Goal: Task Accomplishment & Management: Manage account settings

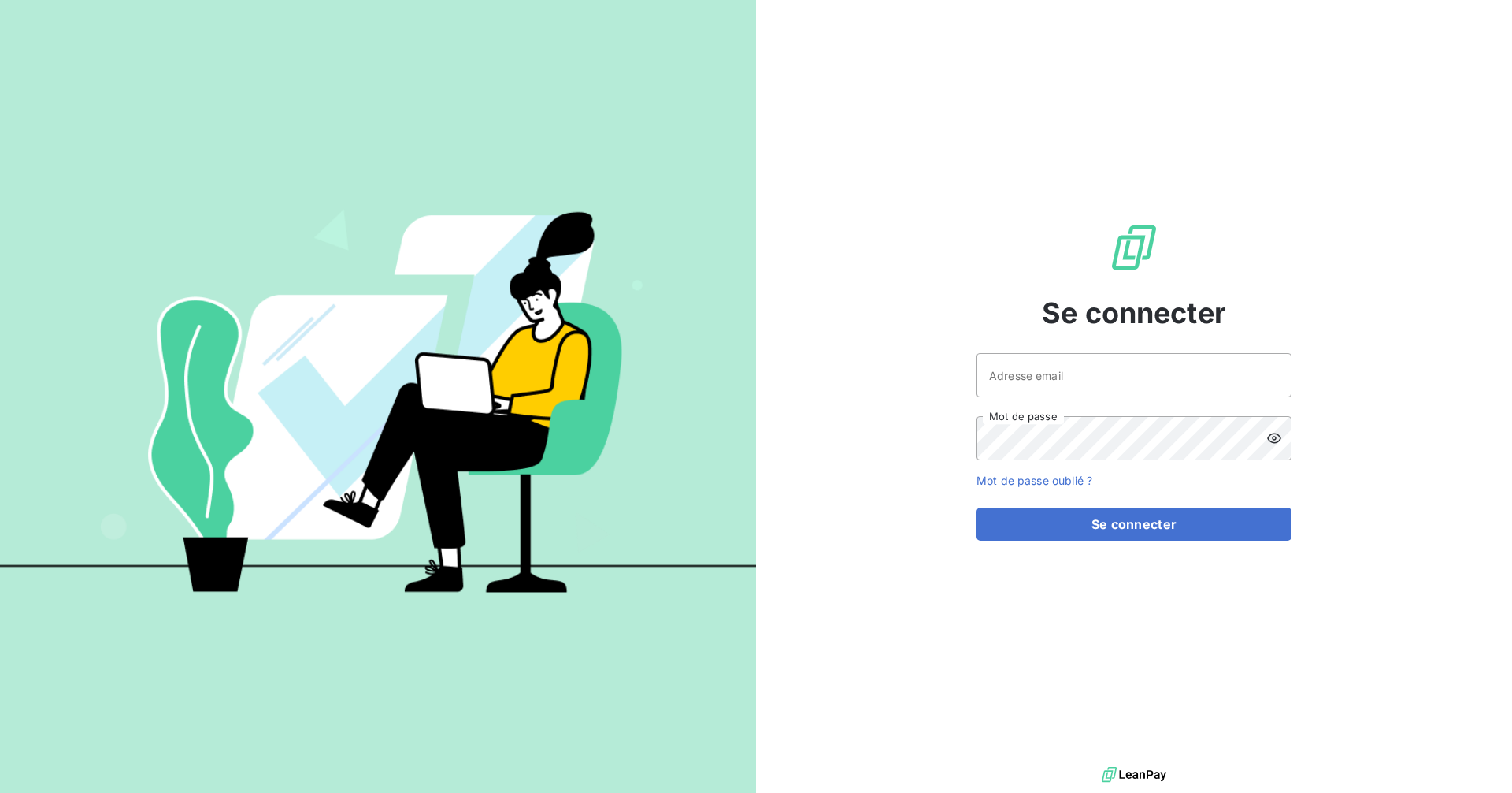
type input "[EMAIL_ADDRESS][DOMAIN_NAME]"
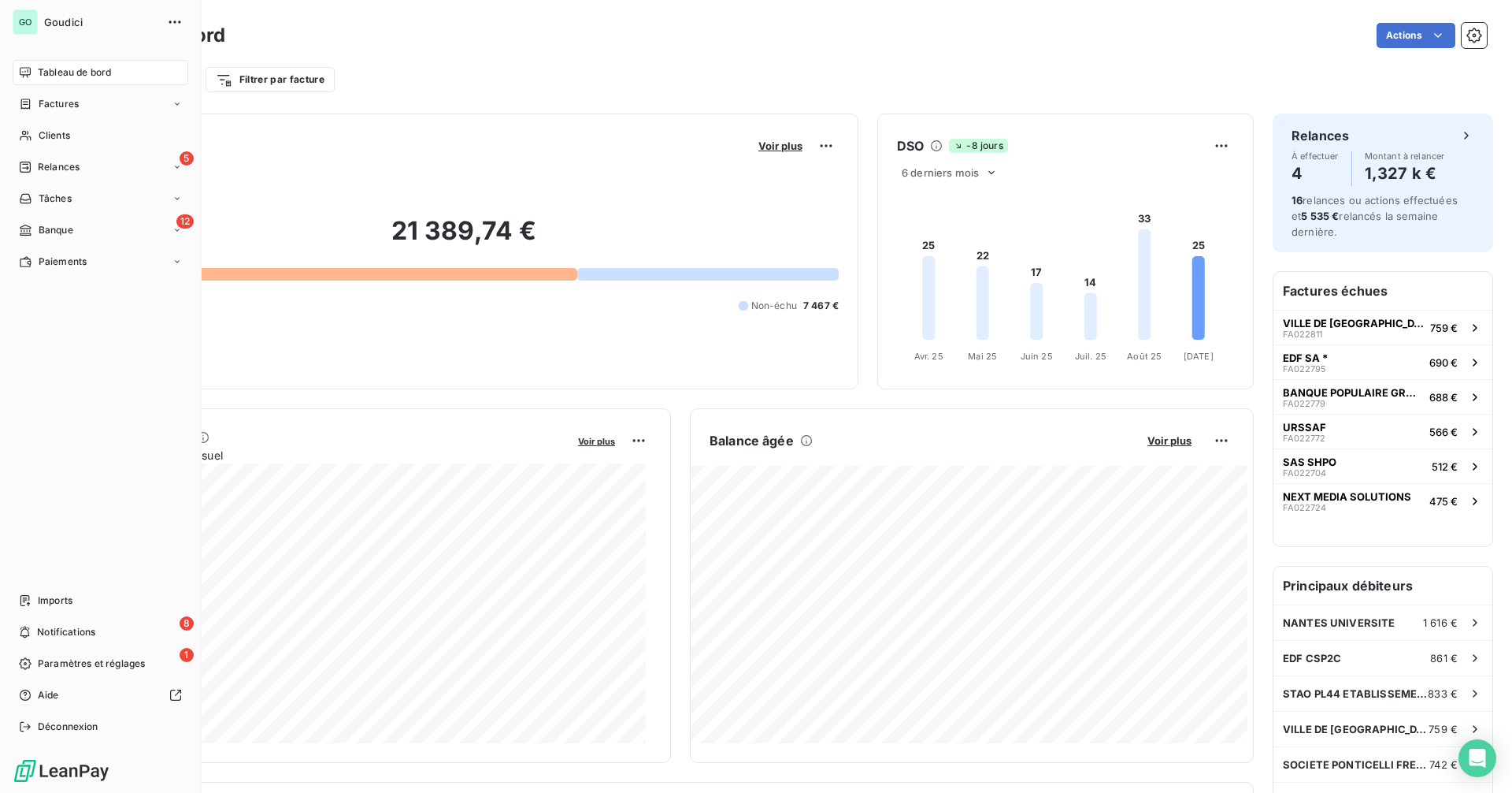
click at [110, 75] on span "Tableau de bord" at bounding box center [74, 72] width 73 height 14
click at [113, 171] on div "5 Relances" at bounding box center [100, 166] width 176 height 25
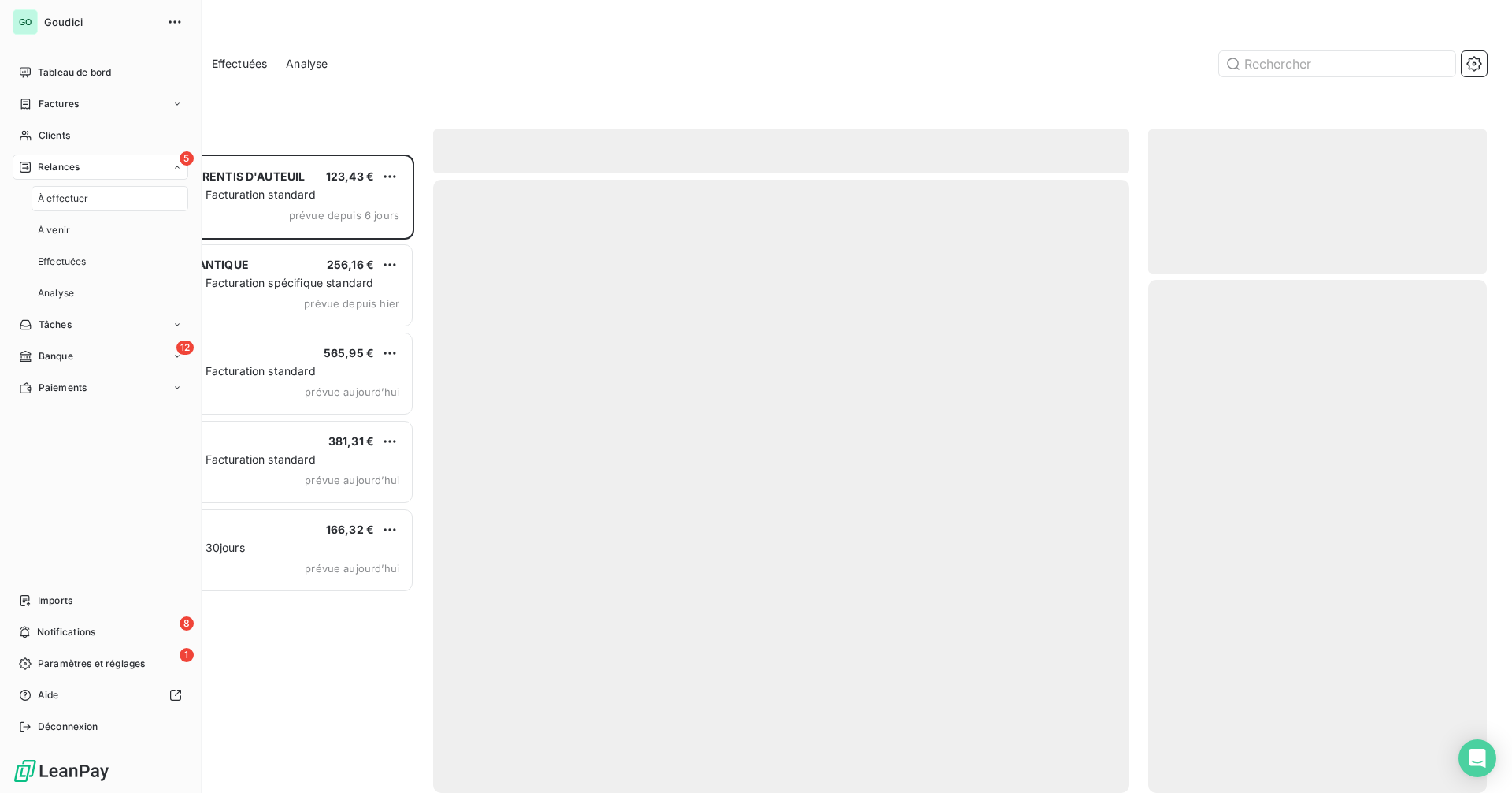
scroll to position [627, 327]
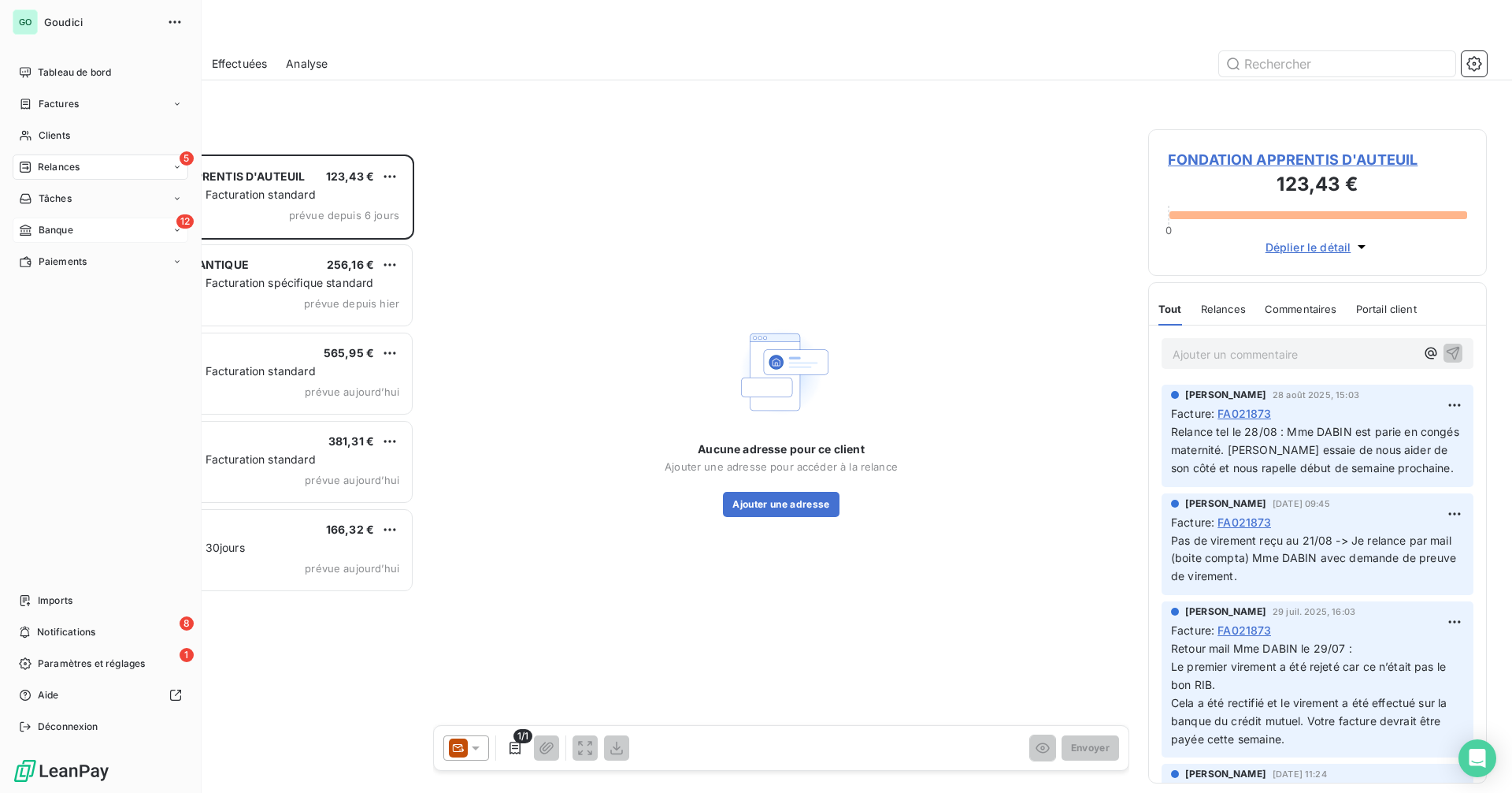
click at [37, 230] on div "Banque" at bounding box center [46, 230] width 54 height 14
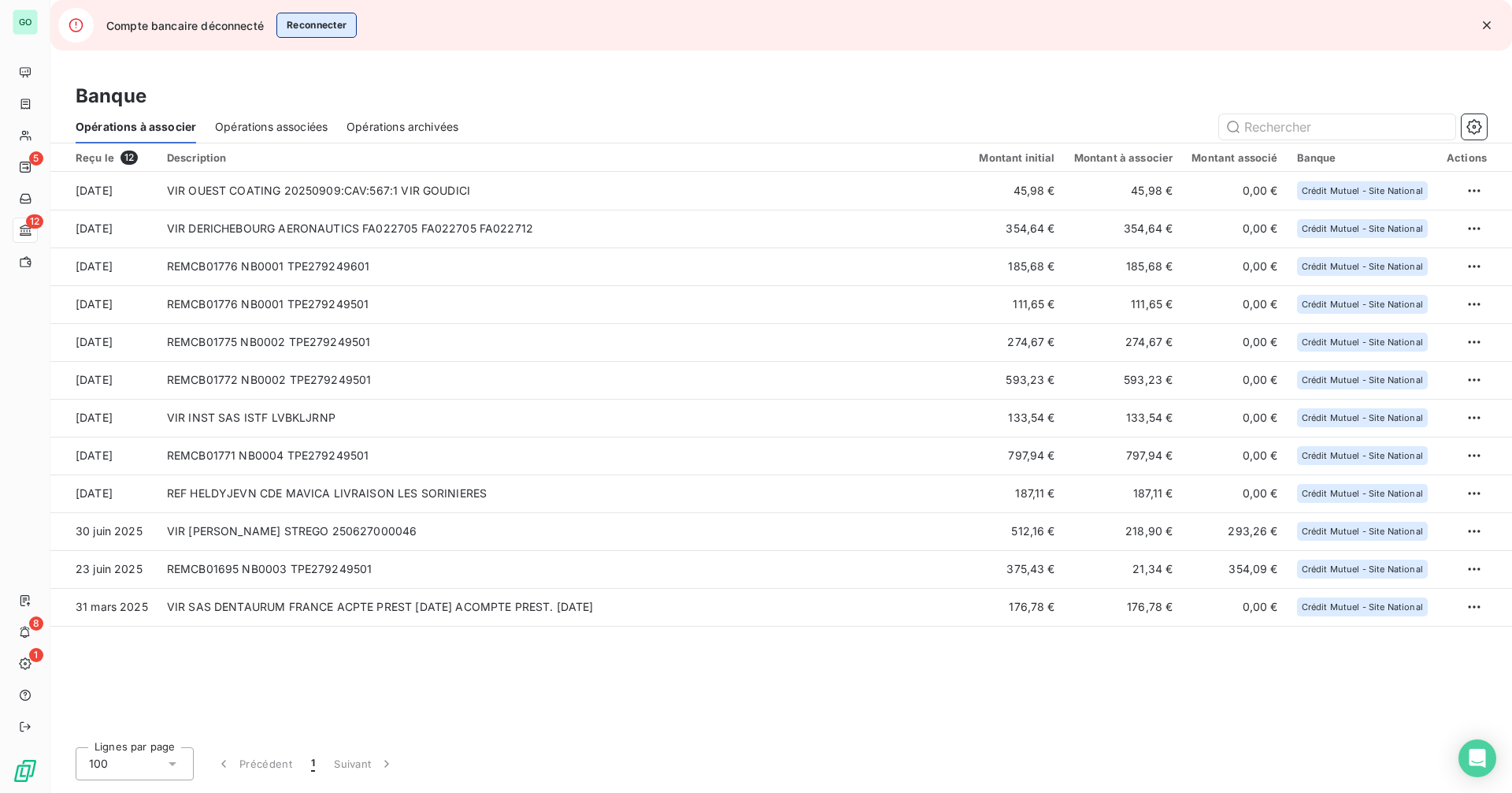
click at [311, 23] on button "Reconnecter" at bounding box center [317, 24] width 81 height 25
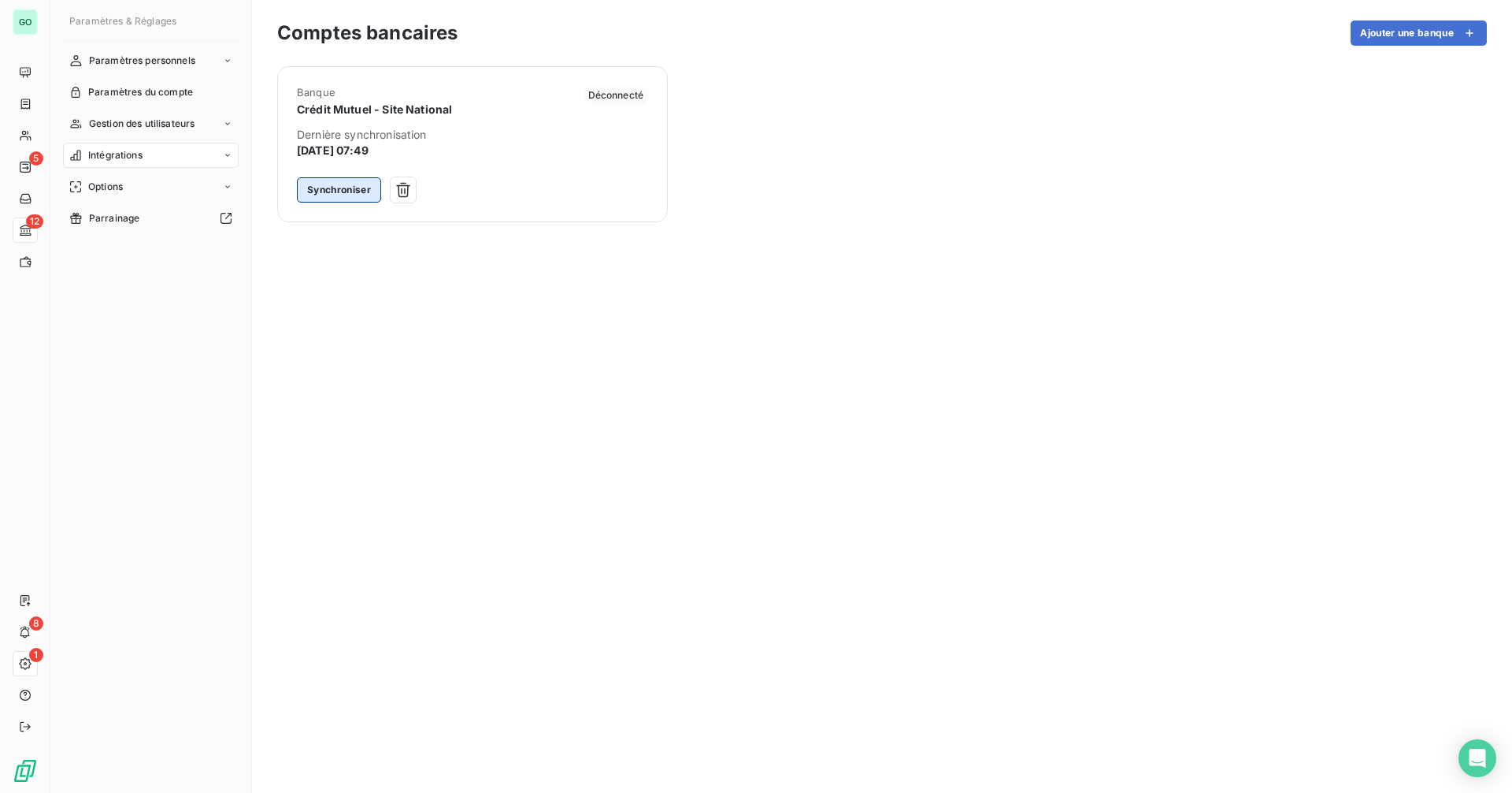
click at [343, 195] on button "Synchroniser" at bounding box center [338, 190] width 84 height 25
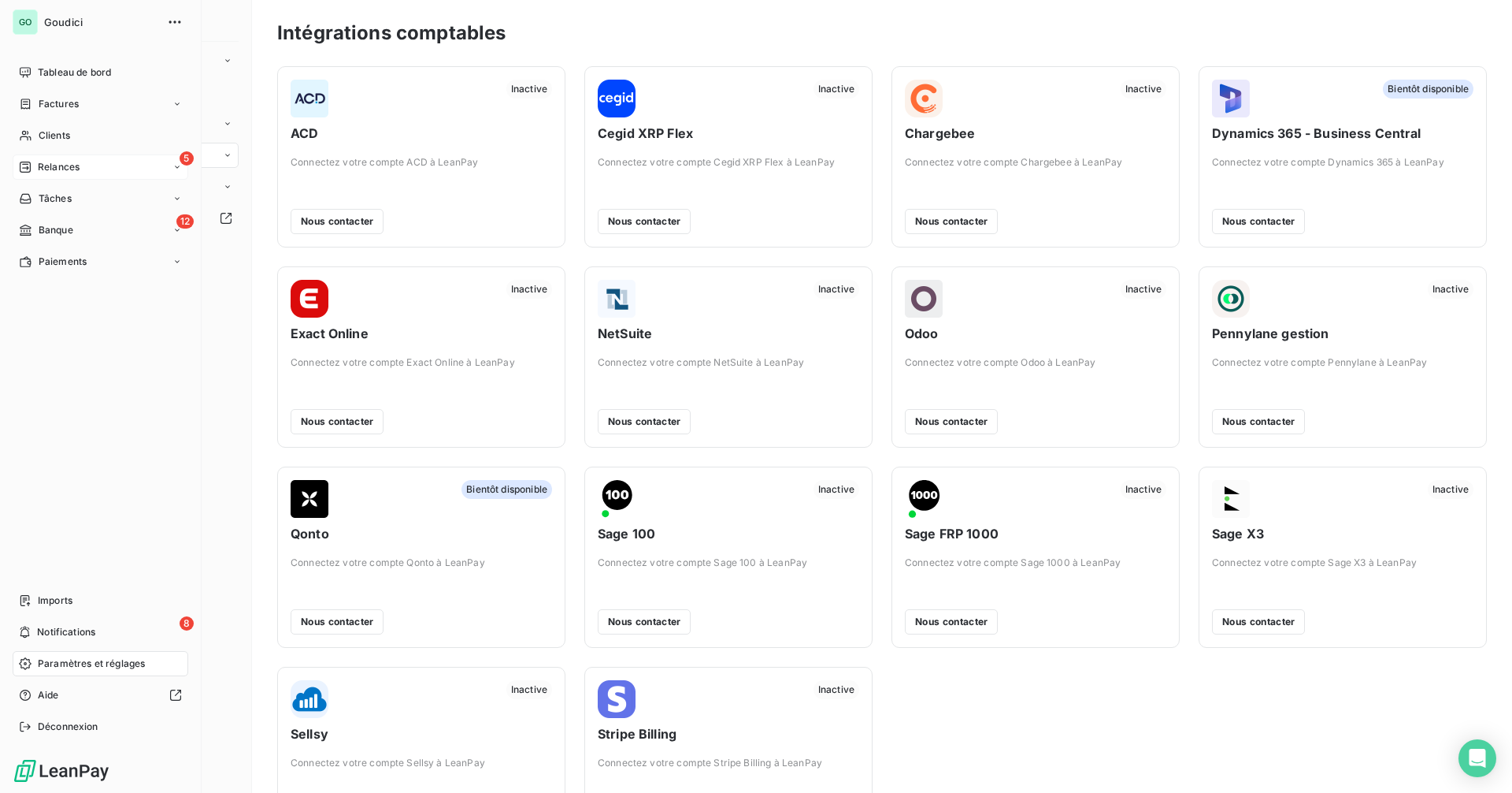
click at [90, 171] on div "5 Relances" at bounding box center [100, 166] width 176 height 25
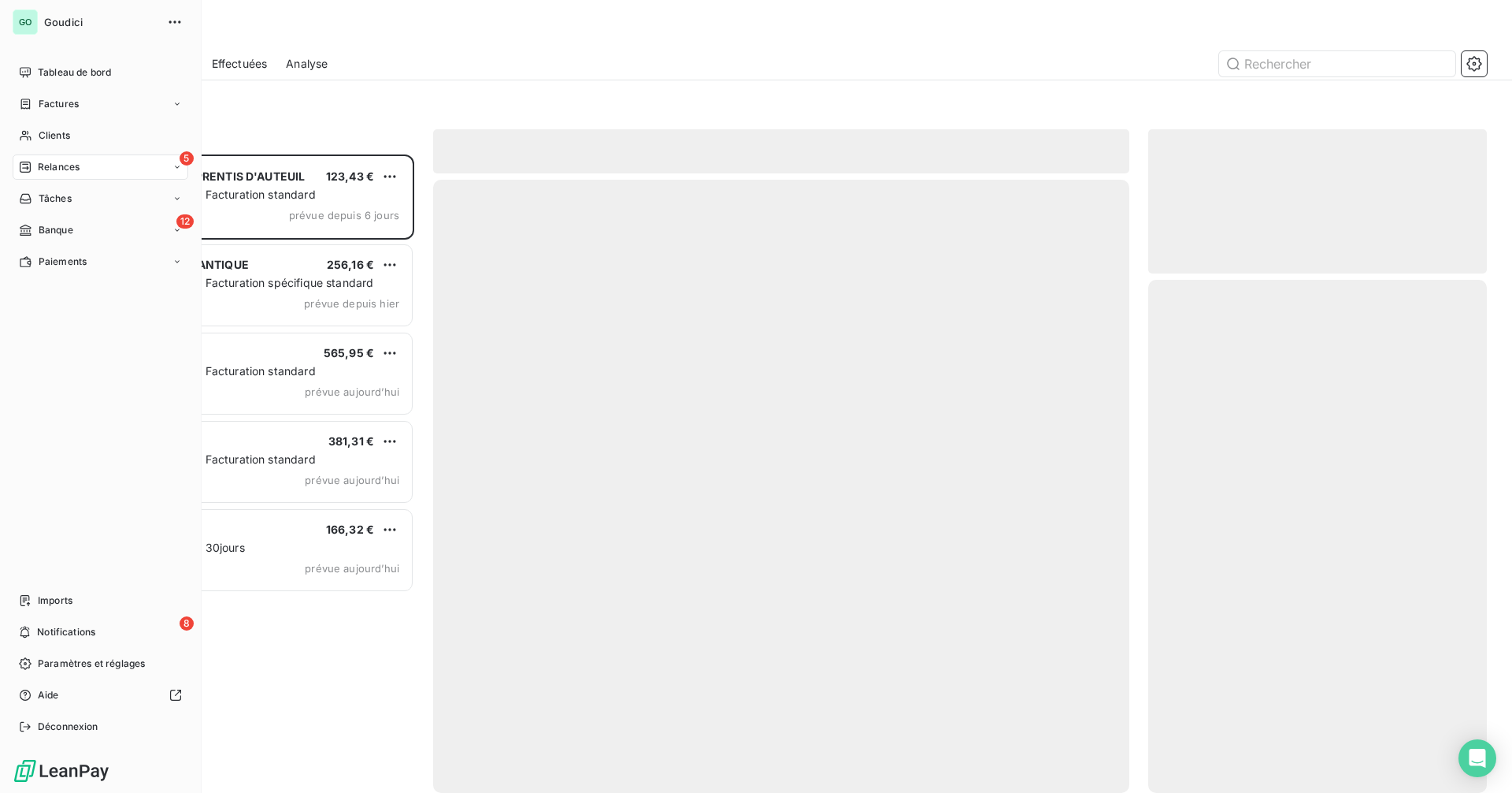
scroll to position [627, 327]
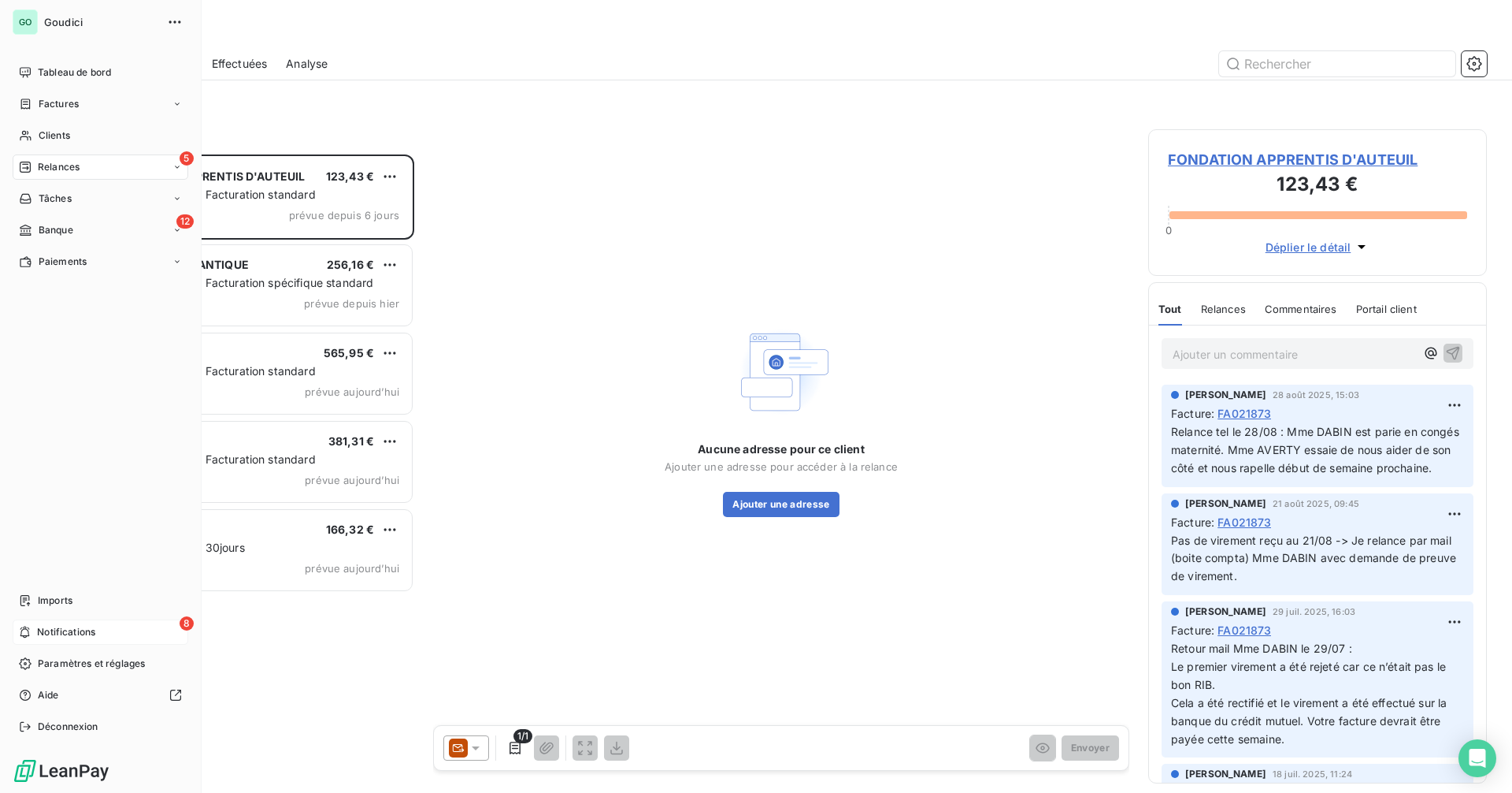
click at [66, 627] on span "Notifications" at bounding box center [66, 632] width 58 height 14
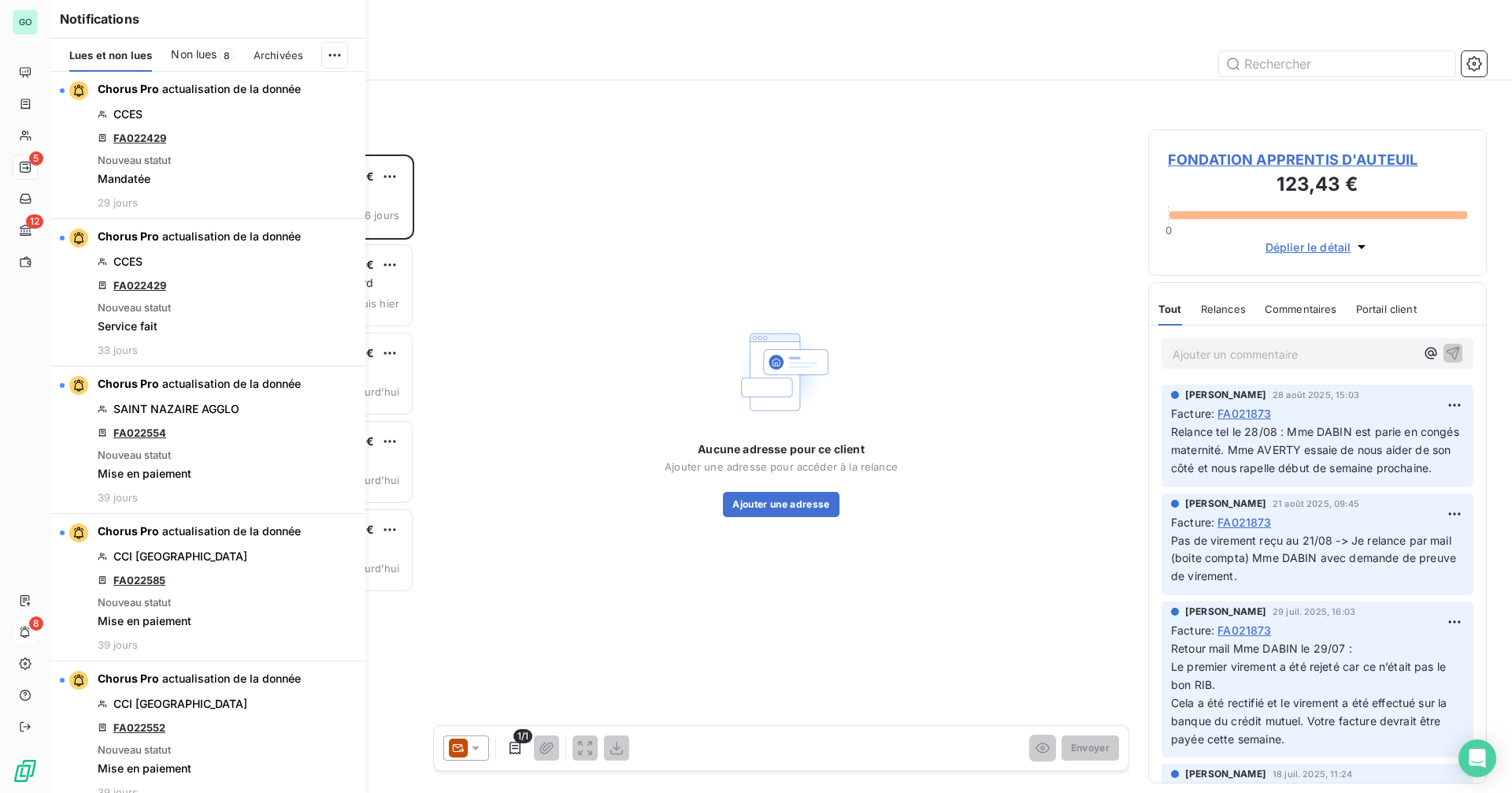
click at [192, 57] on span "Non lues" at bounding box center [193, 54] width 45 height 16
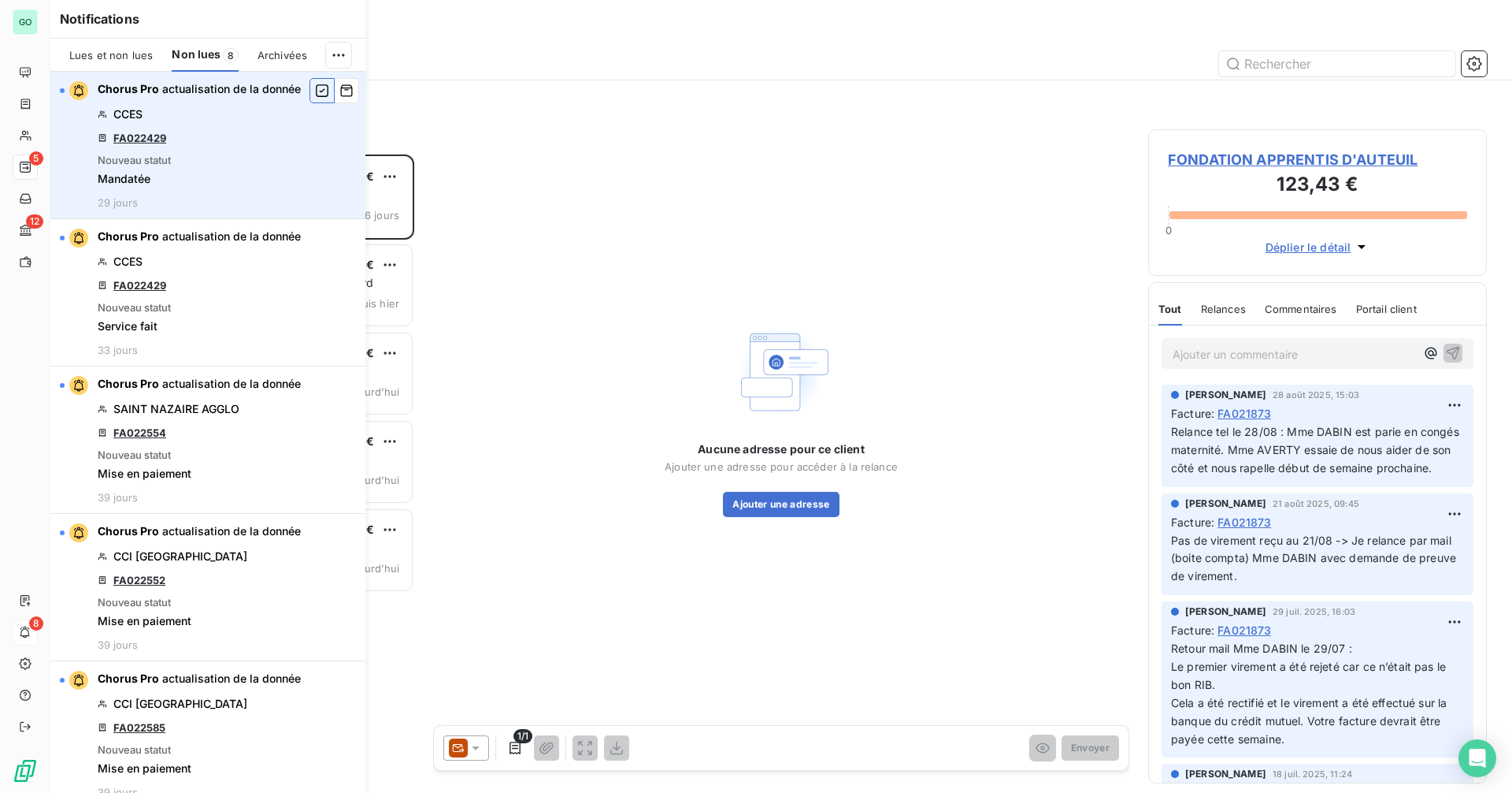
click at [315, 94] on icon "button" at bounding box center [322, 91] width 14 height 16
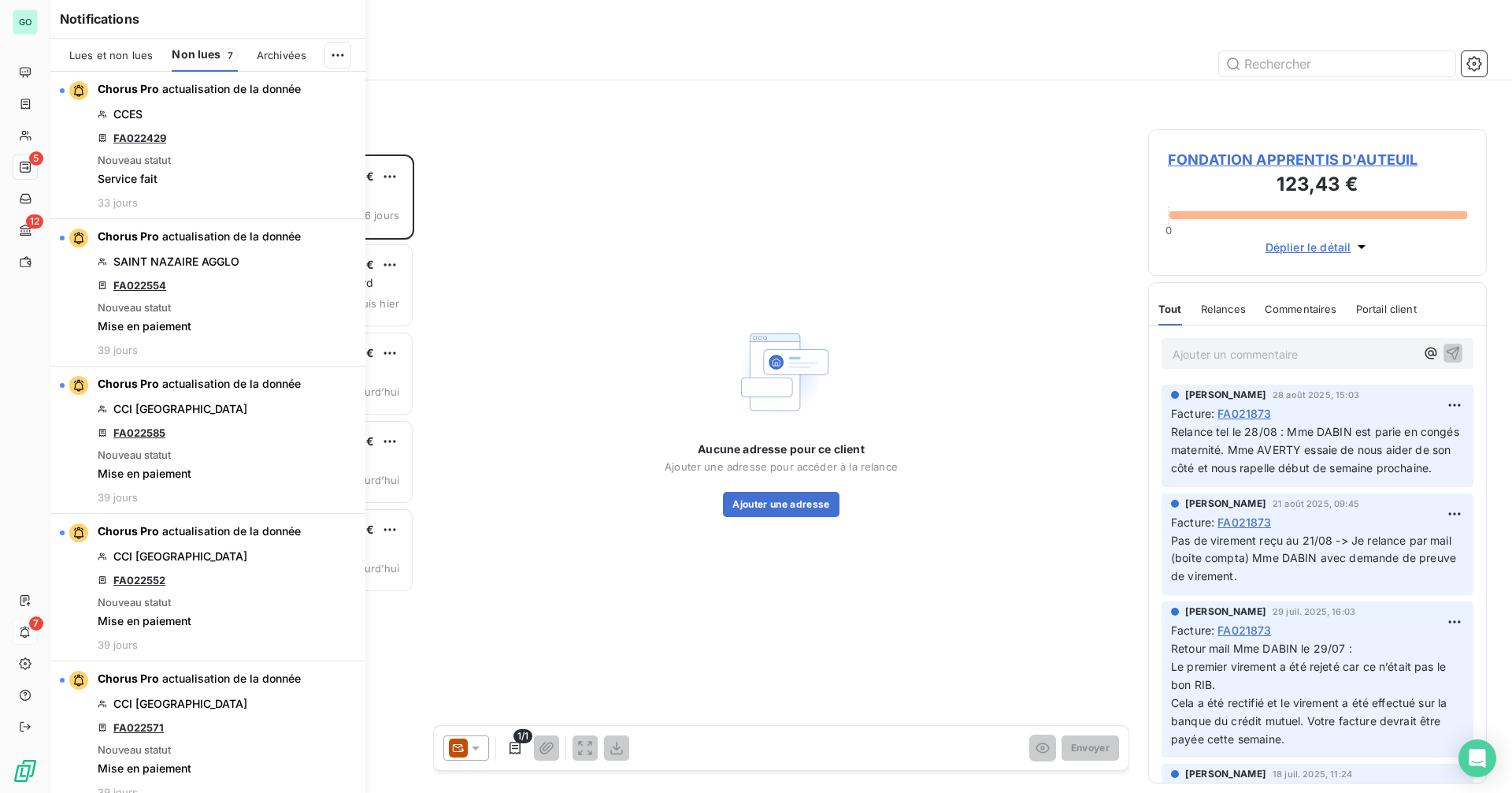
click at [0, 0] on icon "button" at bounding box center [0, 0] width 0 height 0
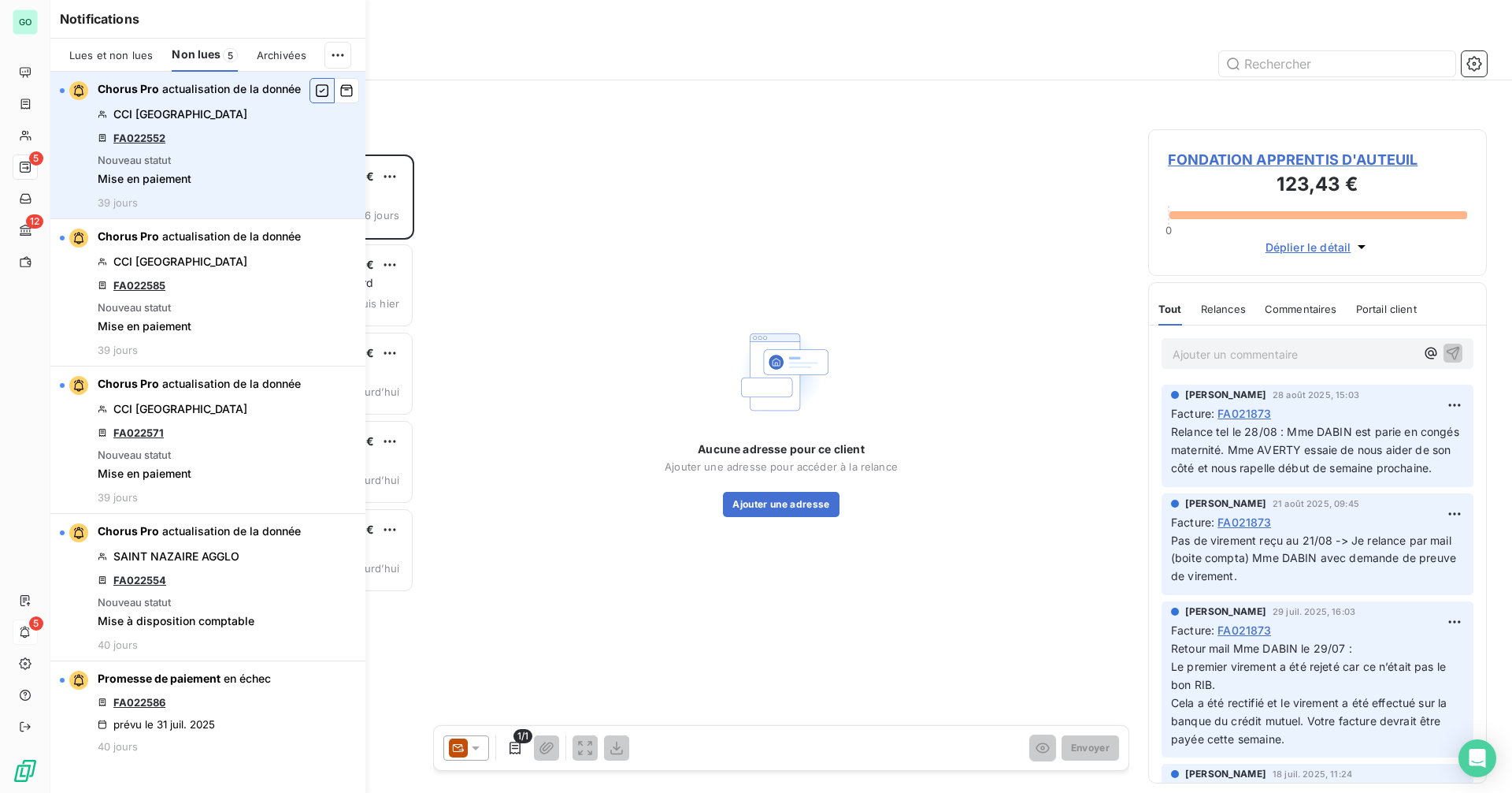
click at [311, 93] on button "button" at bounding box center [322, 91] width 25 height 25
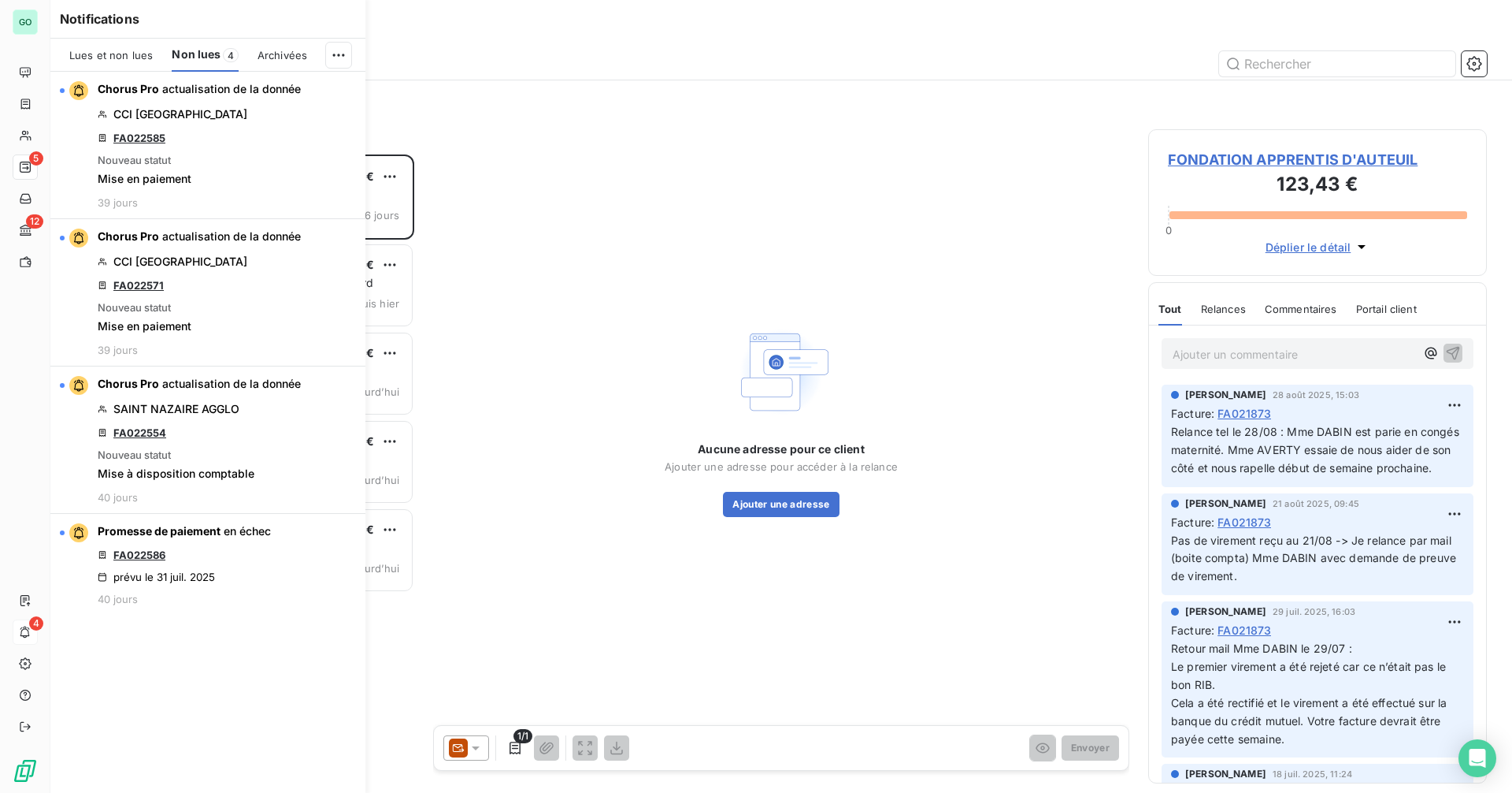
click at [0, 0] on button "button" at bounding box center [0, 0] width 0 height 0
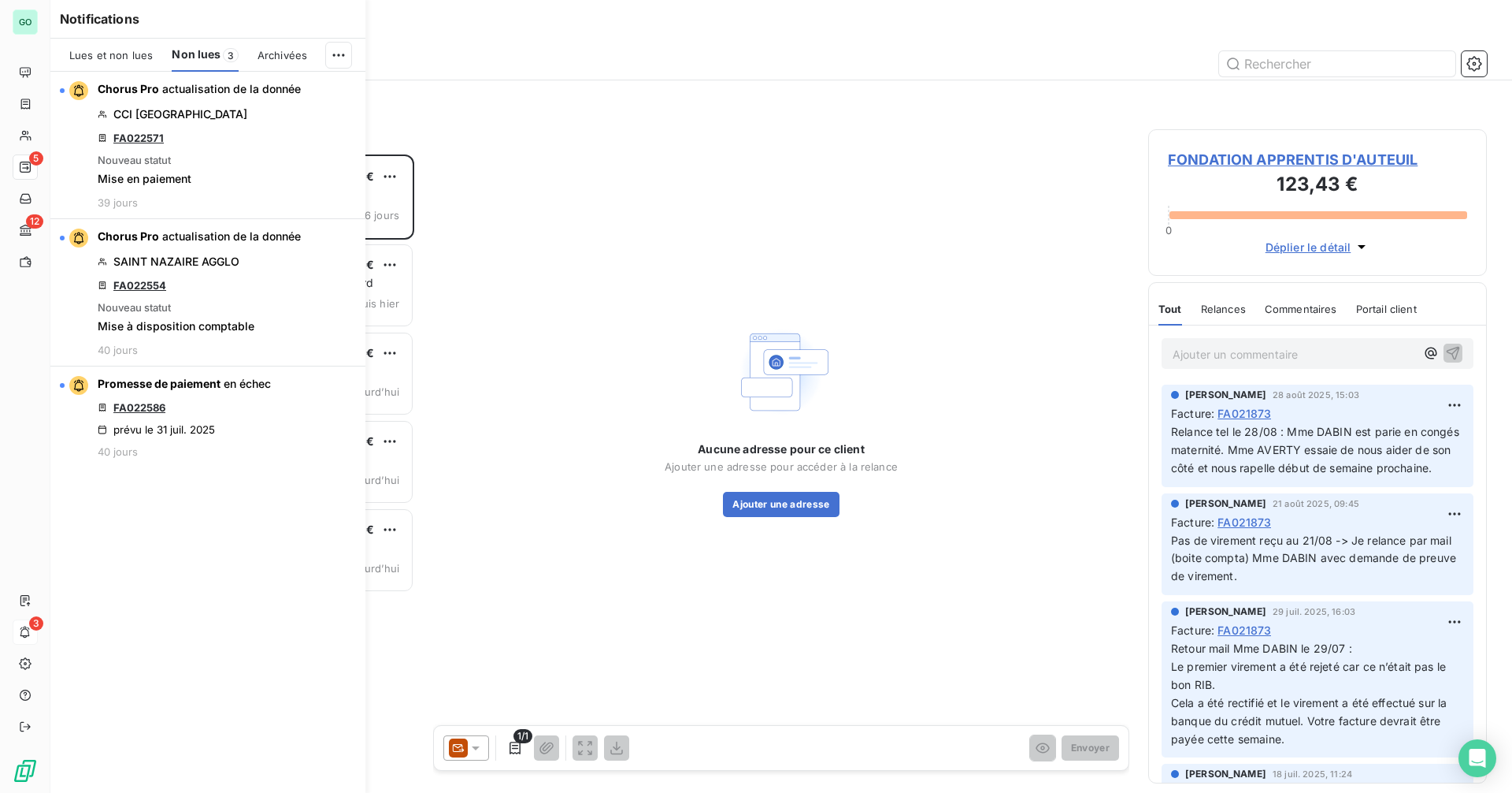
click at [0, 0] on button "button" at bounding box center [0, 0] width 0 height 0
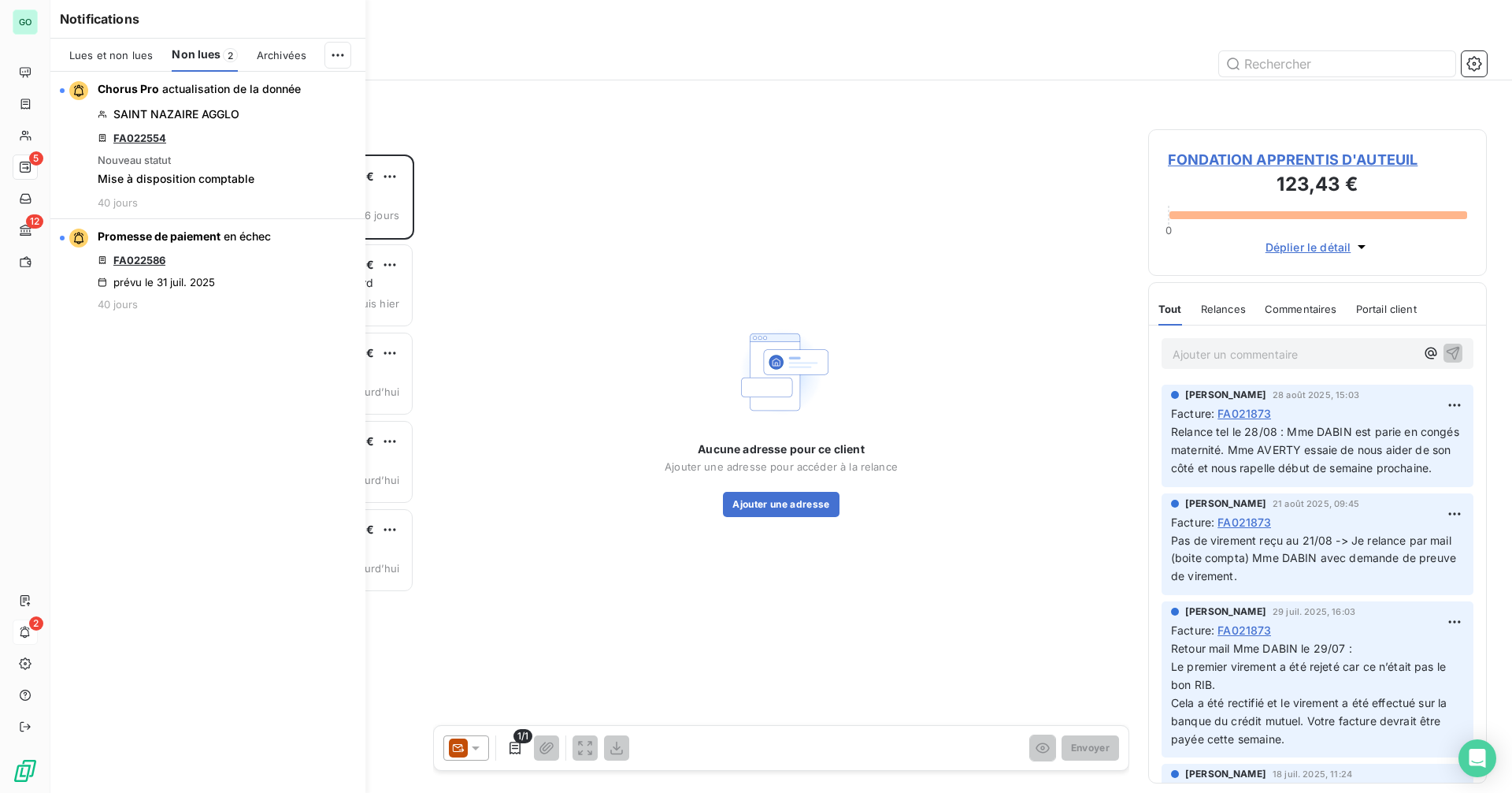
click at [0, 0] on button "button" at bounding box center [0, 0] width 0 height 0
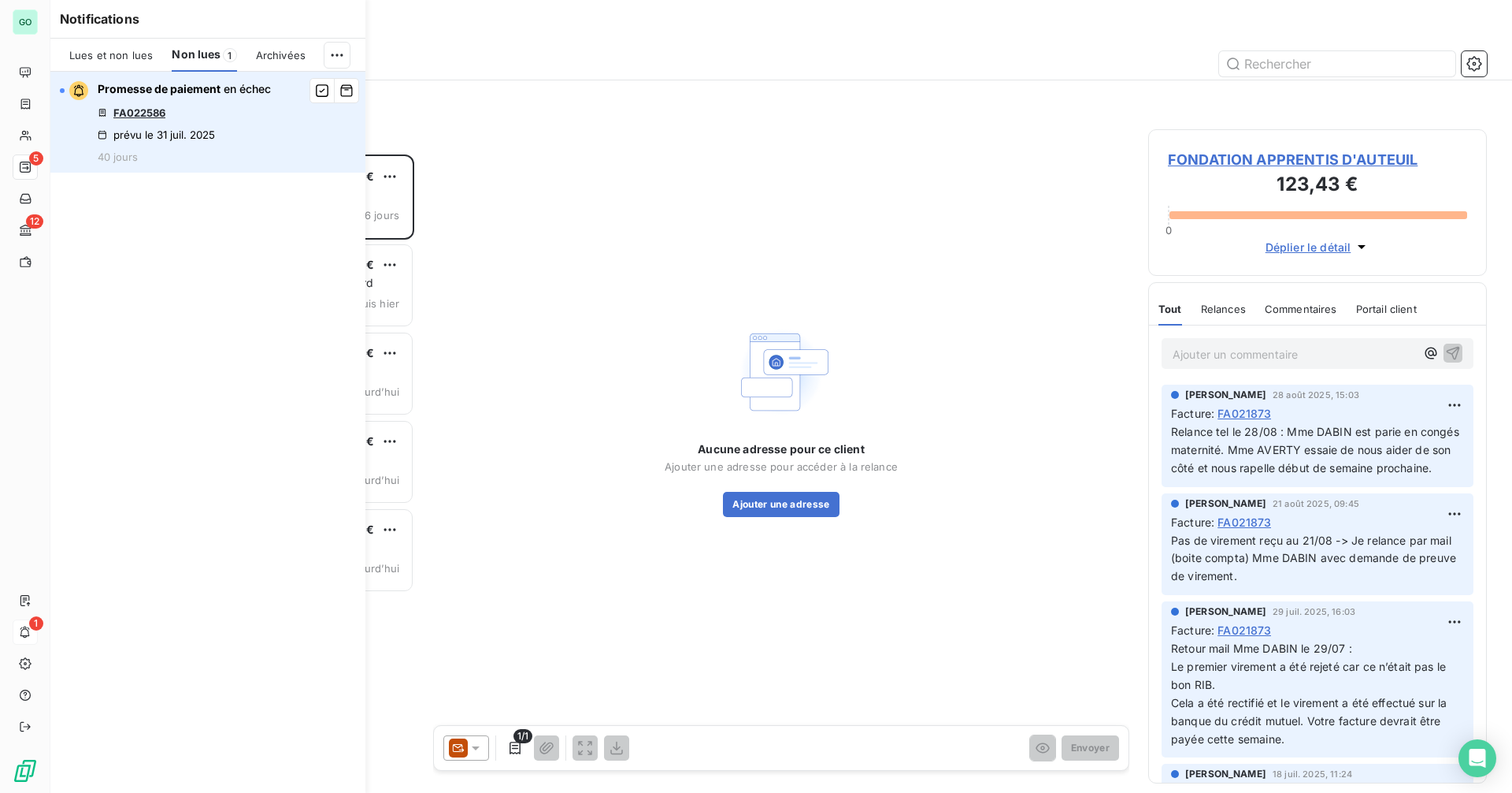
click at [122, 111] on link "FA022586" at bounding box center [139, 112] width 52 height 12
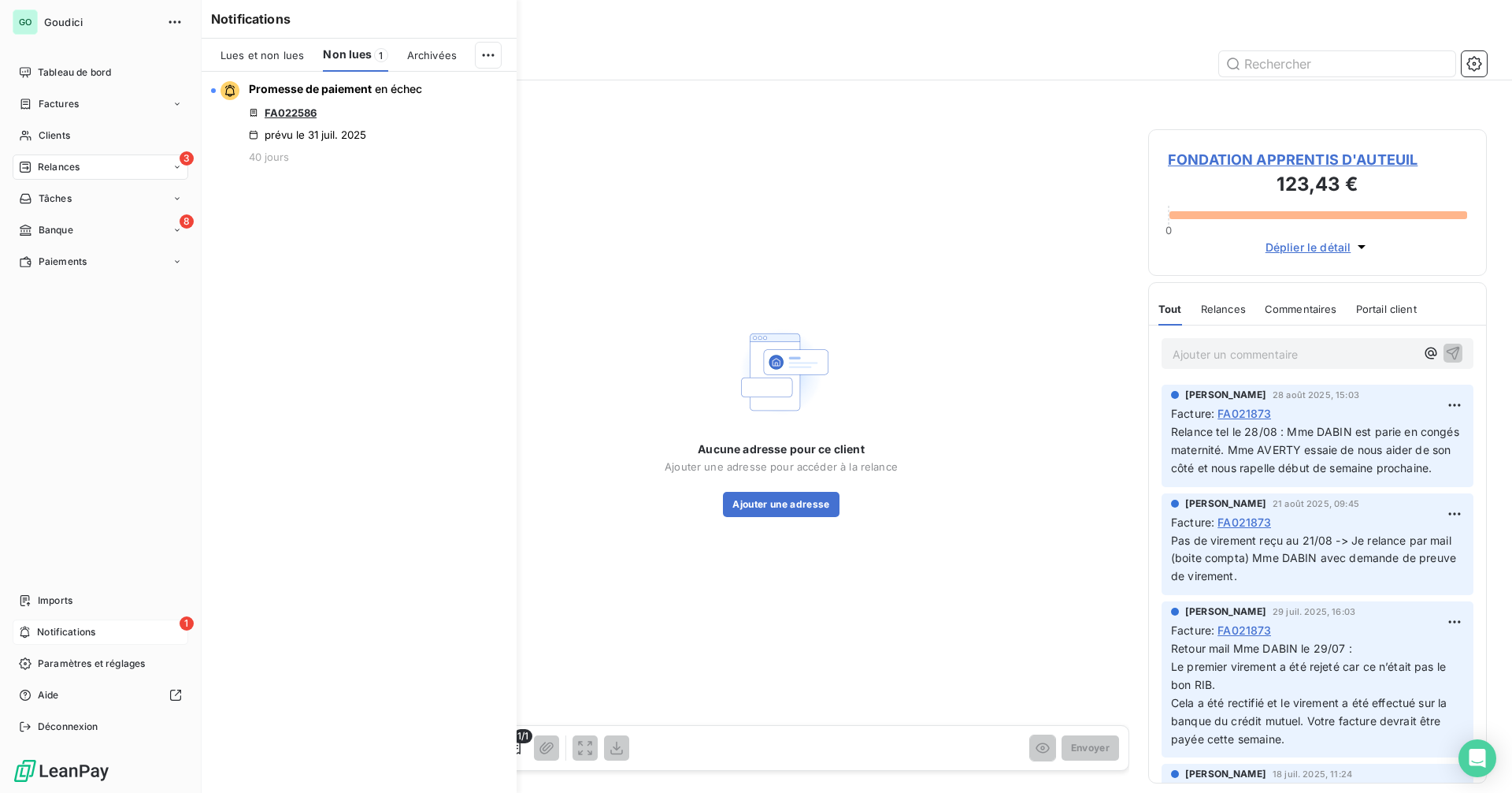
drag, startPoint x: 45, startPoint y: 76, endPoint x: 69, endPoint y: 87, distance: 26.4
click at [45, 76] on span "Tableau de bord" at bounding box center [74, 72] width 73 height 14
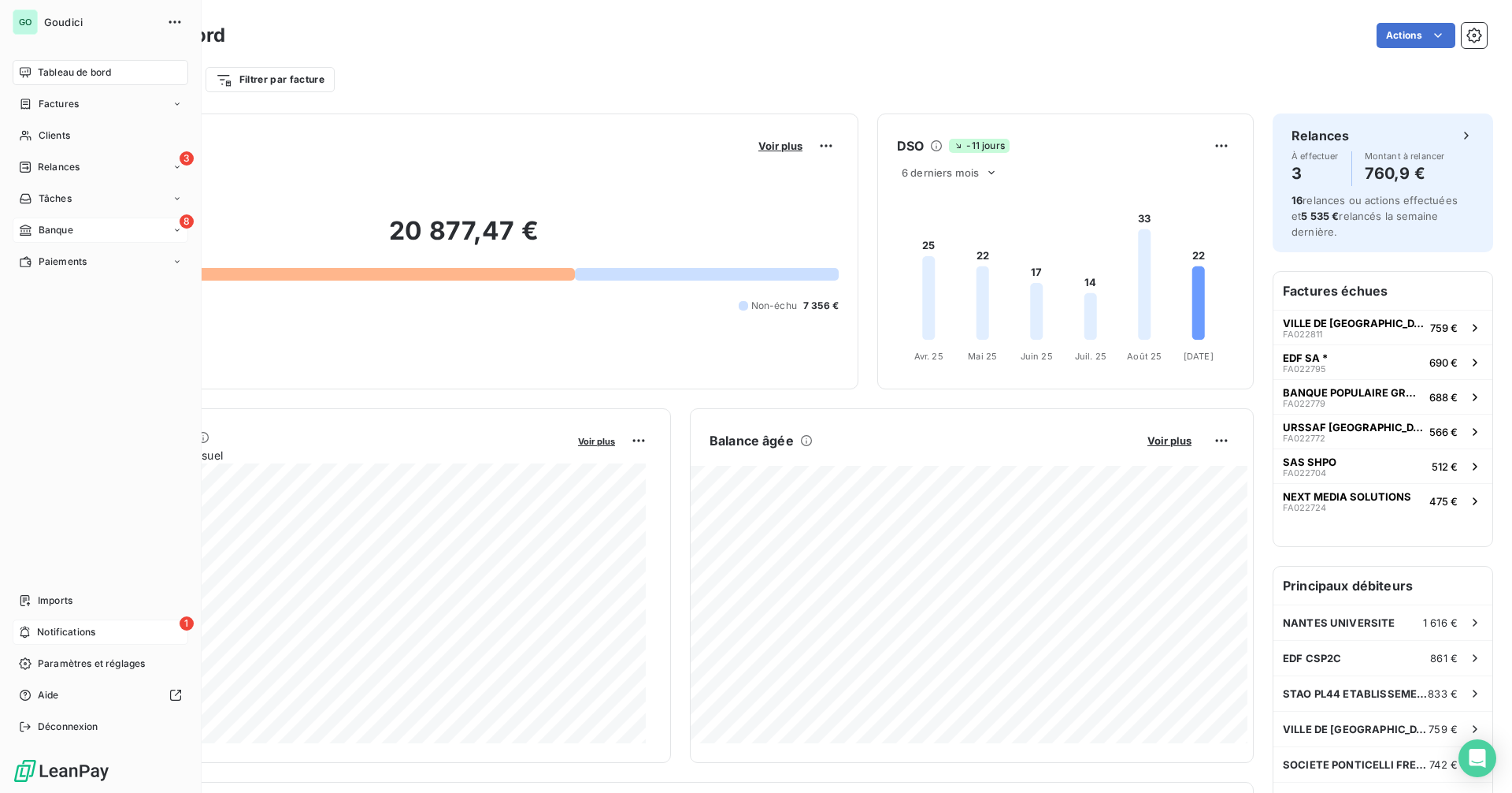
click at [109, 223] on div "8 Banque" at bounding box center [100, 230] width 176 height 25
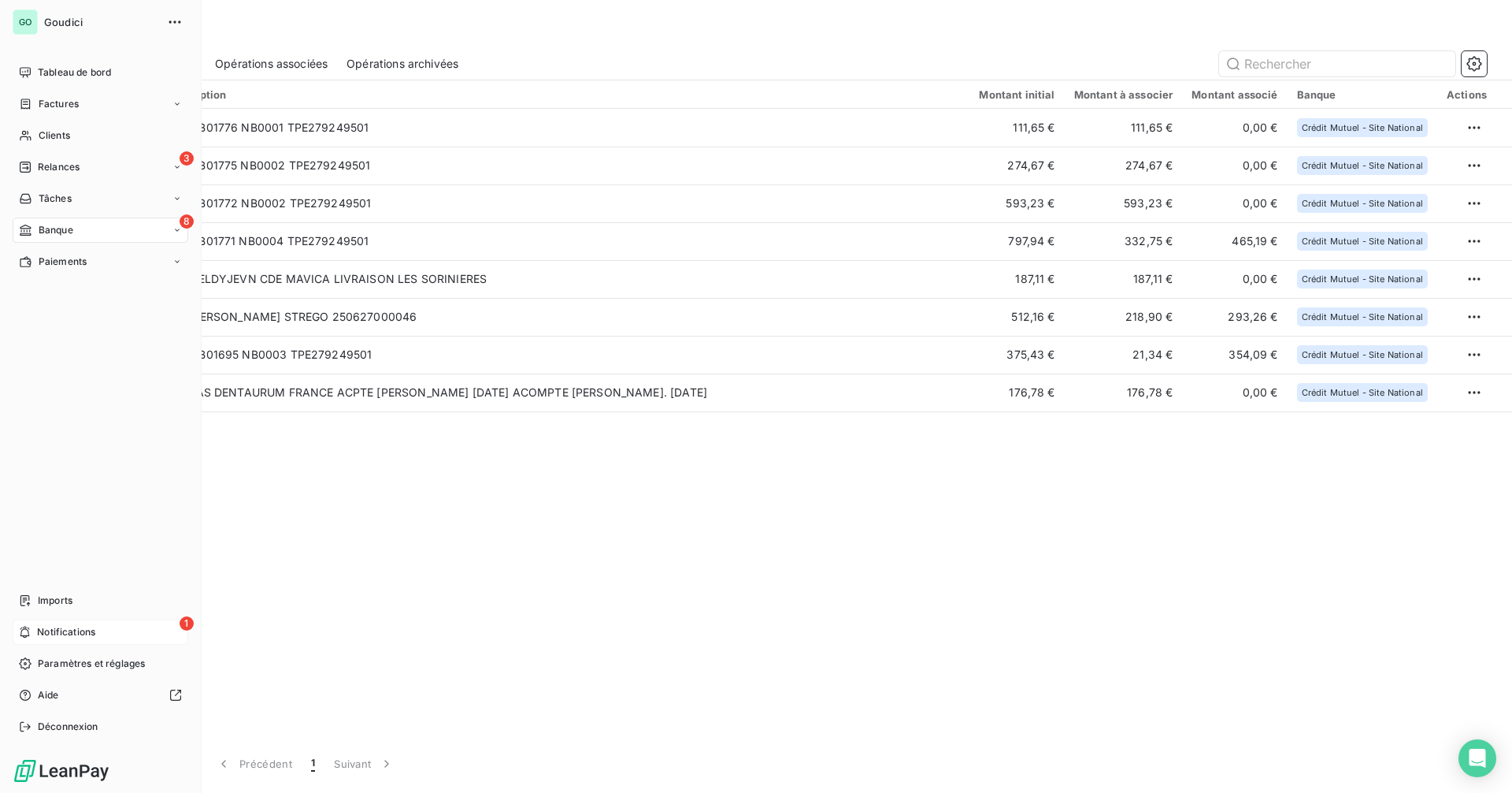
click at [101, 230] on div "8 Banque" at bounding box center [100, 230] width 176 height 25
click at [112, 299] on span "Opérations associées" at bounding box center [86, 293] width 97 height 14
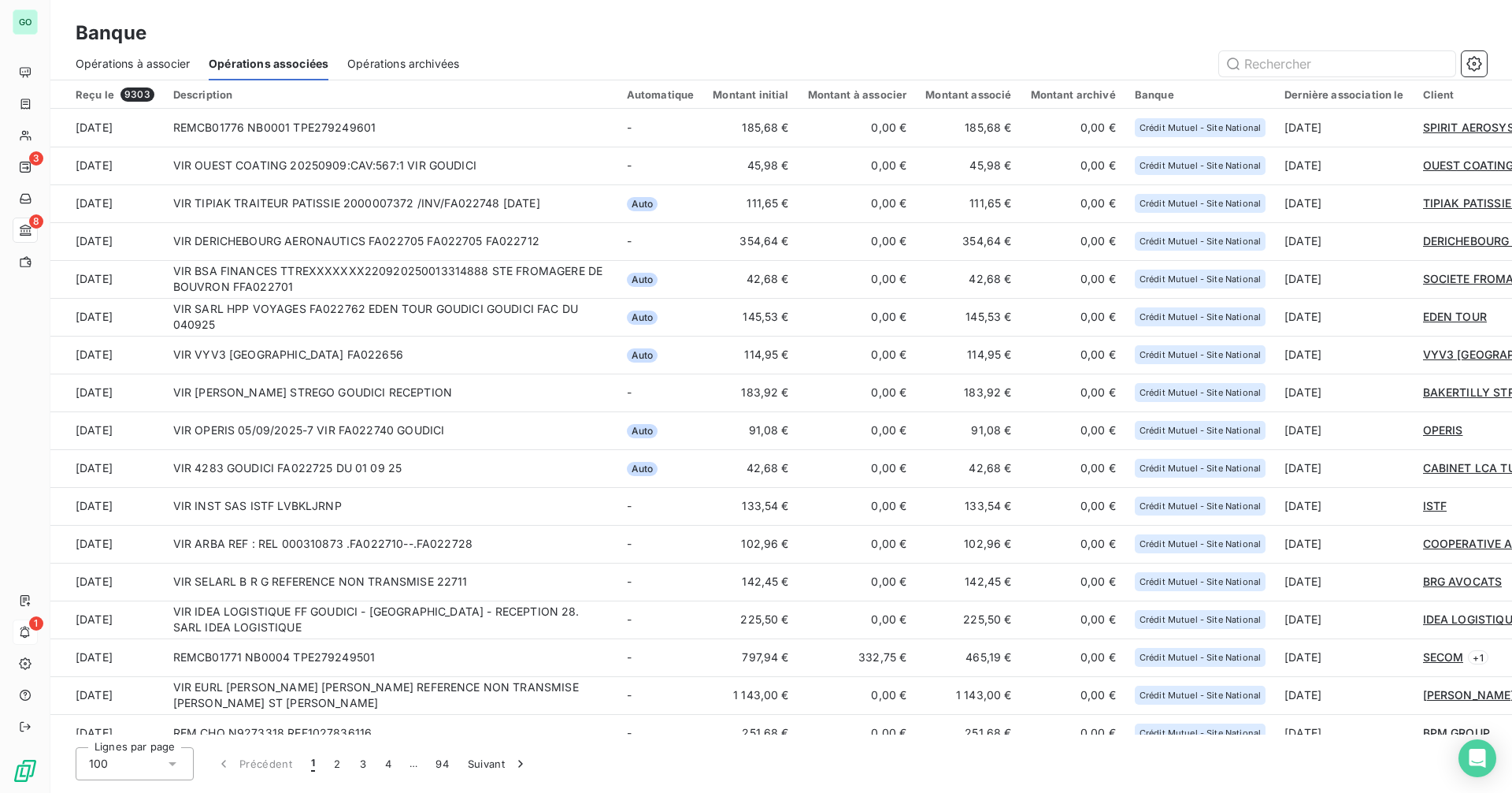
click at [407, 64] on span "Opérations archivées" at bounding box center [403, 64] width 112 height 16
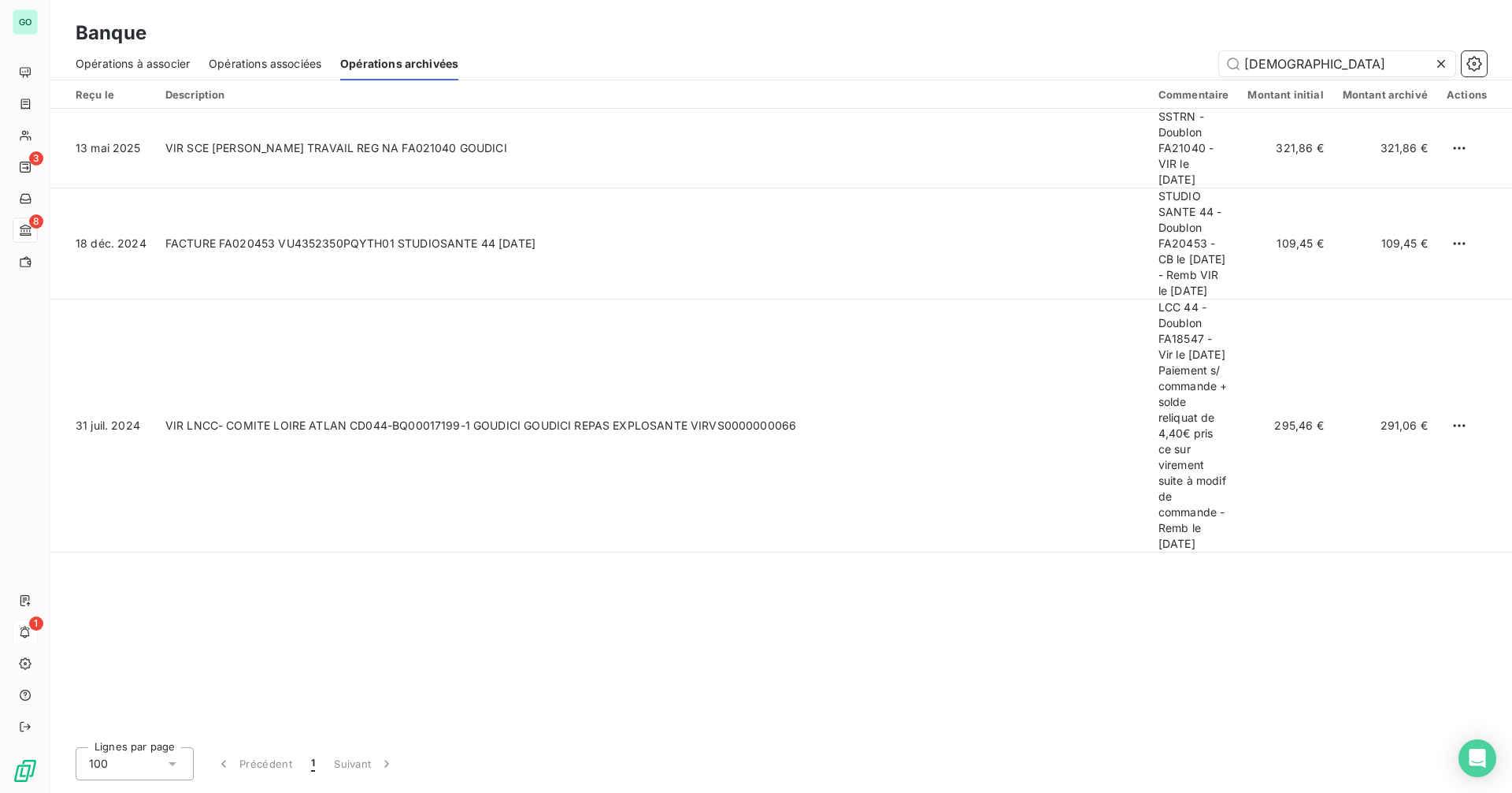
click at [1442, 64] on icon at bounding box center [1441, 64] width 8 height 8
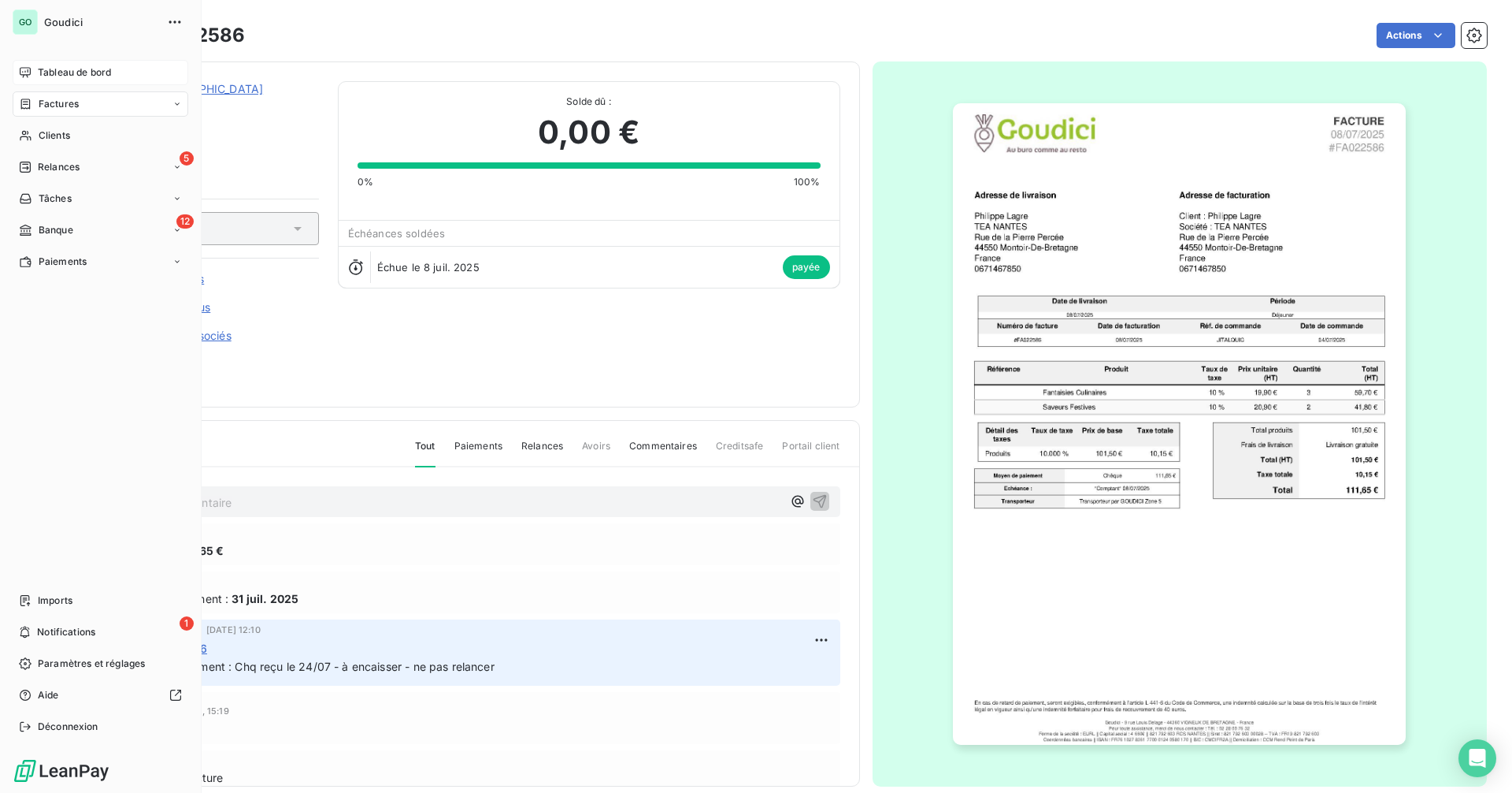
click at [81, 71] on span "Tableau de bord" at bounding box center [74, 72] width 73 height 14
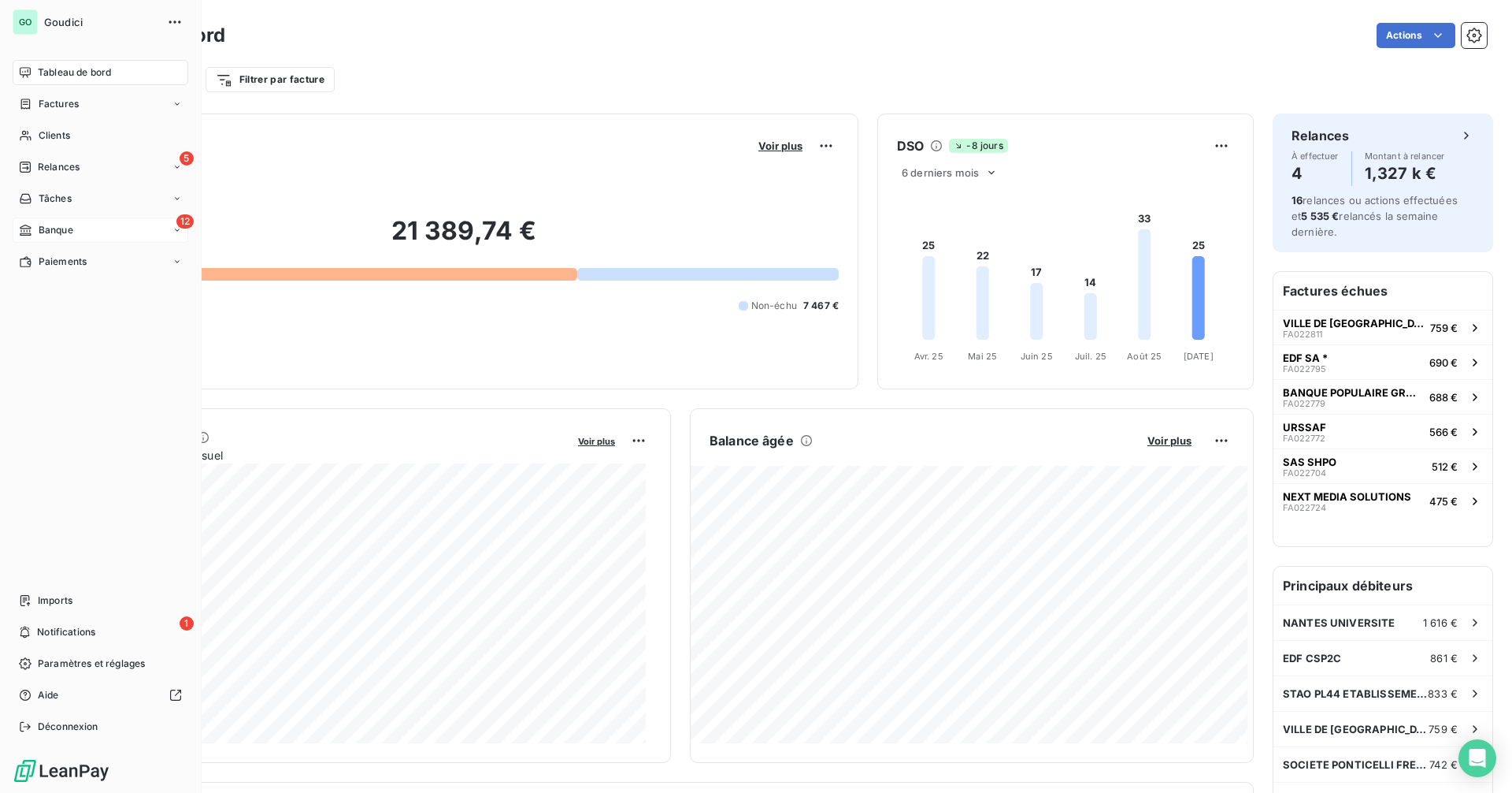
click at [92, 232] on div "12 Banque" at bounding box center [100, 230] width 176 height 25
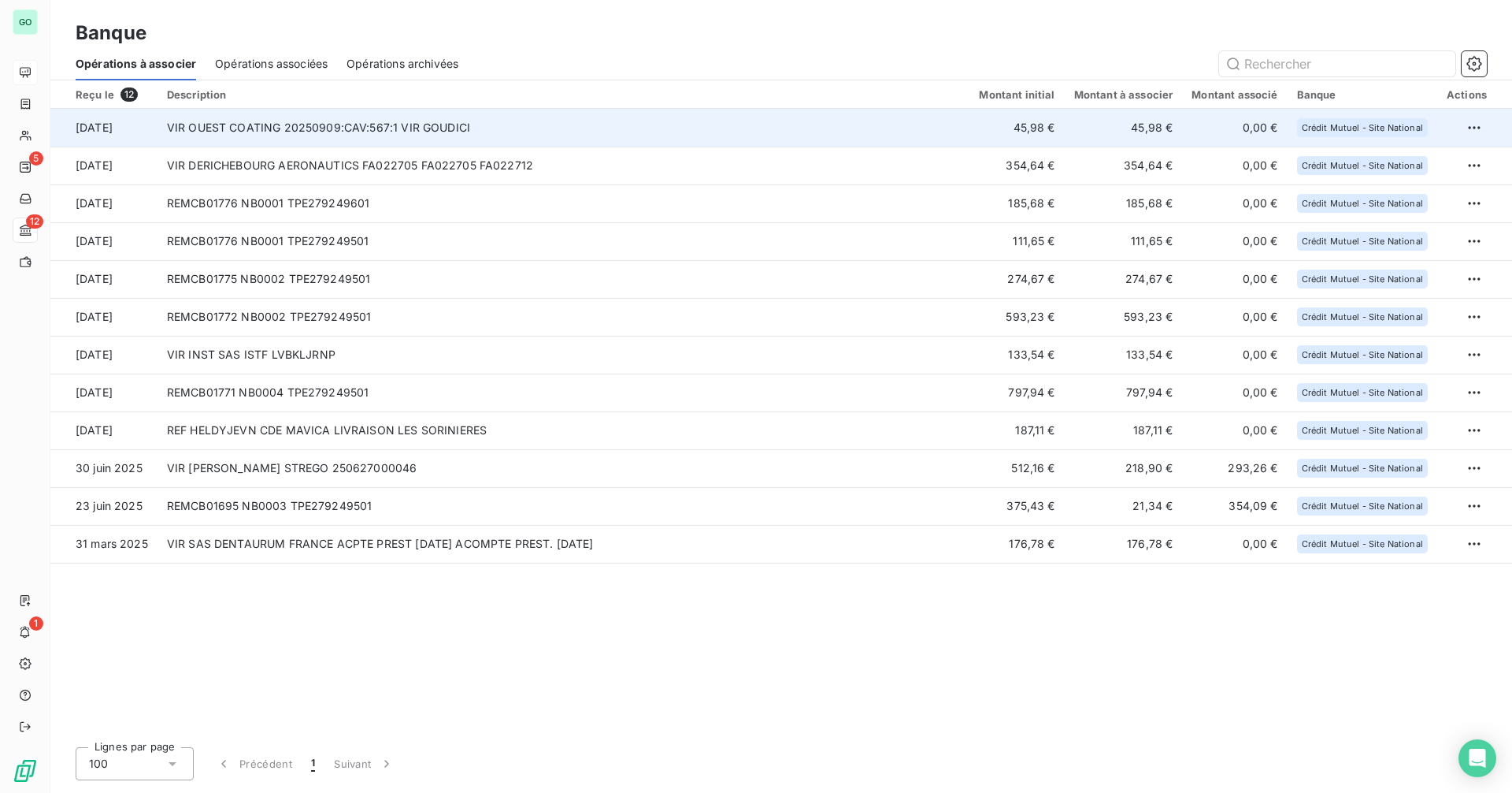
click at [309, 131] on td "VIR OUEST COATING 20250909:CAV:567:1 VIR GOUDICI" at bounding box center [564, 127] width 813 height 37
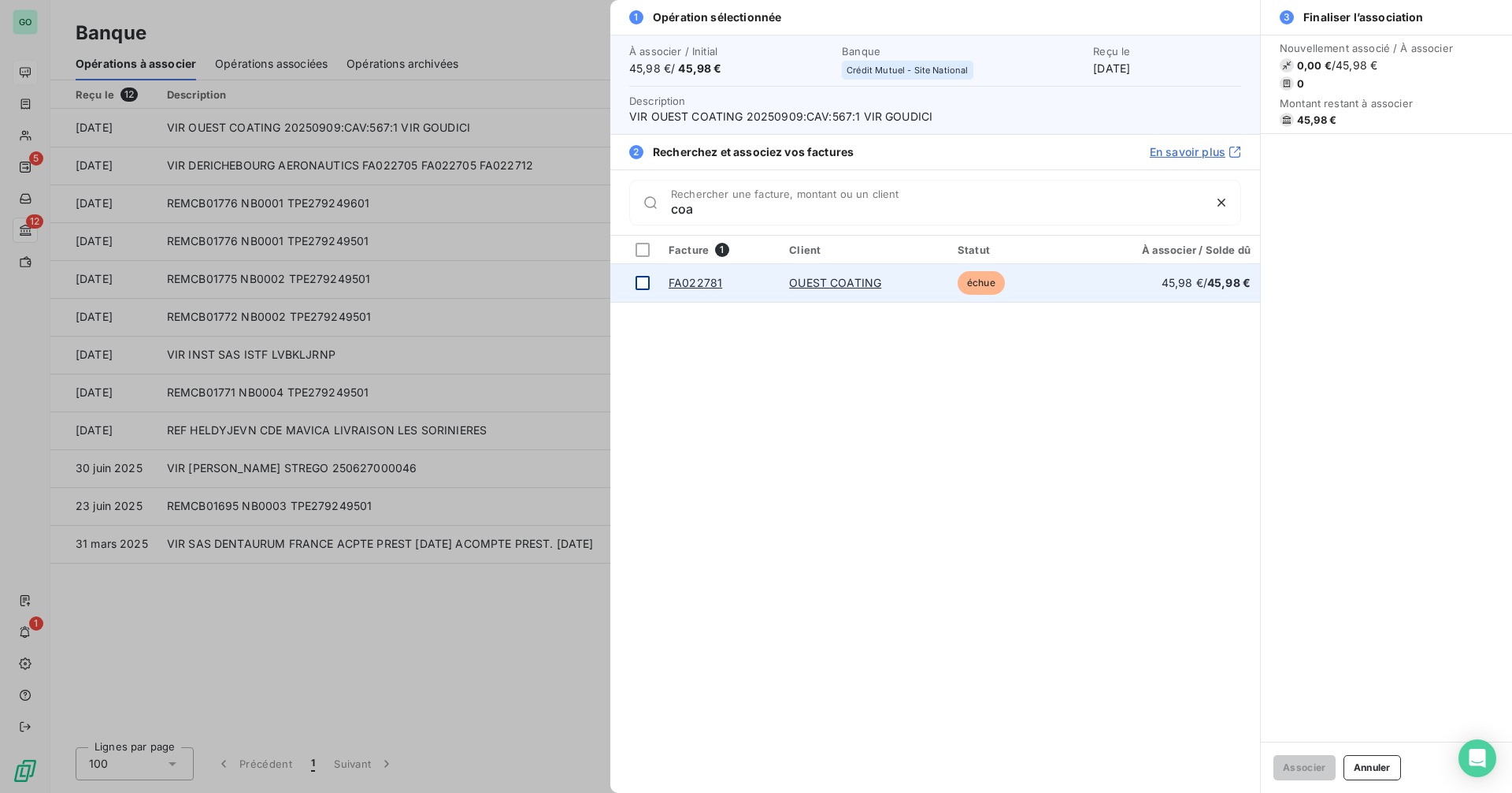
type input "coa"
click at [640, 283] on div at bounding box center [642, 283] width 14 height 14
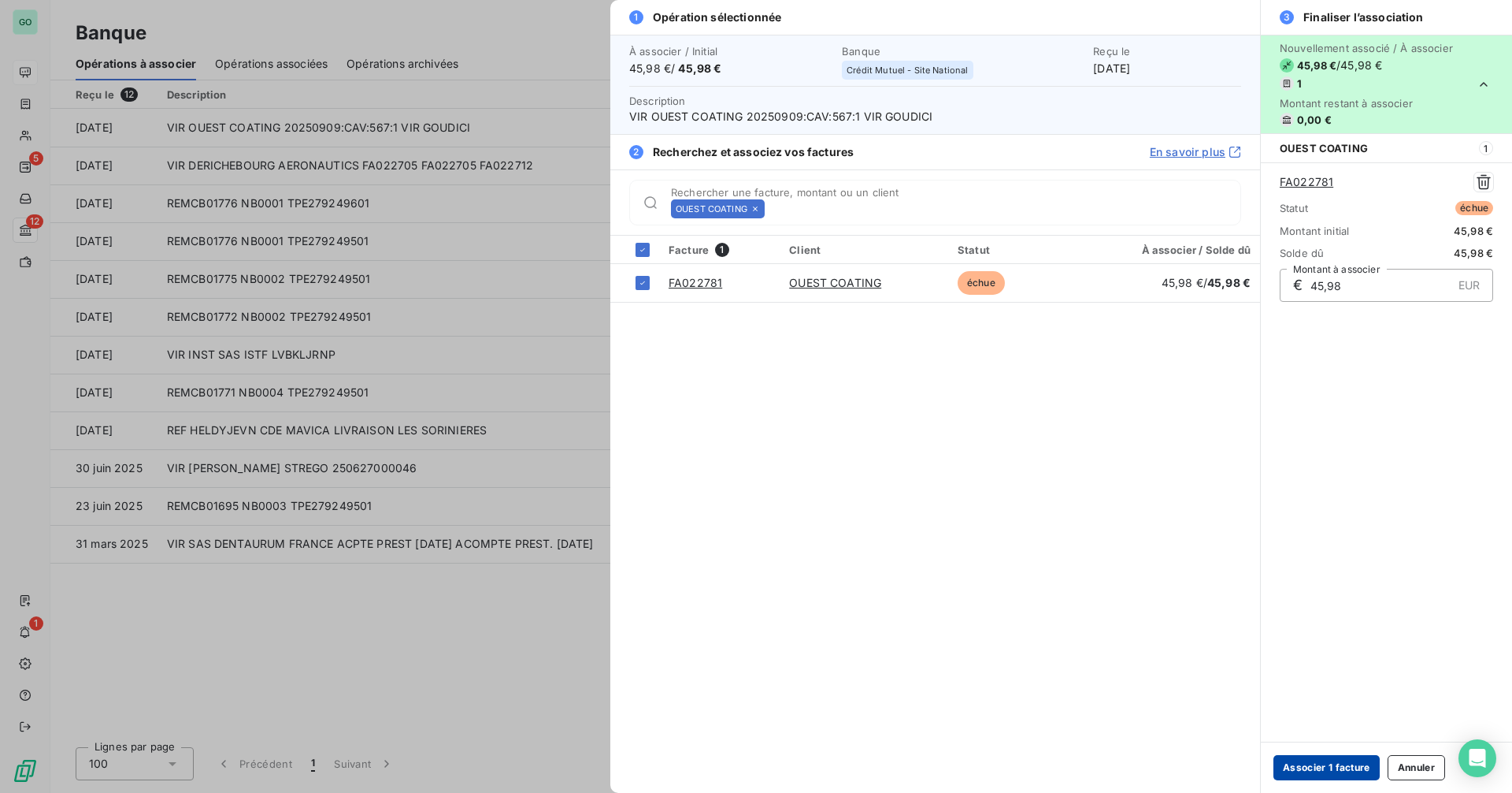
click at [1303, 766] on button "Associer 1 facture" at bounding box center [1327, 767] width 106 height 25
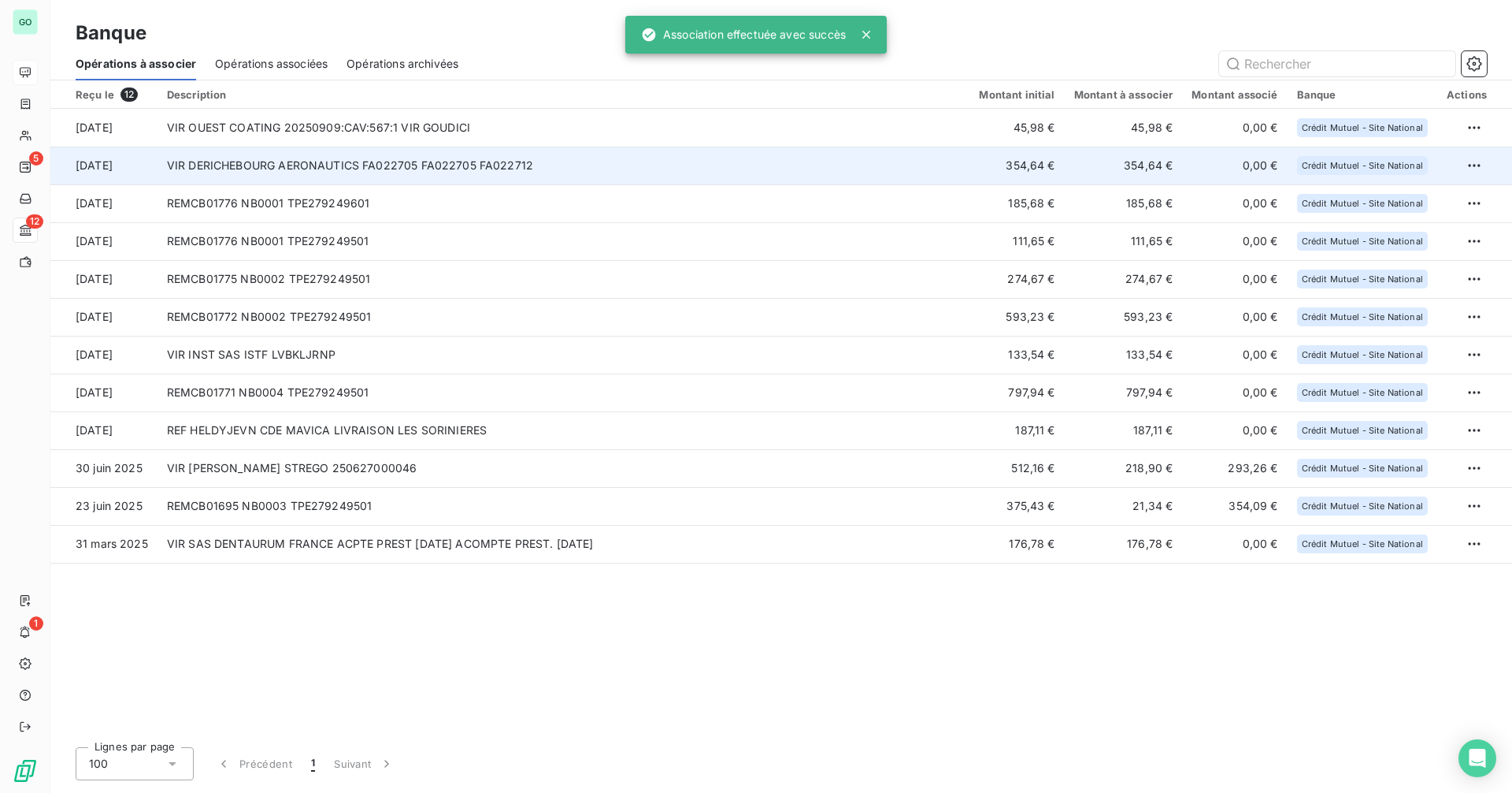
click at [418, 162] on td "VIR DERICHEBOURG AERONAUTICS FA022705 FA022705 FA022712" at bounding box center [564, 165] width 813 height 37
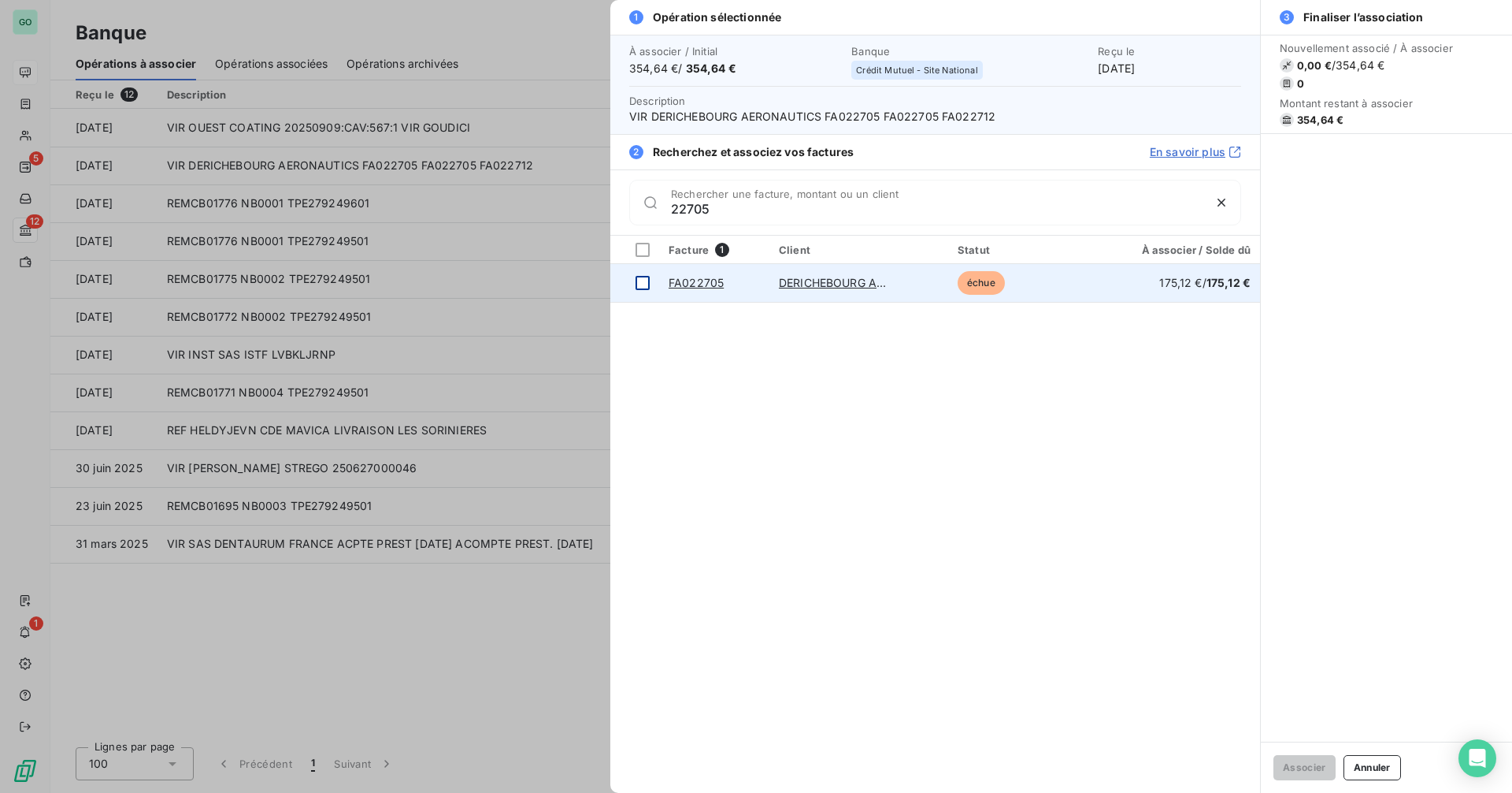
type input "22705"
click at [634, 291] on td at bounding box center [634, 282] width 49 height 37
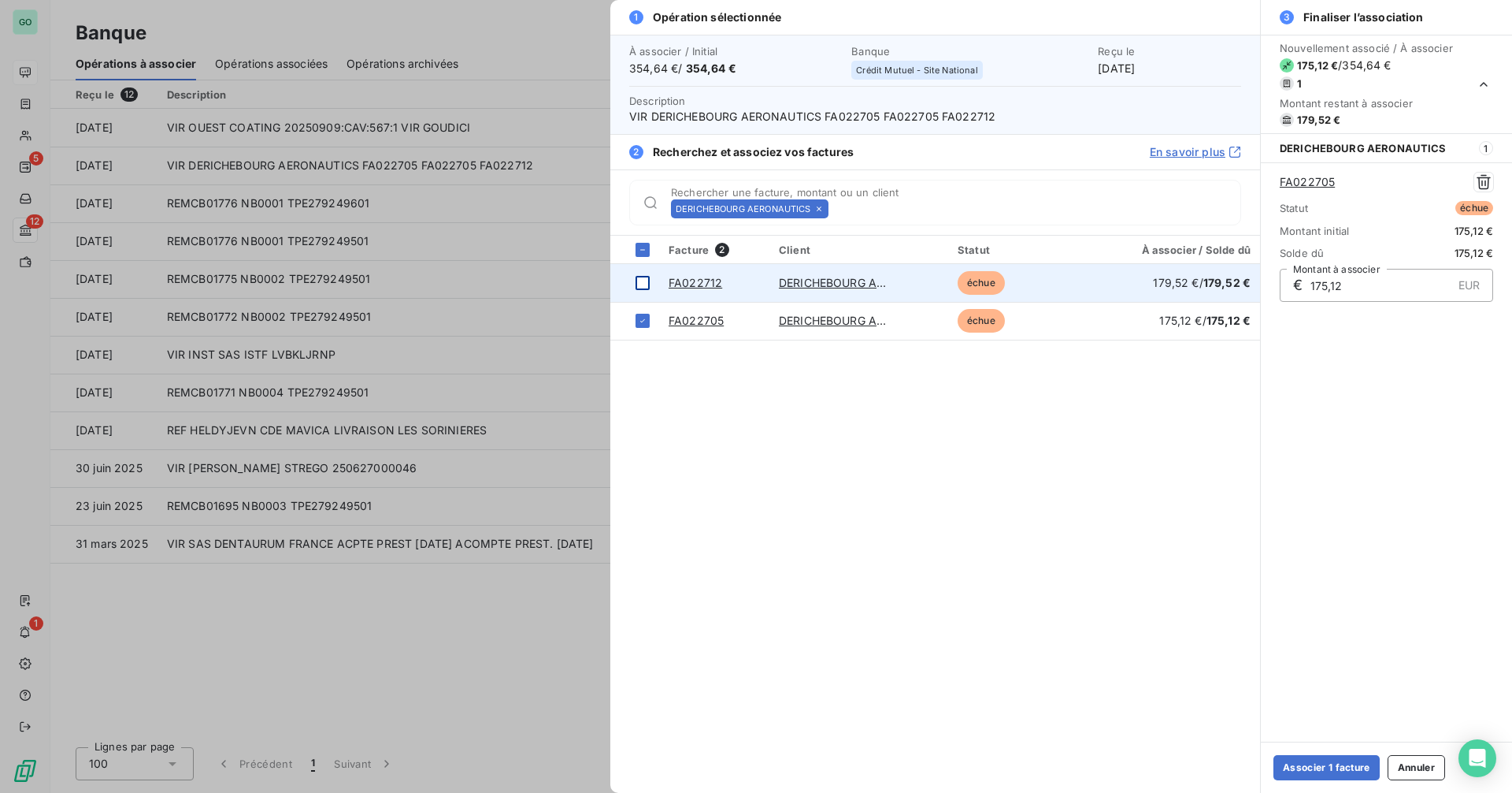
click at [639, 284] on div at bounding box center [642, 283] width 14 height 14
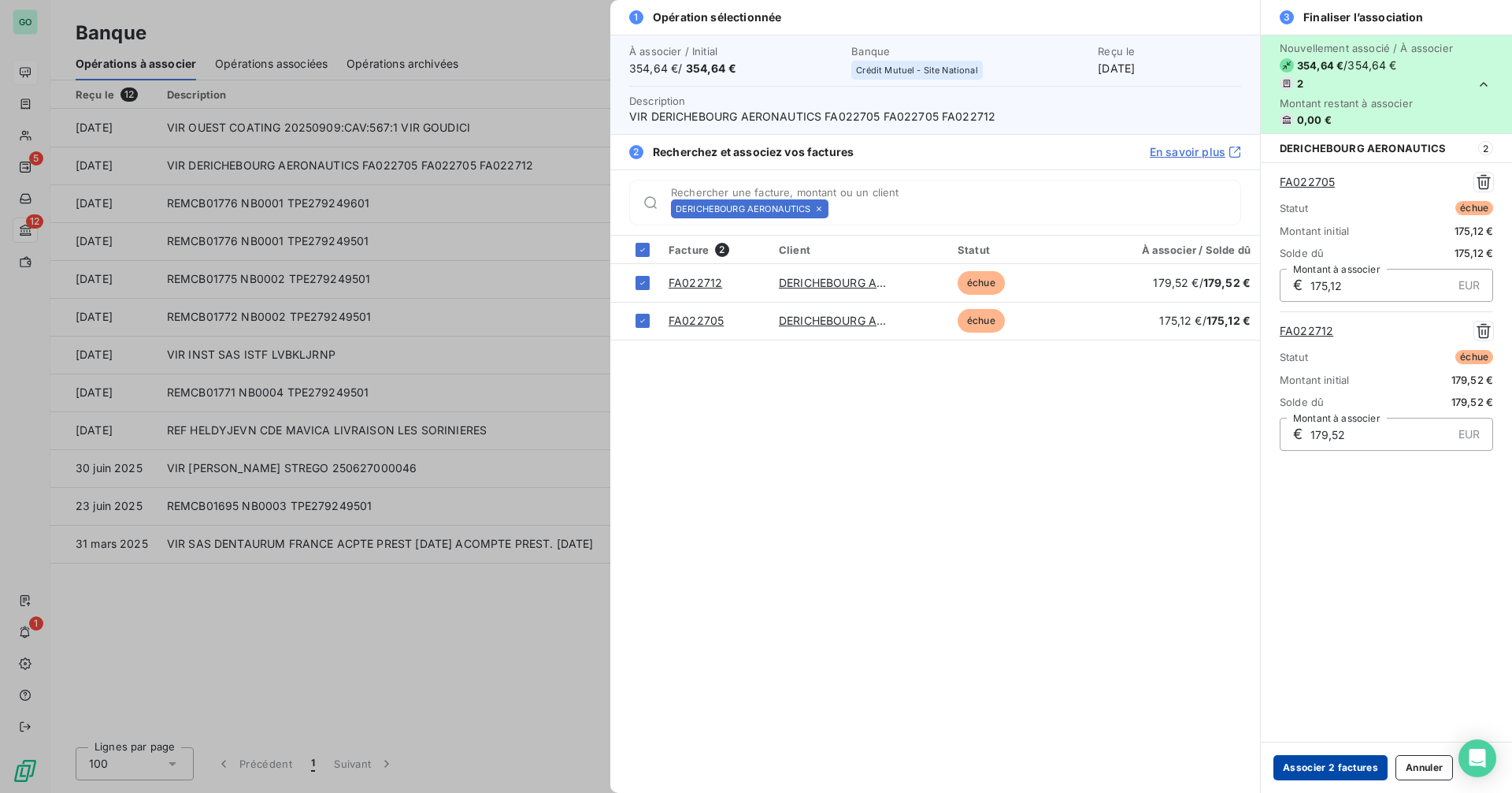
click at [1320, 776] on button "Associer 2 factures" at bounding box center [1330, 767] width 114 height 25
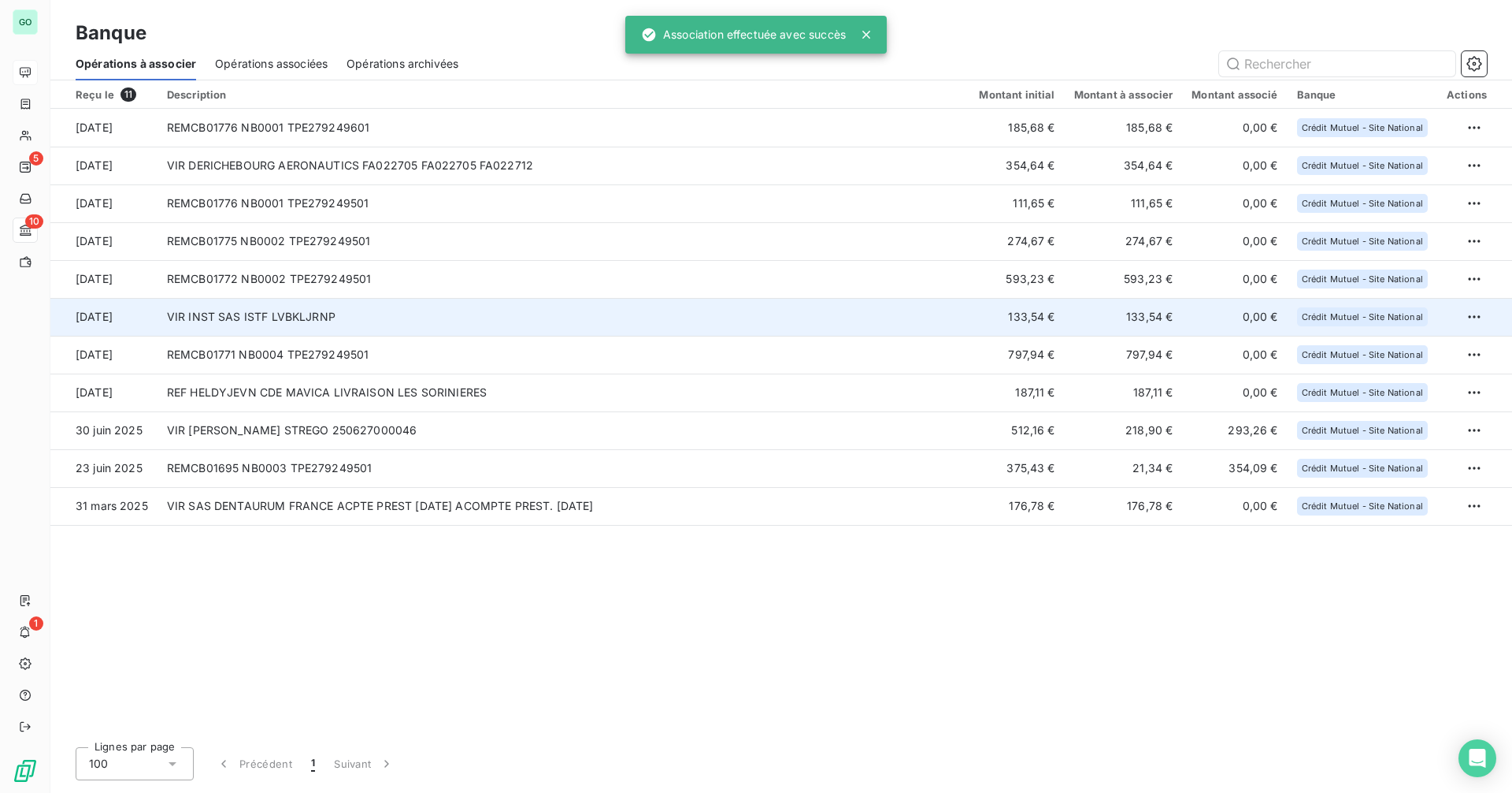
click at [405, 312] on td "VIR INST SAS ISTF LVBKLJRNP" at bounding box center [564, 316] width 813 height 37
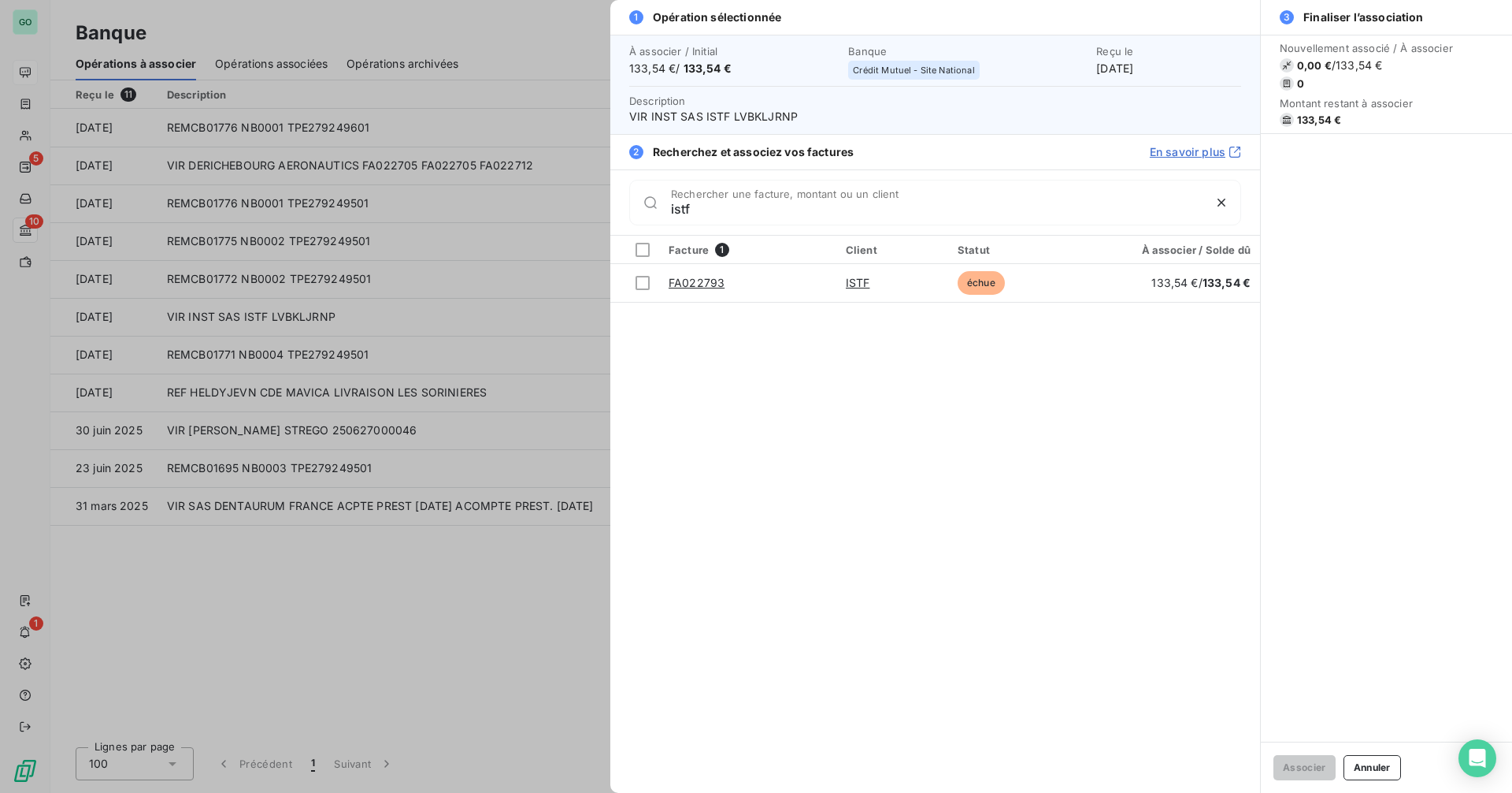
type input "istf"
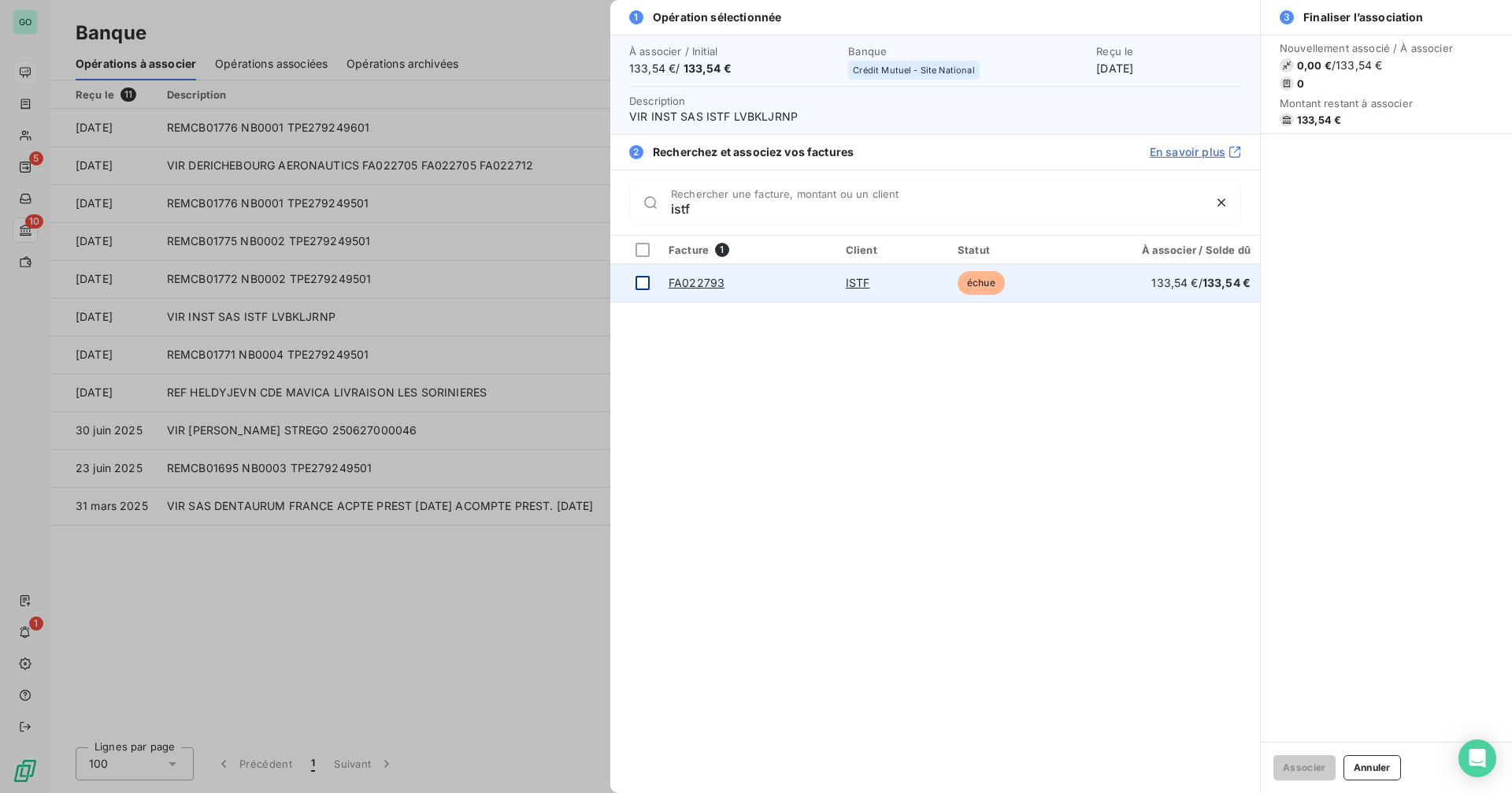
click at [642, 276] on div at bounding box center [642, 283] width 14 height 14
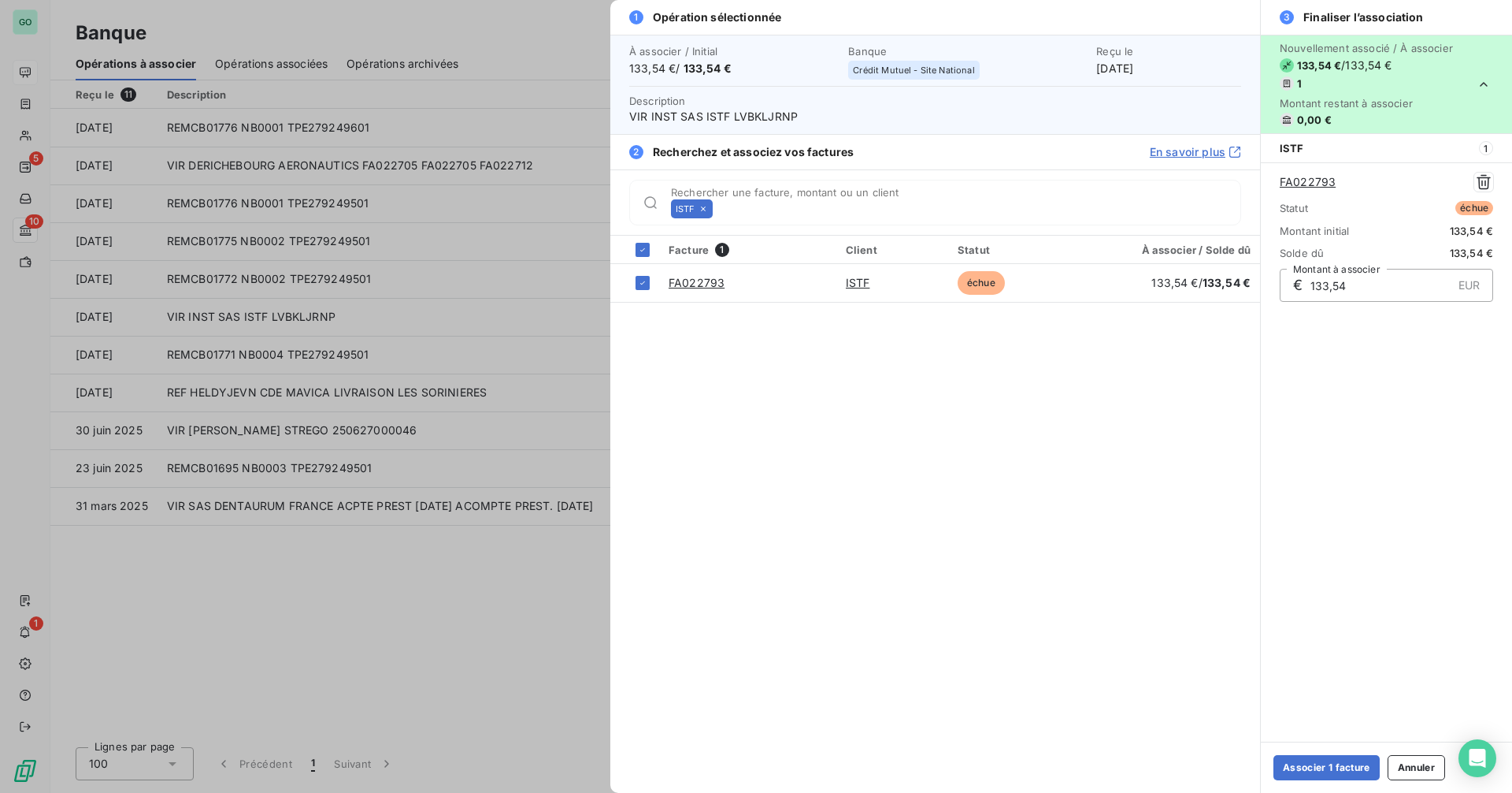
click at [764, 114] on span "VIR INST SAS ISTF LVBKLJRNP" at bounding box center [934, 117] width 612 height 16
copy span "LVBKLJRNP"
drag, startPoint x: 1333, startPoint y: 770, endPoint x: 1322, endPoint y: 753, distance: 20.2
click at [1333, 770] on button "Associer 1 facture" at bounding box center [1327, 767] width 106 height 25
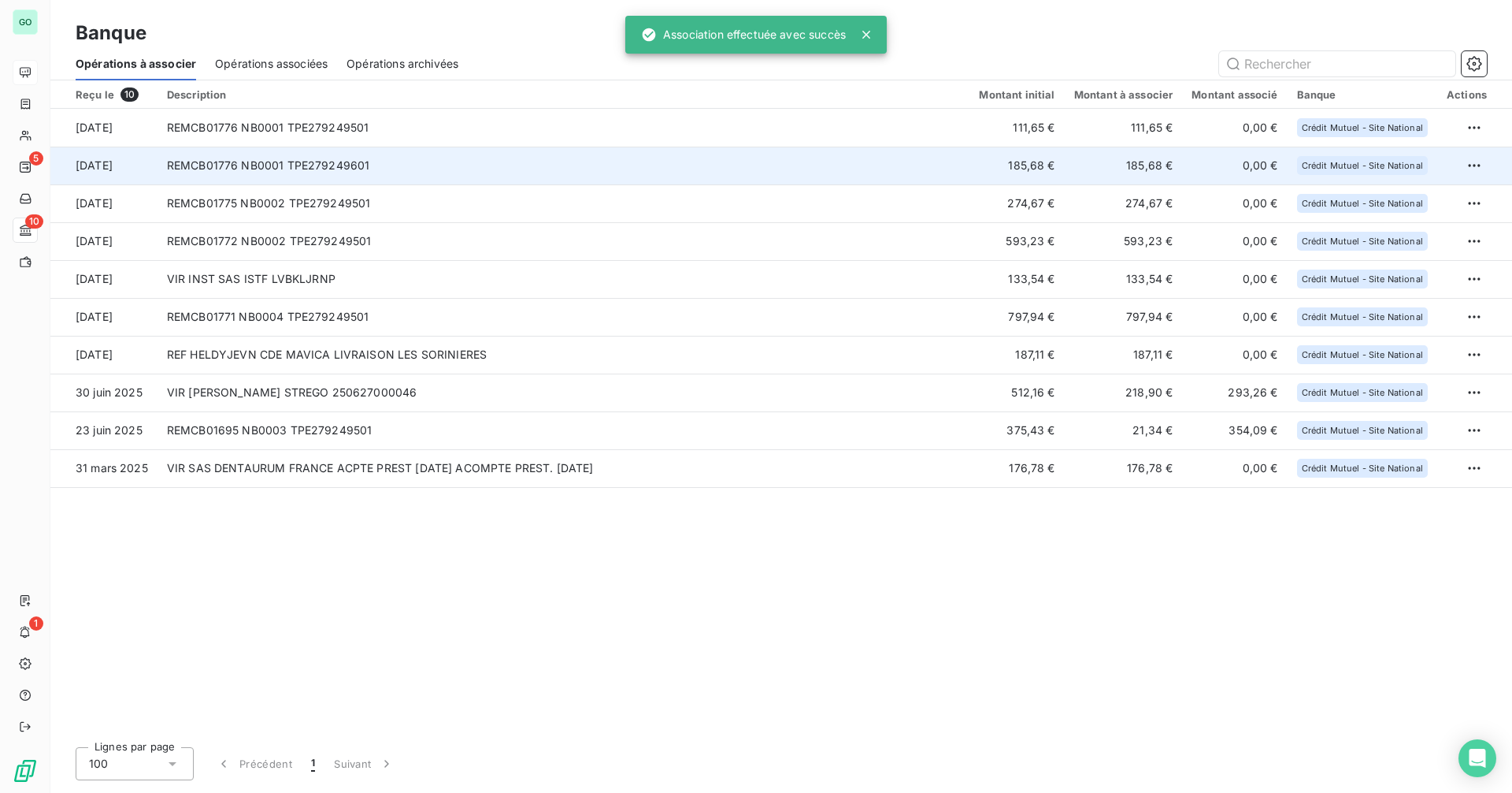
click at [641, 167] on td "REMCB01776 NB0001 TPE279249601" at bounding box center [564, 165] width 813 height 37
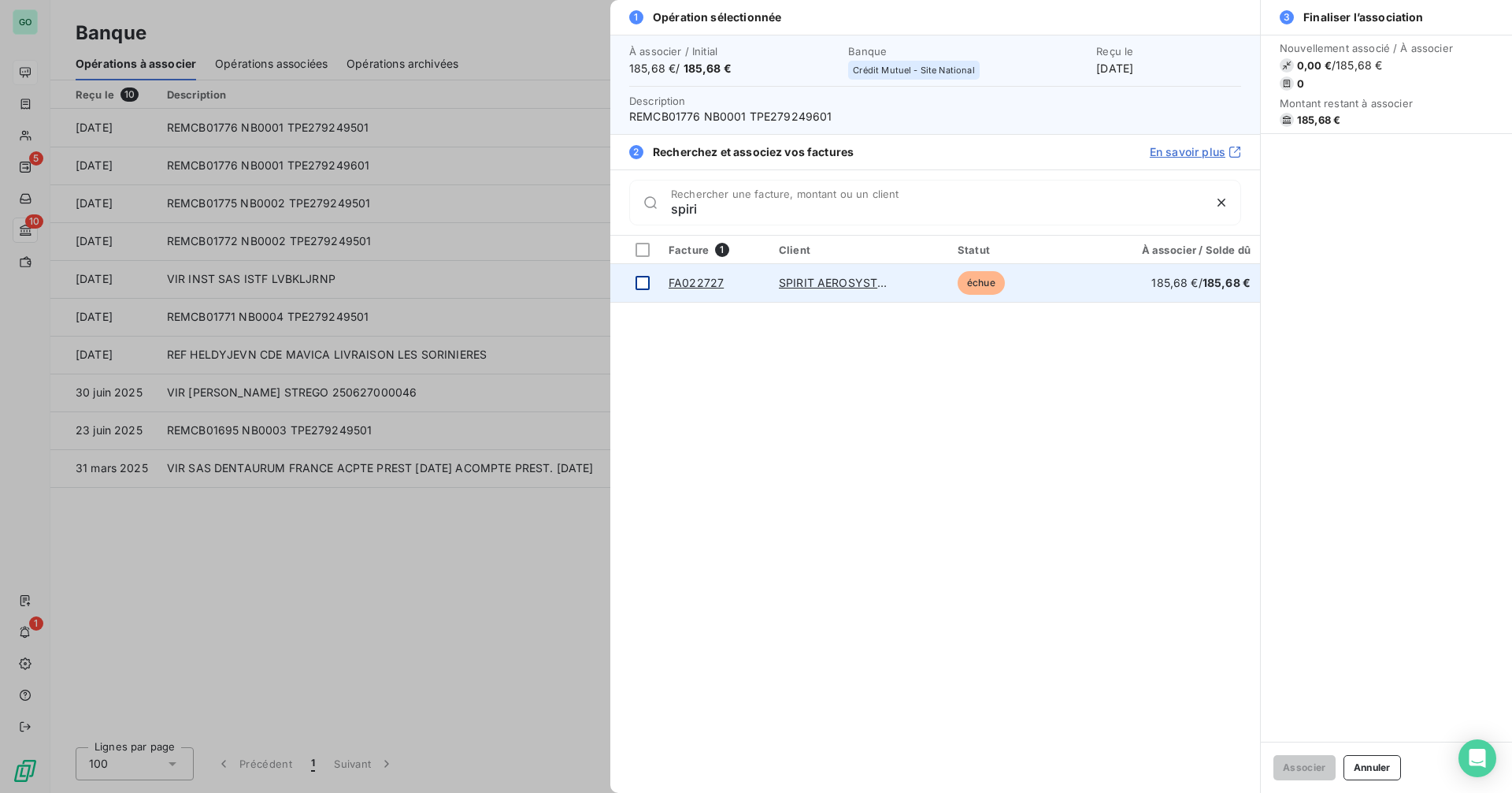
type input "spiri"
click at [646, 281] on div at bounding box center [642, 283] width 14 height 14
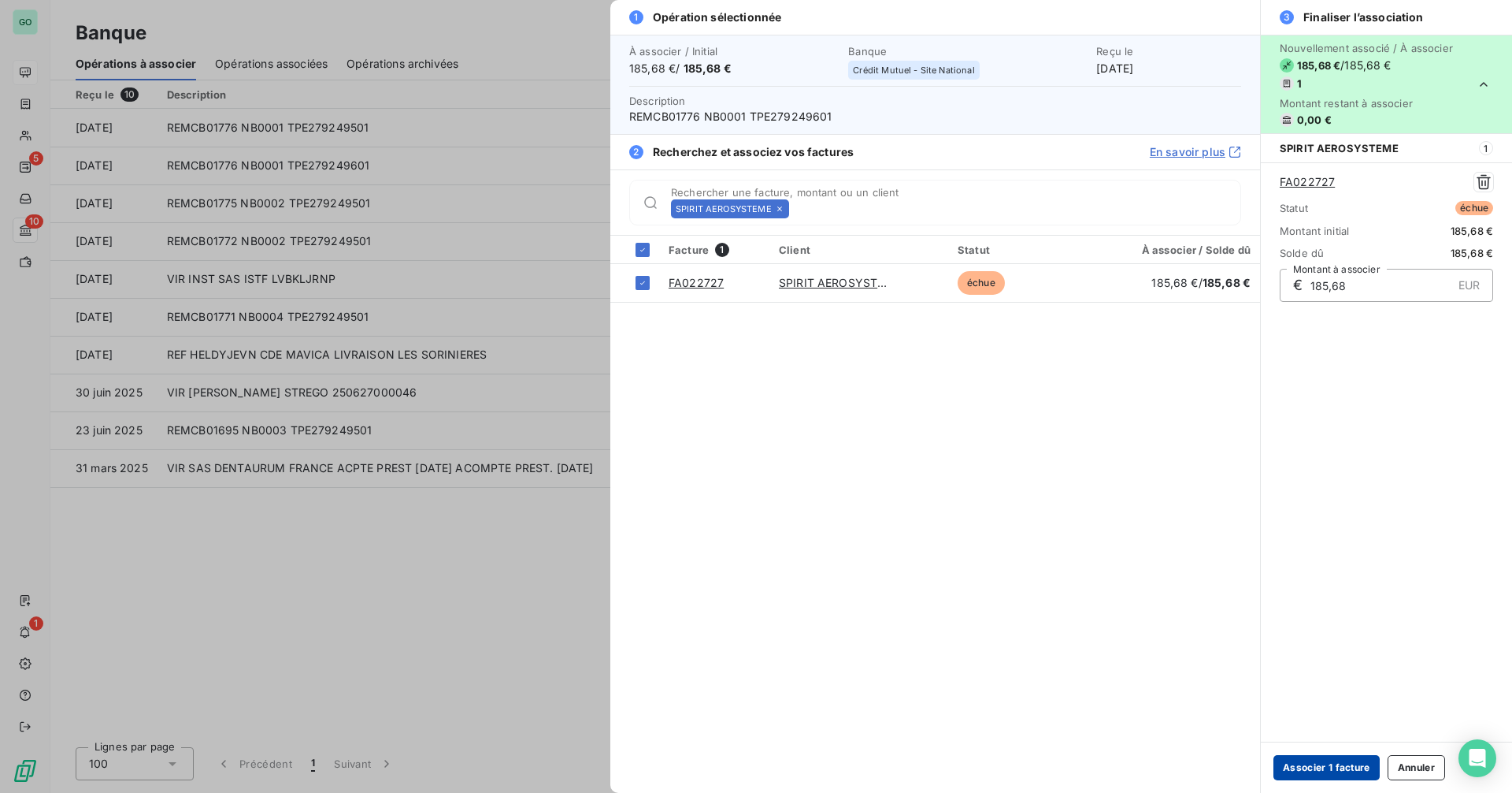
click at [1322, 769] on button "Associer 1 facture" at bounding box center [1327, 767] width 106 height 25
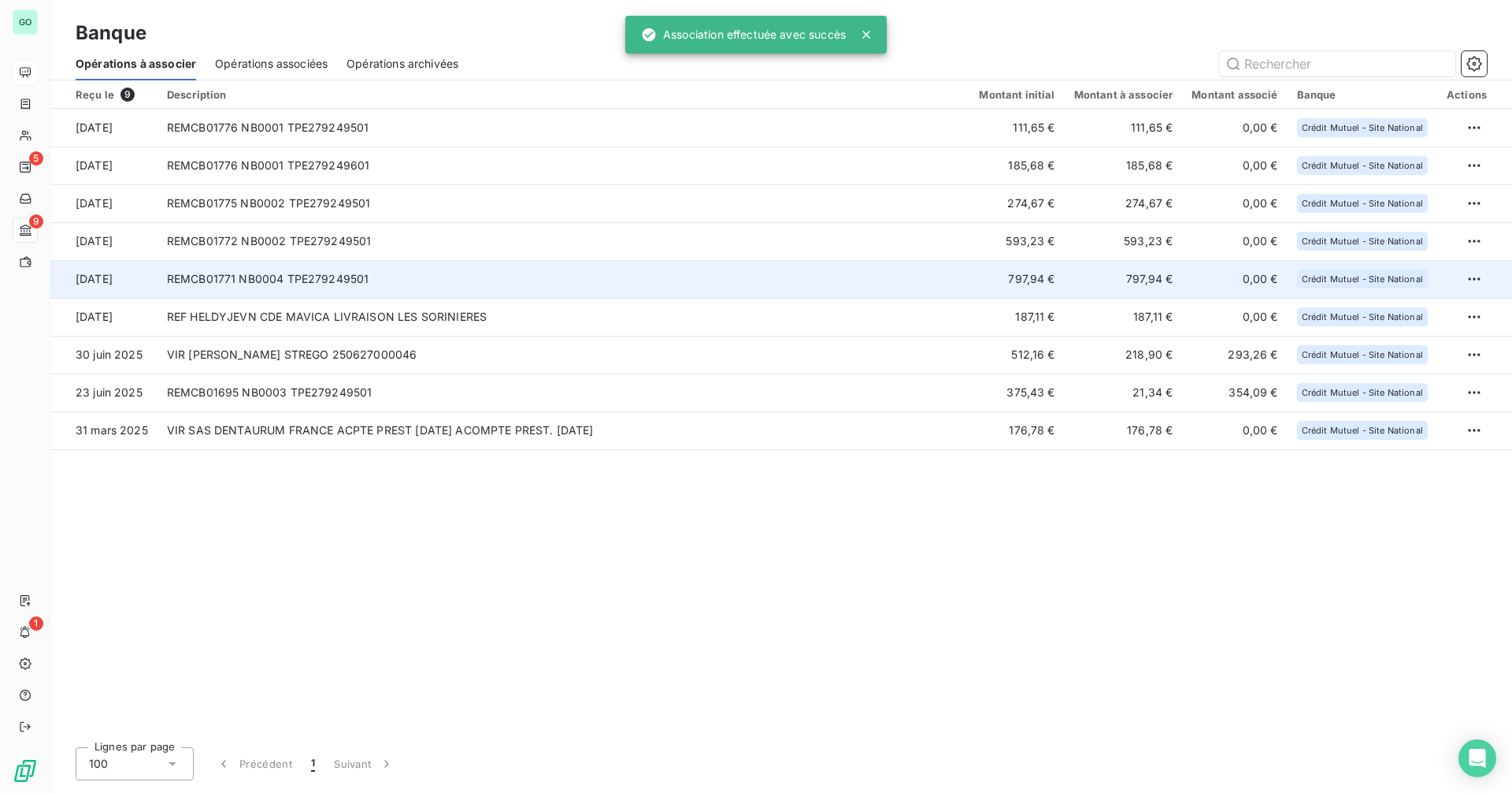
click at [625, 272] on td "REMCB01771 NB0004 TPE279249501" at bounding box center [564, 279] width 813 height 37
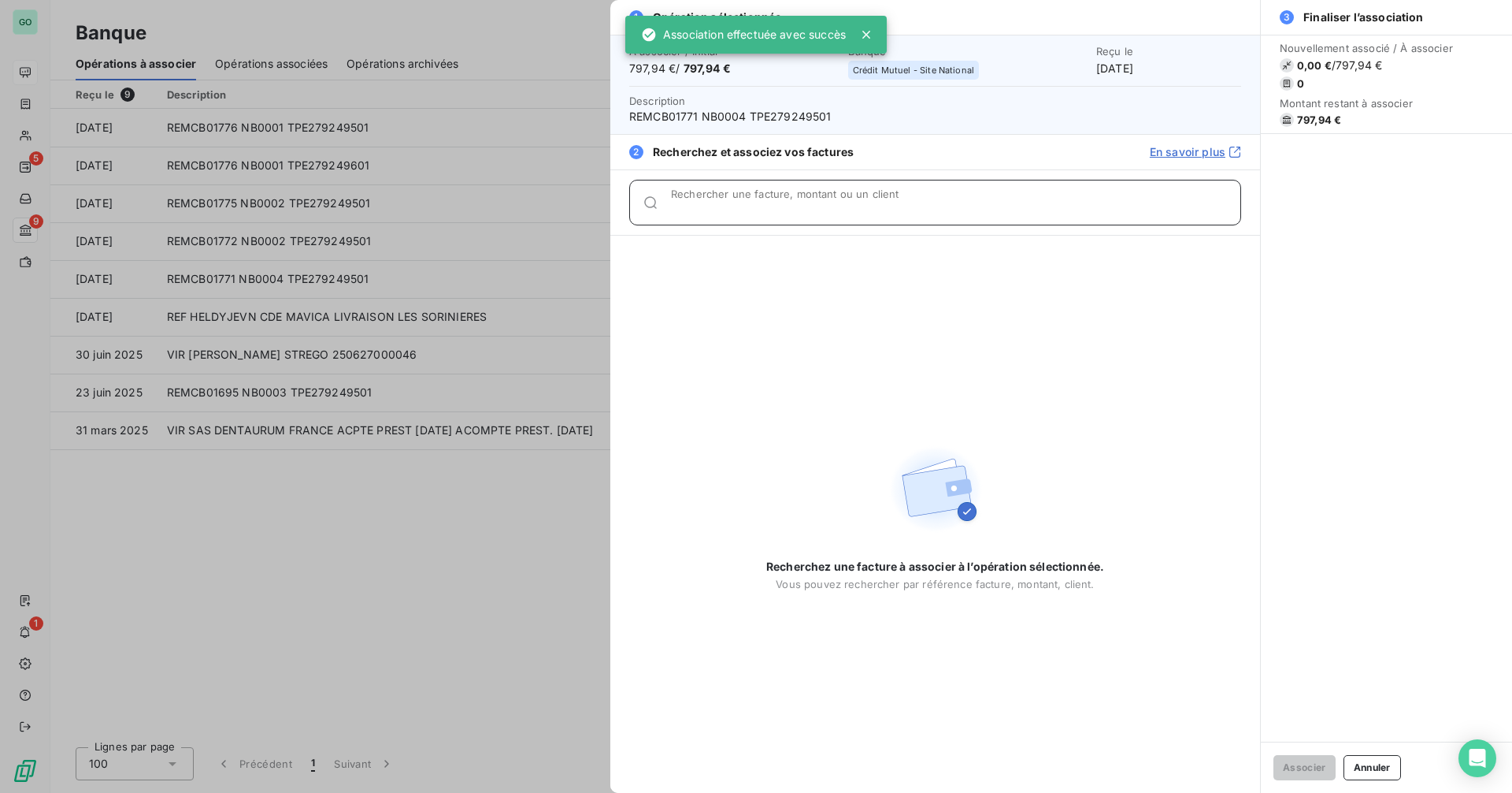
click at [706, 196] on div "Rechercher une facture, montant ou un client" at bounding box center [955, 203] width 569 height 16
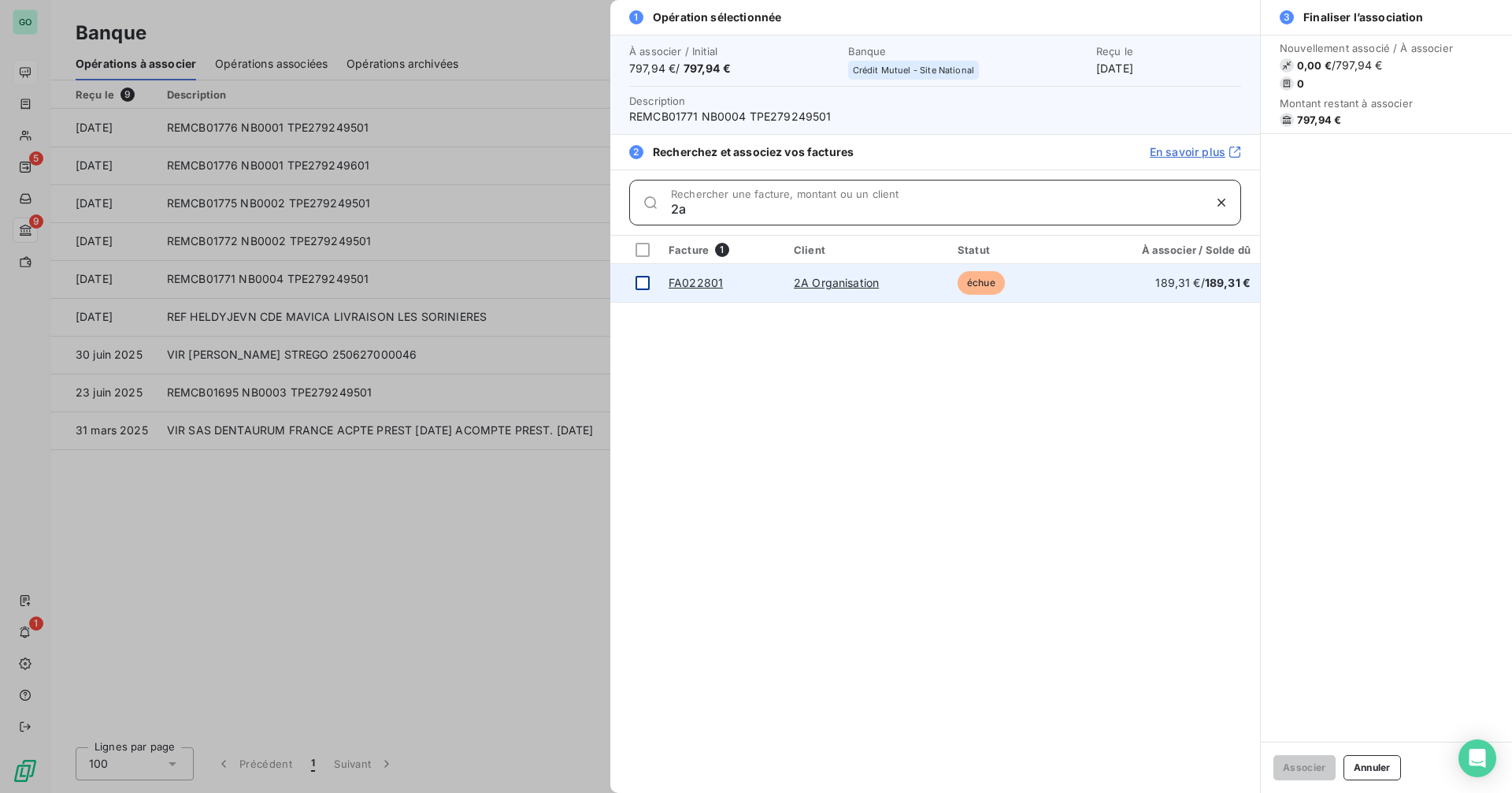
type input "2a"
click at [639, 284] on div at bounding box center [642, 283] width 14 height 14
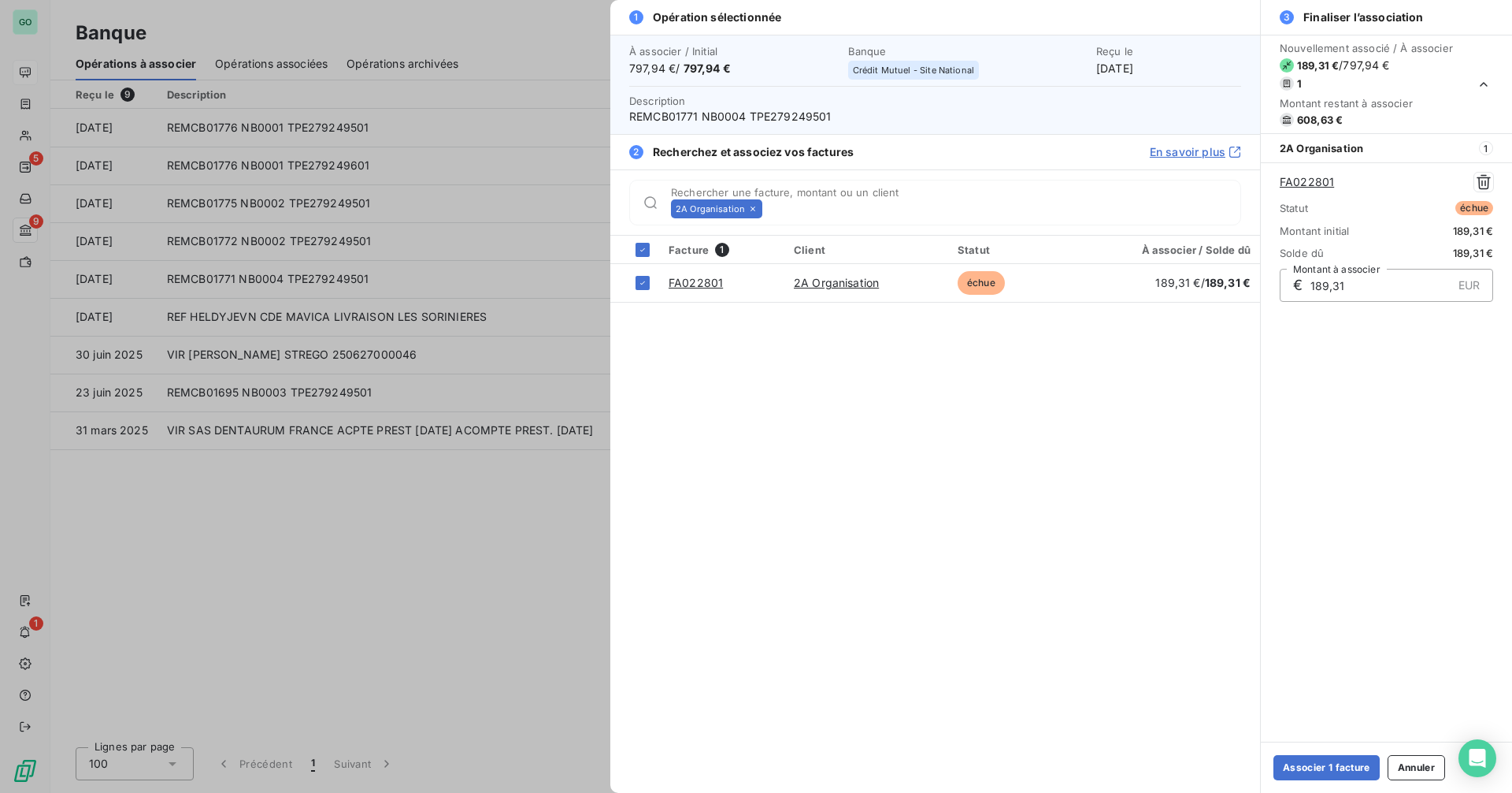
click at [756, 210] on div "2A Organisation" at bounding box center [716, 209] width 91 height 19
click at [749, 208] on icon at bounding box center [753, 208] width 10 height 10
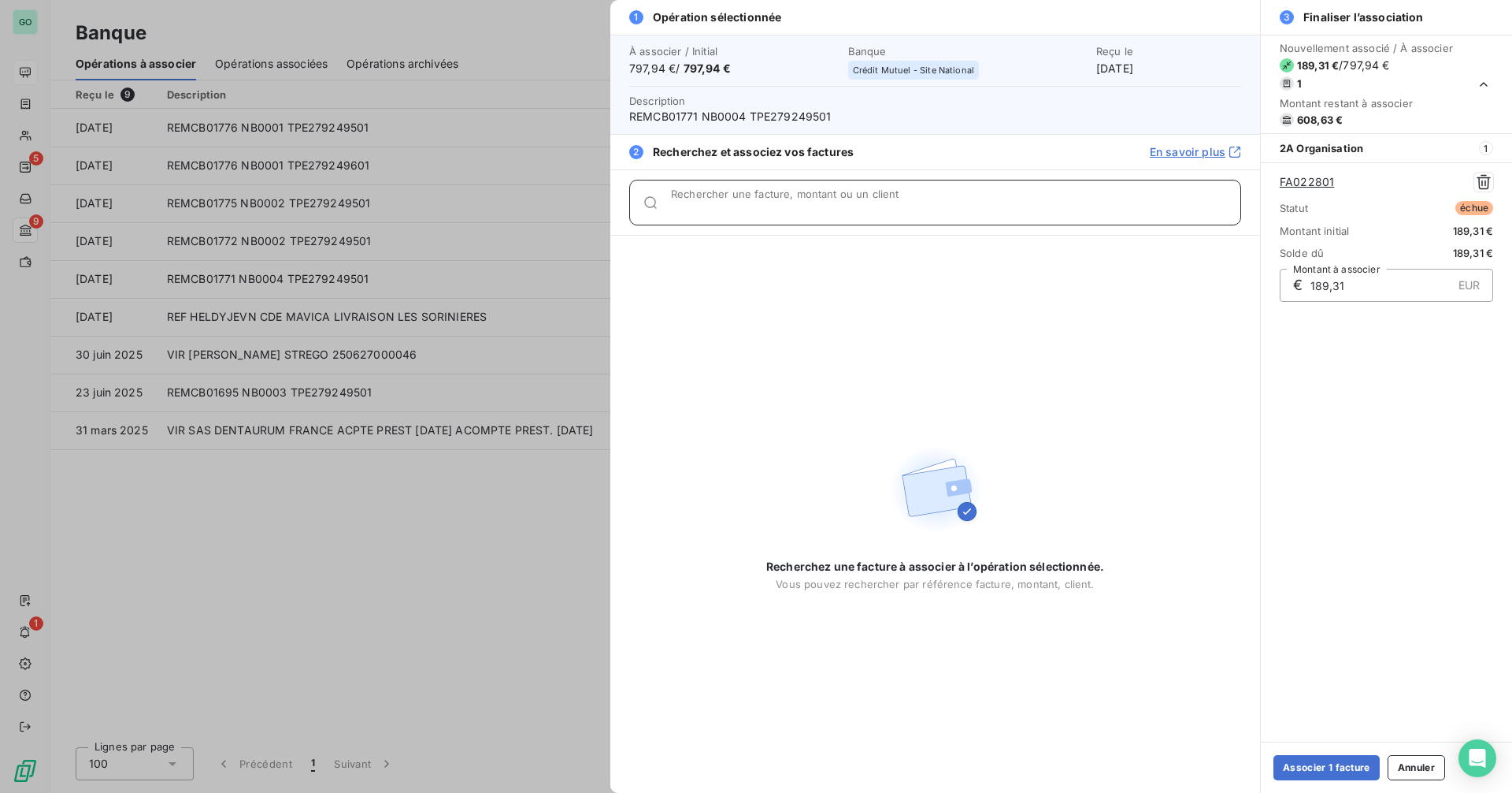
click at [749, 208] on input "Rechercher une facture, montant ou un client" at bounding box center [955, 209] width 569 height 16
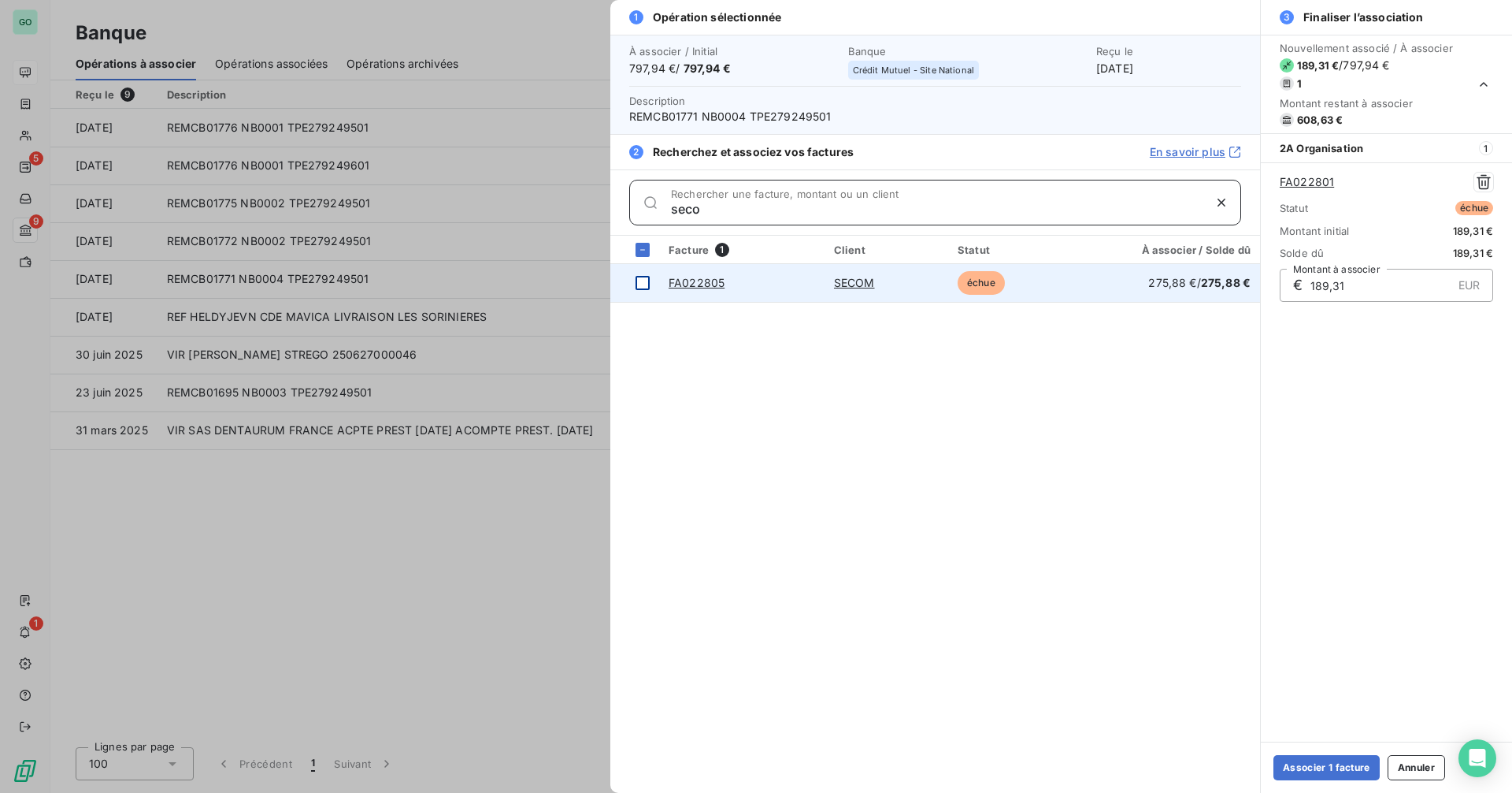
type input "seco"
click at [644, 282] on div at bounding box center [642, 283] width 14 height 14
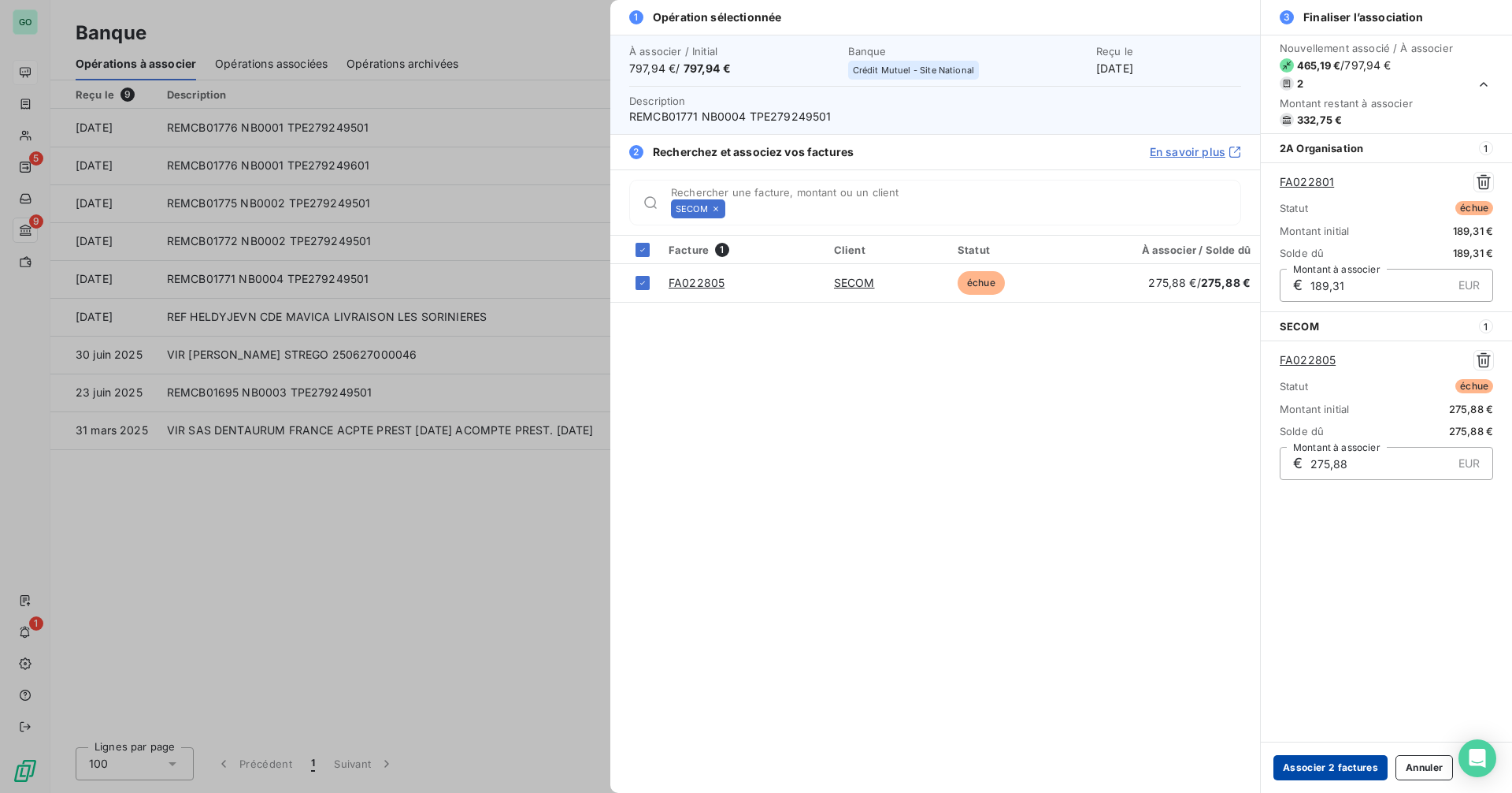
click at [1325, 768] on button "Associer 2 factures" at bounding box center [1330, 767] width 114 height 25
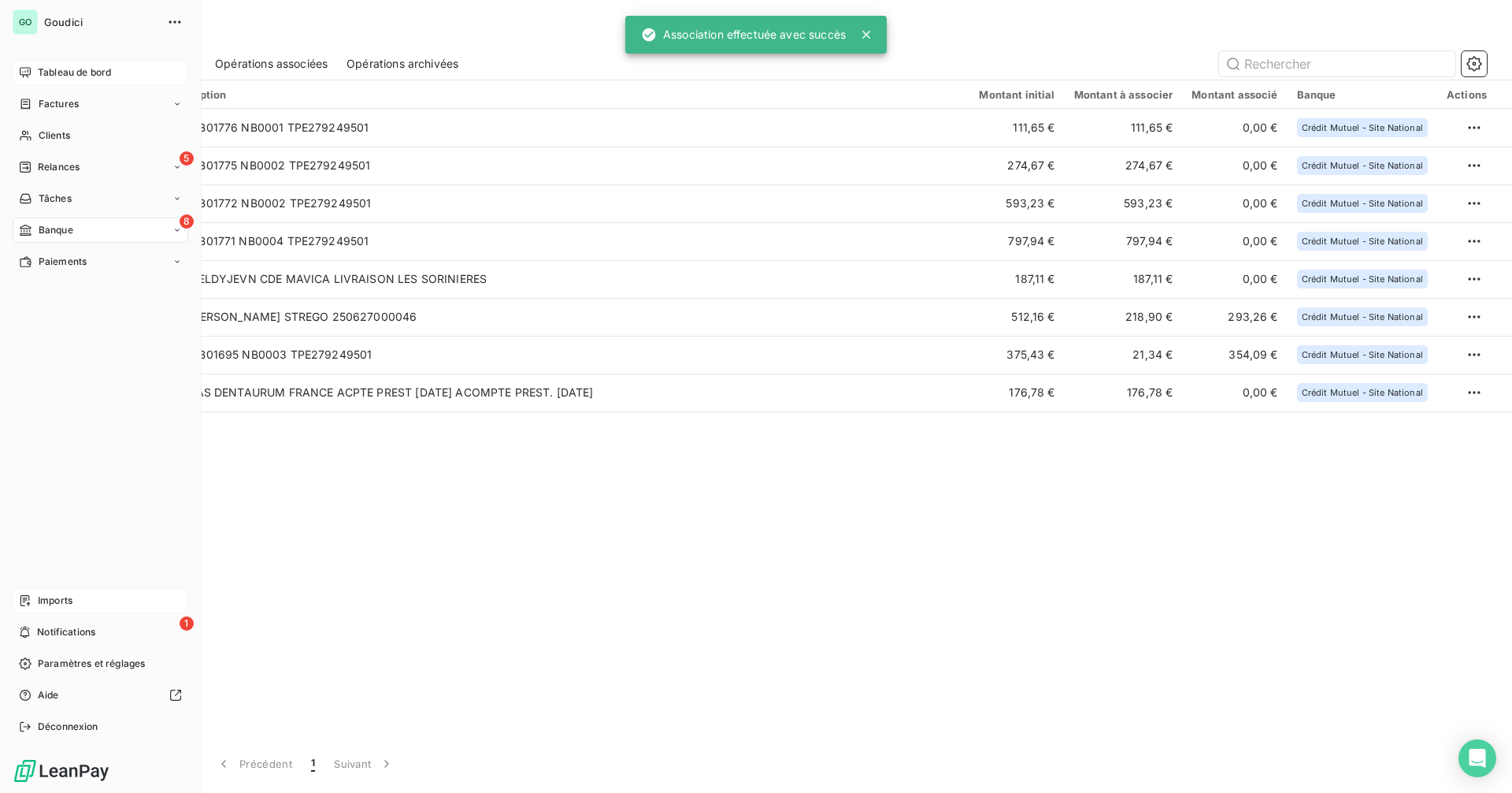
click at [84, 598] on div "Imports" at bounding box center [100, 600] width 176 height 25
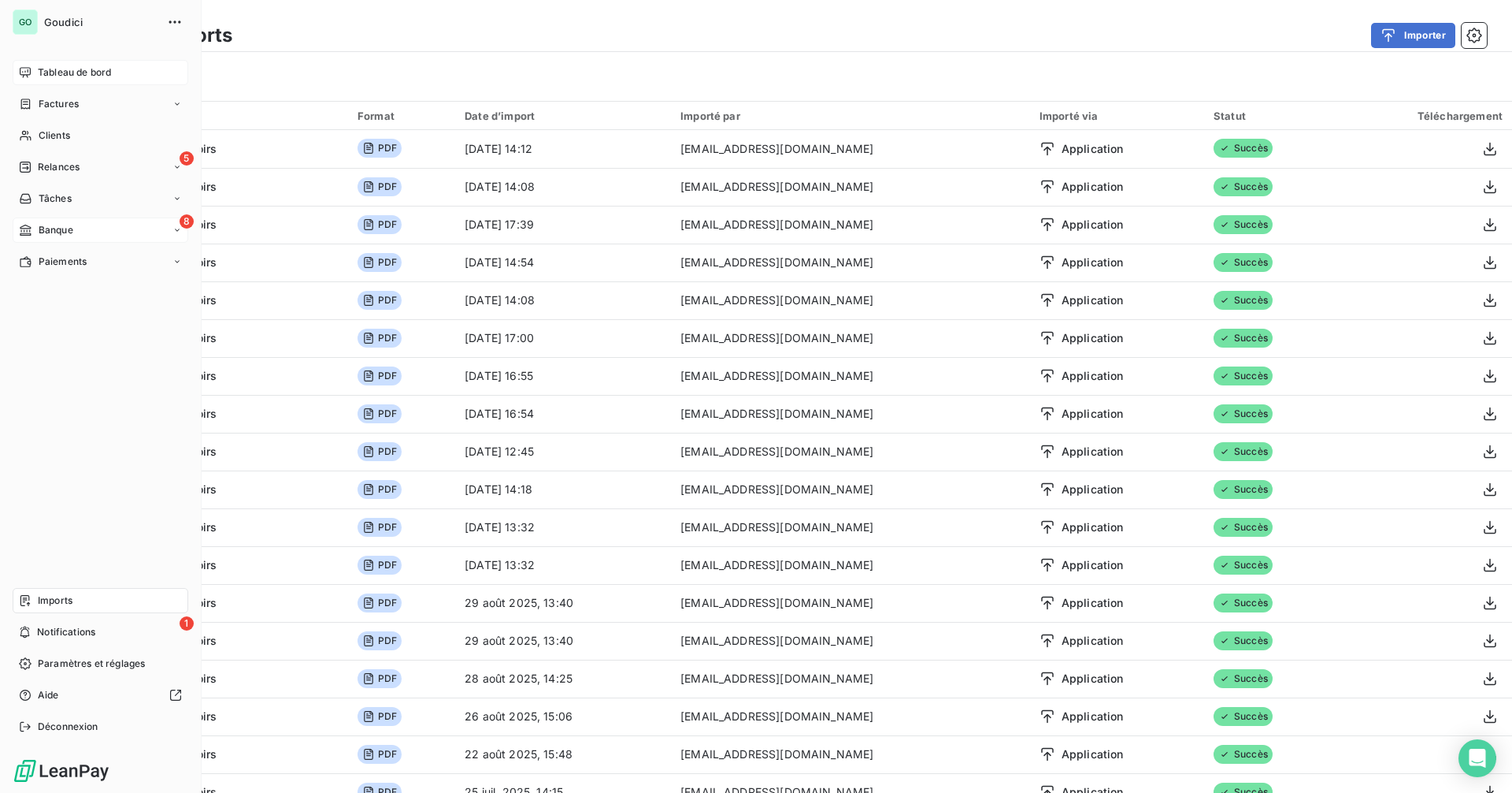
click at [64, 229] on span "Banque" at bounding box center [56, 230] width 35 height 14
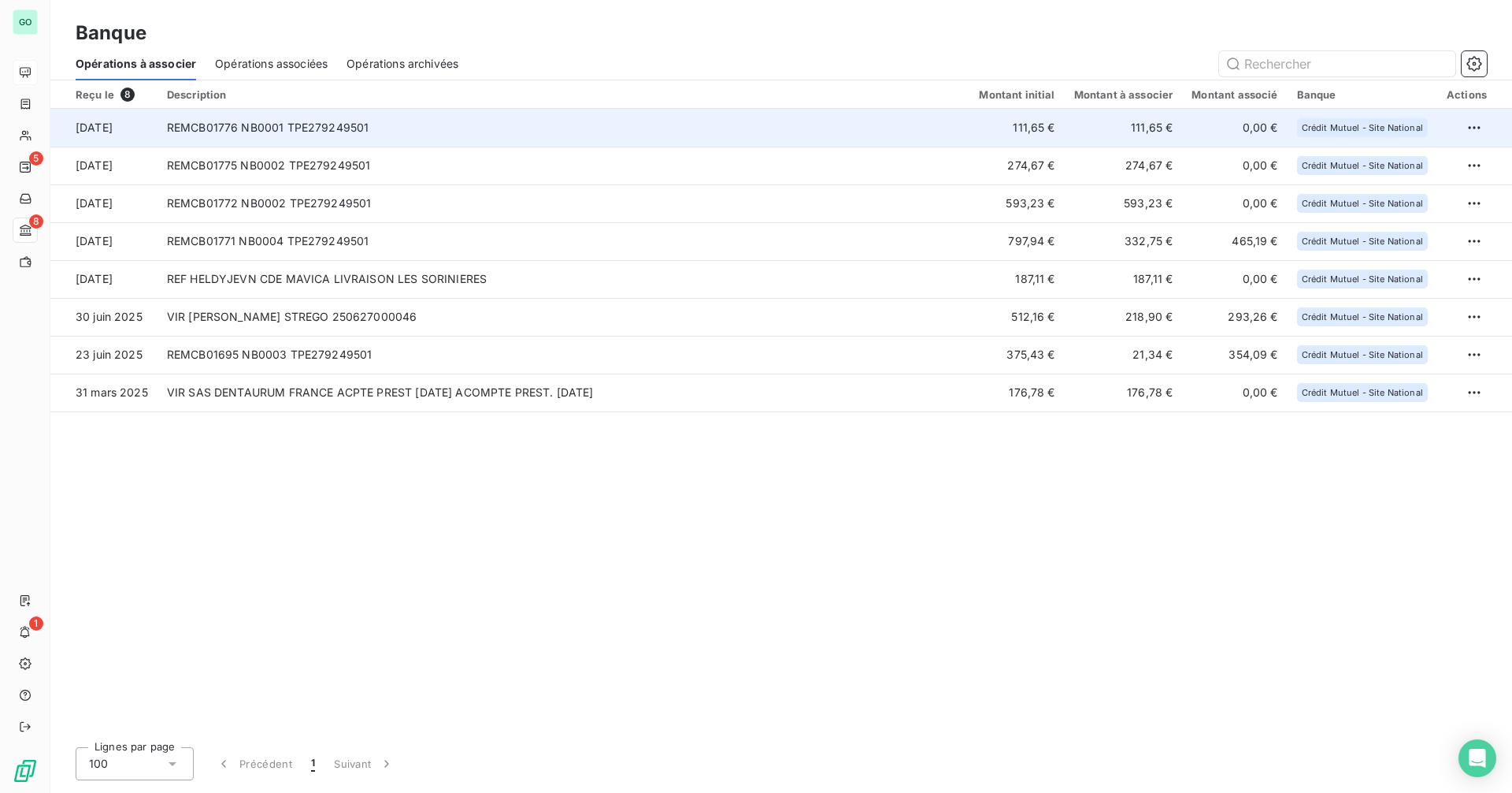
click at [425, 135] on td "REMCB01776 NB0001 TPE279249501" at bounding box center [564, 127] width 813 height 37
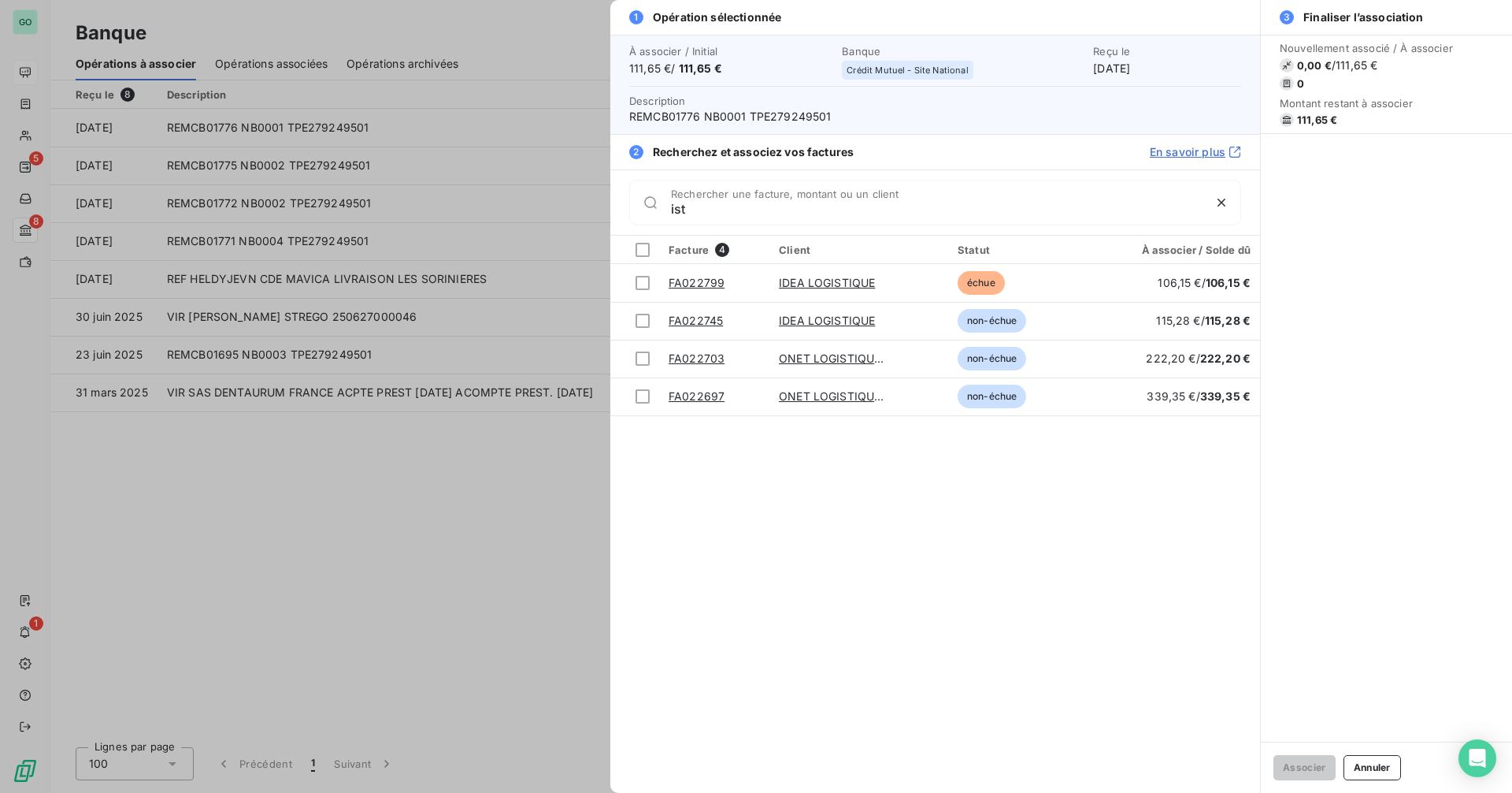
type input "ist"
click at [721, 214] on input "ist" at bounding box center [936, 209] width 532 height 16
type input "abb"
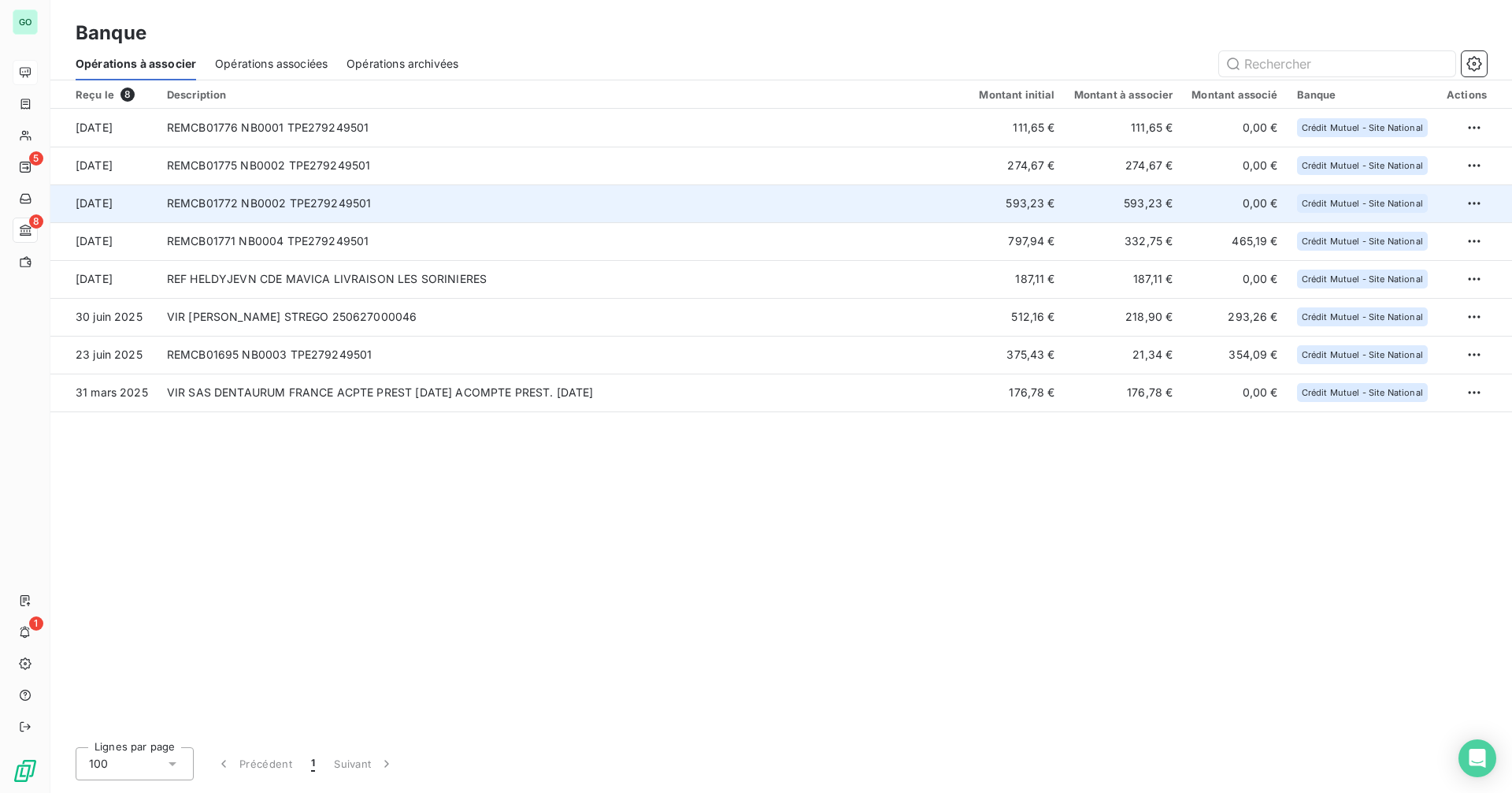
click at [1349, 215] on td "Crédit Mutuel - Site National" at bounding box center [1362, 203] width 150 height 37
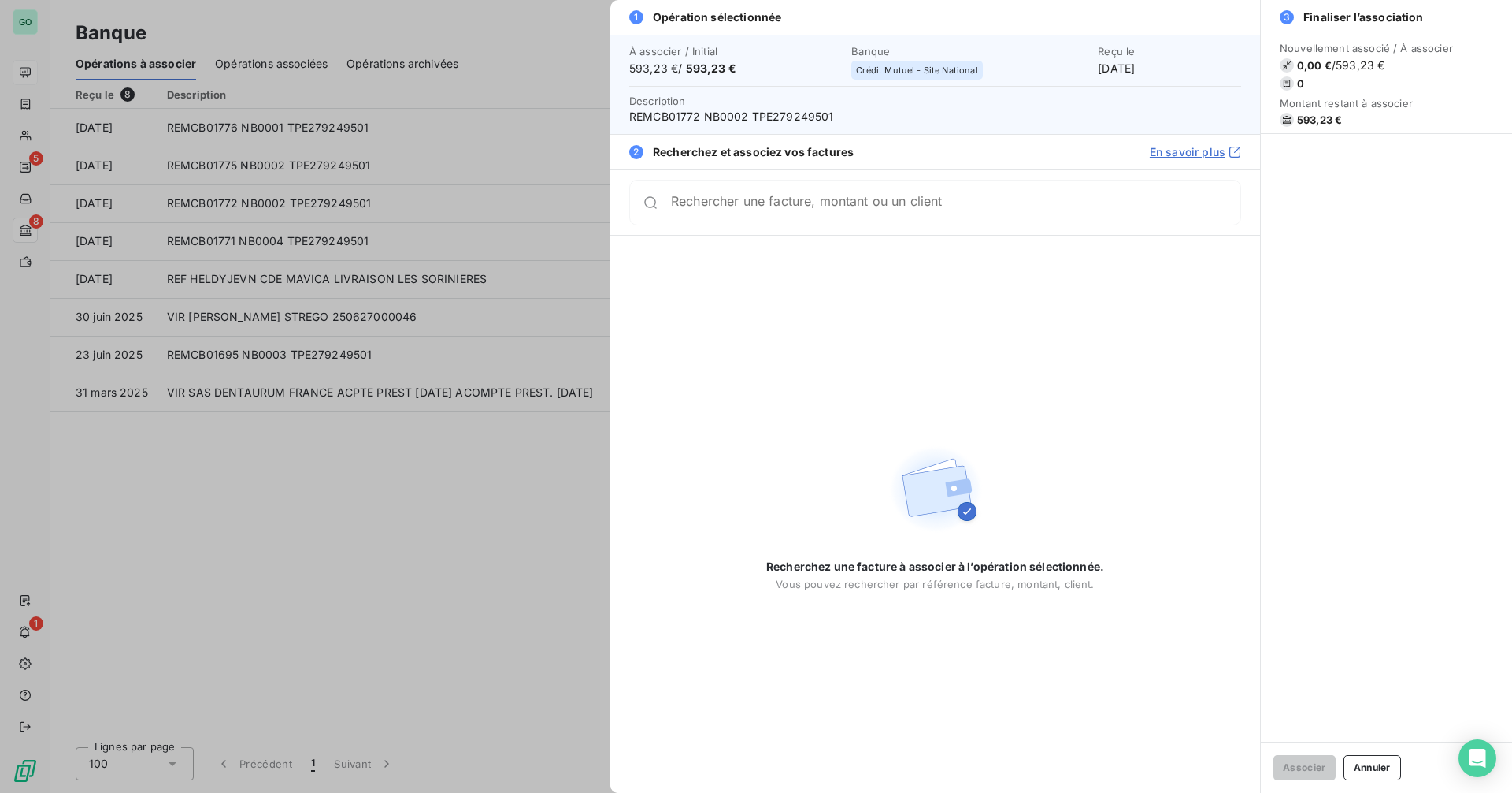
click at [342, 540] on div at bounding box center [756, 396] width 1512 height 793
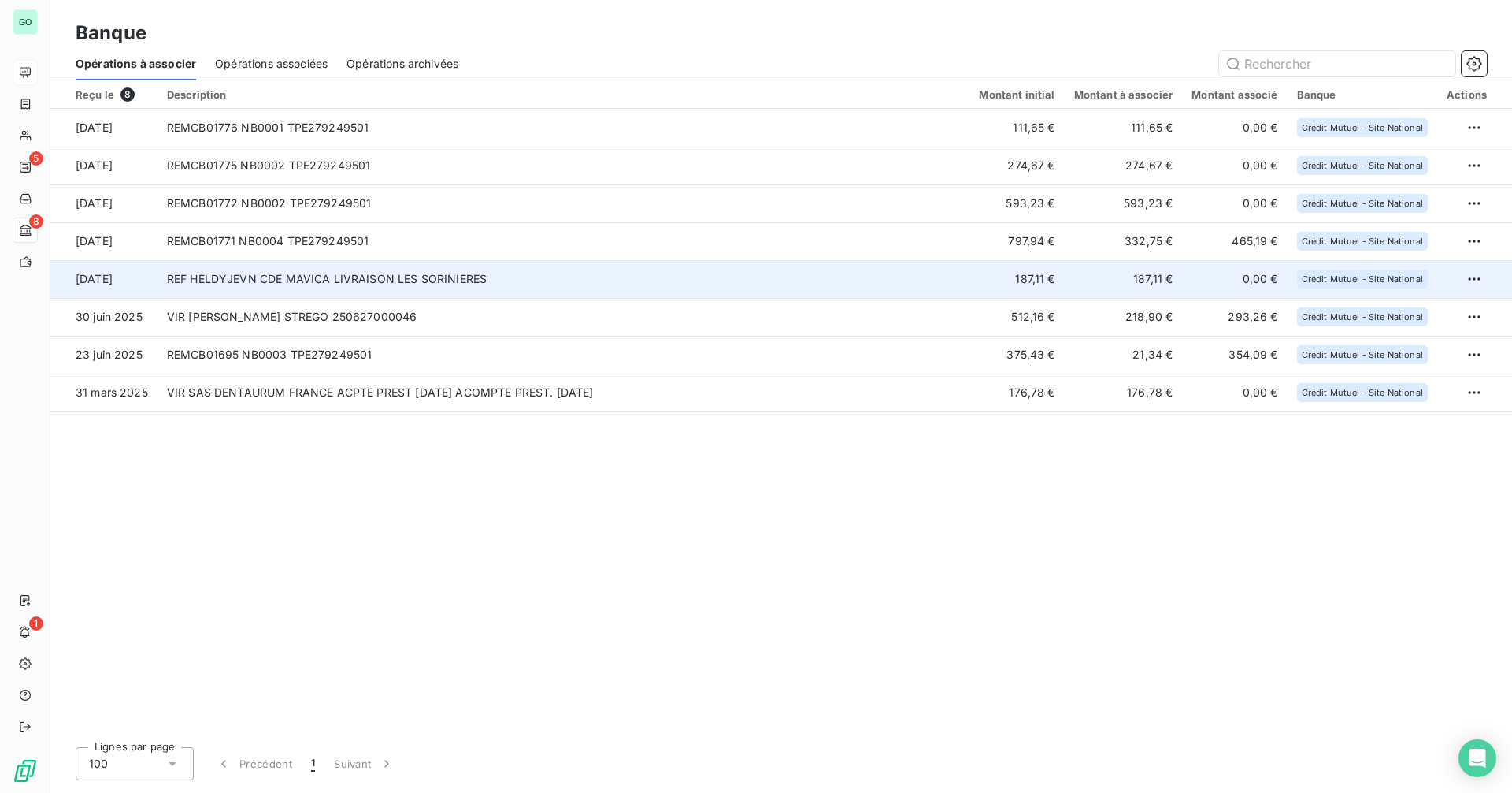
click at [422, 281] on td "REF HELDYJEVN CDE MAVICA LIVRAISON LES SORINIERES" at bounding box center [564, 279] width 813 height 37
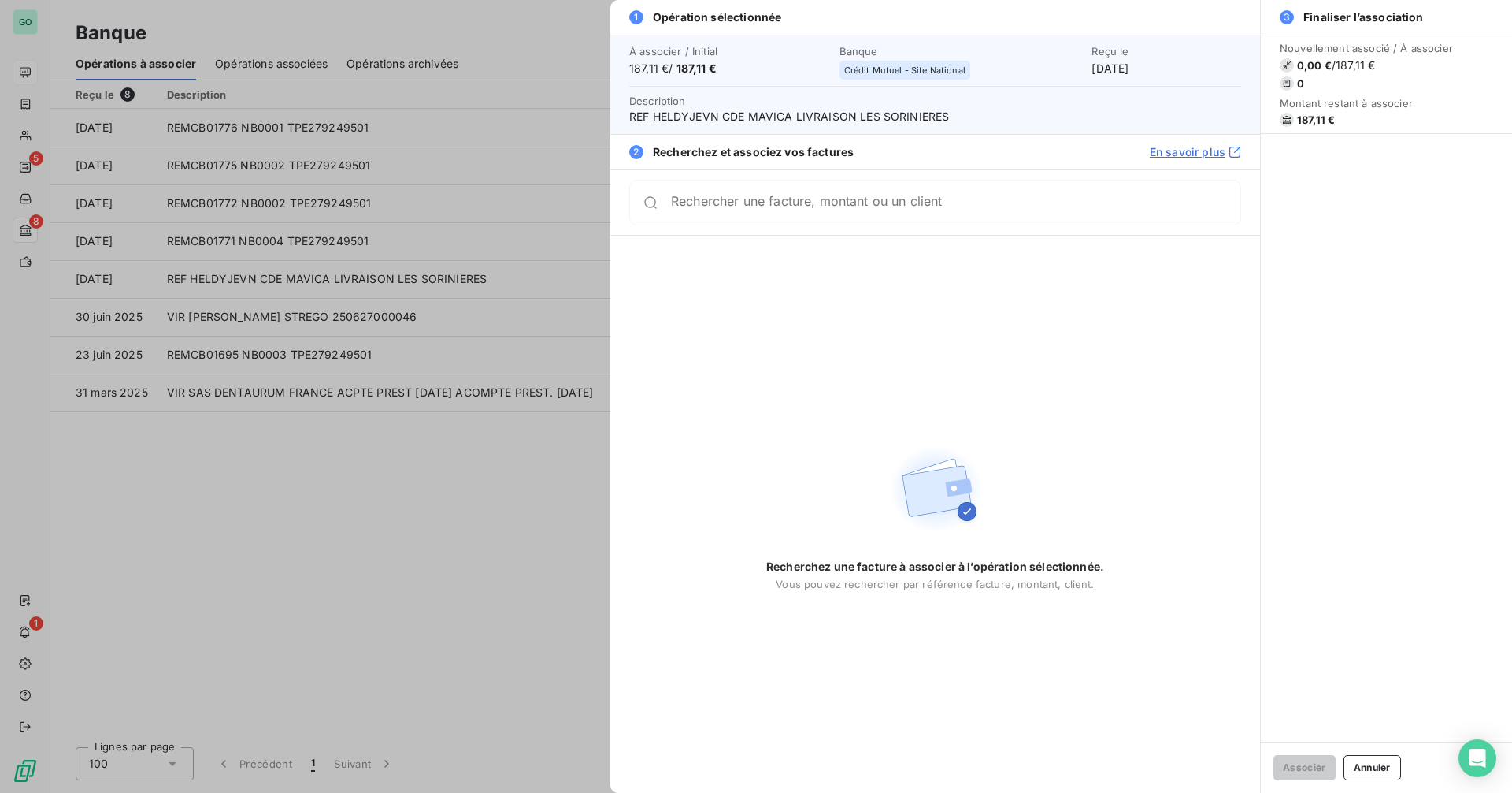
click at [693, 118] on span "REF HELDYJEVN CDE MAVICA LIVRAISON LES SORINIERES" at bounding box center [934, 117] width 612 height 16
copy span "HELDYJEVN"
drag, startPoint x: 628, startPoint y: 113, endPoint x: 1019, endPoint y: 121, distance: 391.1
click at [1019, 121] on div "À associer / Initial 187,11 € / 187,11 € Banque Crédit Mutuel - Site National R…" at bounding box center [934, 84] width 650 height 99
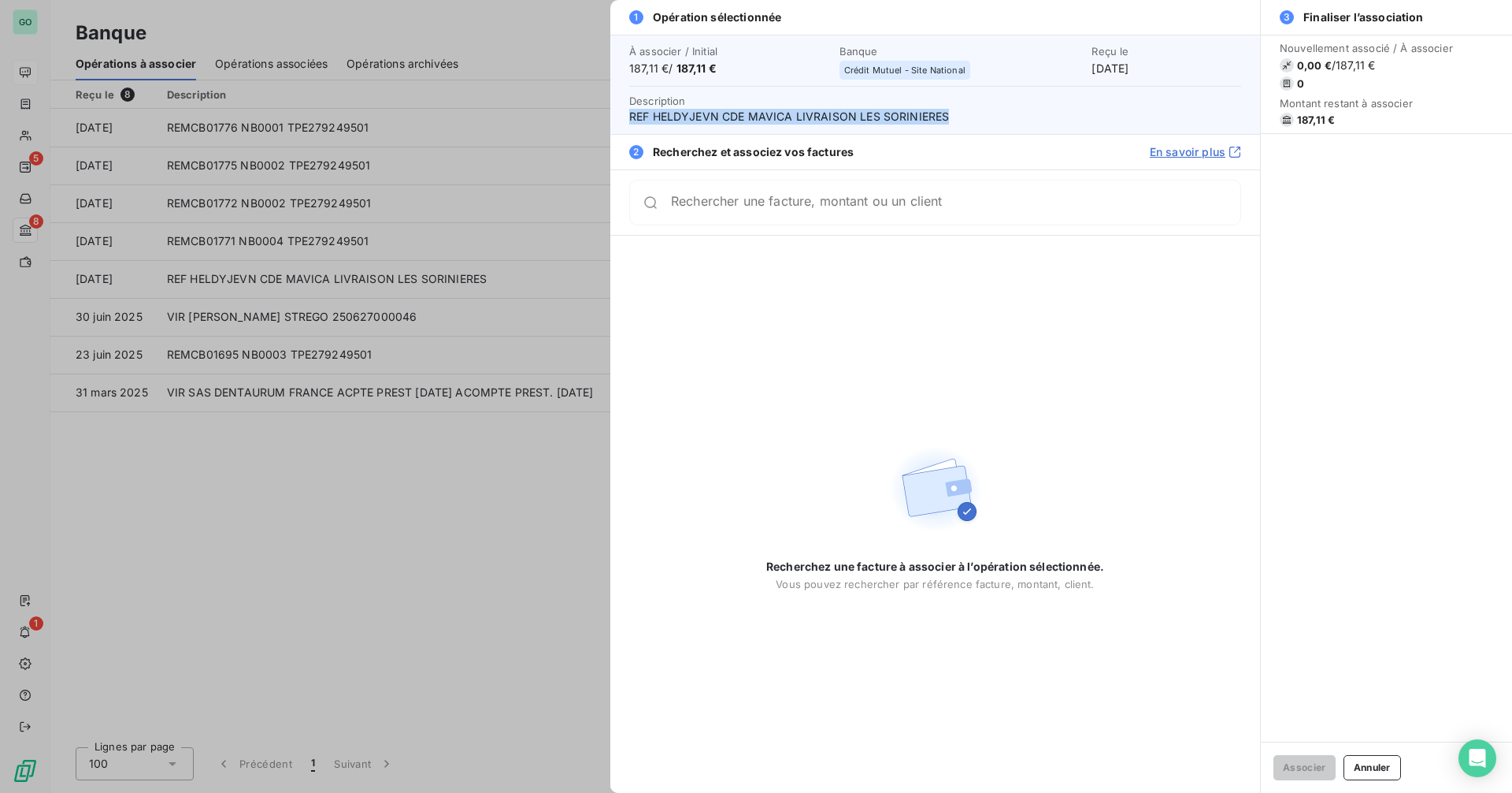
copy span "REF HELDYJEVN CDE MAVICA LIVRAISON LES SORINIERES"
drag, startPoint x: 1094, startPoint y: 71, endPoint x: 1221, endPoint y: 76, distance: 127.1
click at [1221, 76] on div "À associer / Initial 187,11 € / 187,11 € Banque Crédit Mutuel - Site National R…" at bounding box center [934, 63] width 612 height 35
click at [1164, 70] on div "Reçu le [DATE]" at bounding box center [1167, 61] width 150 height 31
drag, startPoint x: 1151, startPoint y: 66, endPoint x: 1324, endPoint y: 84, distance: 173.9
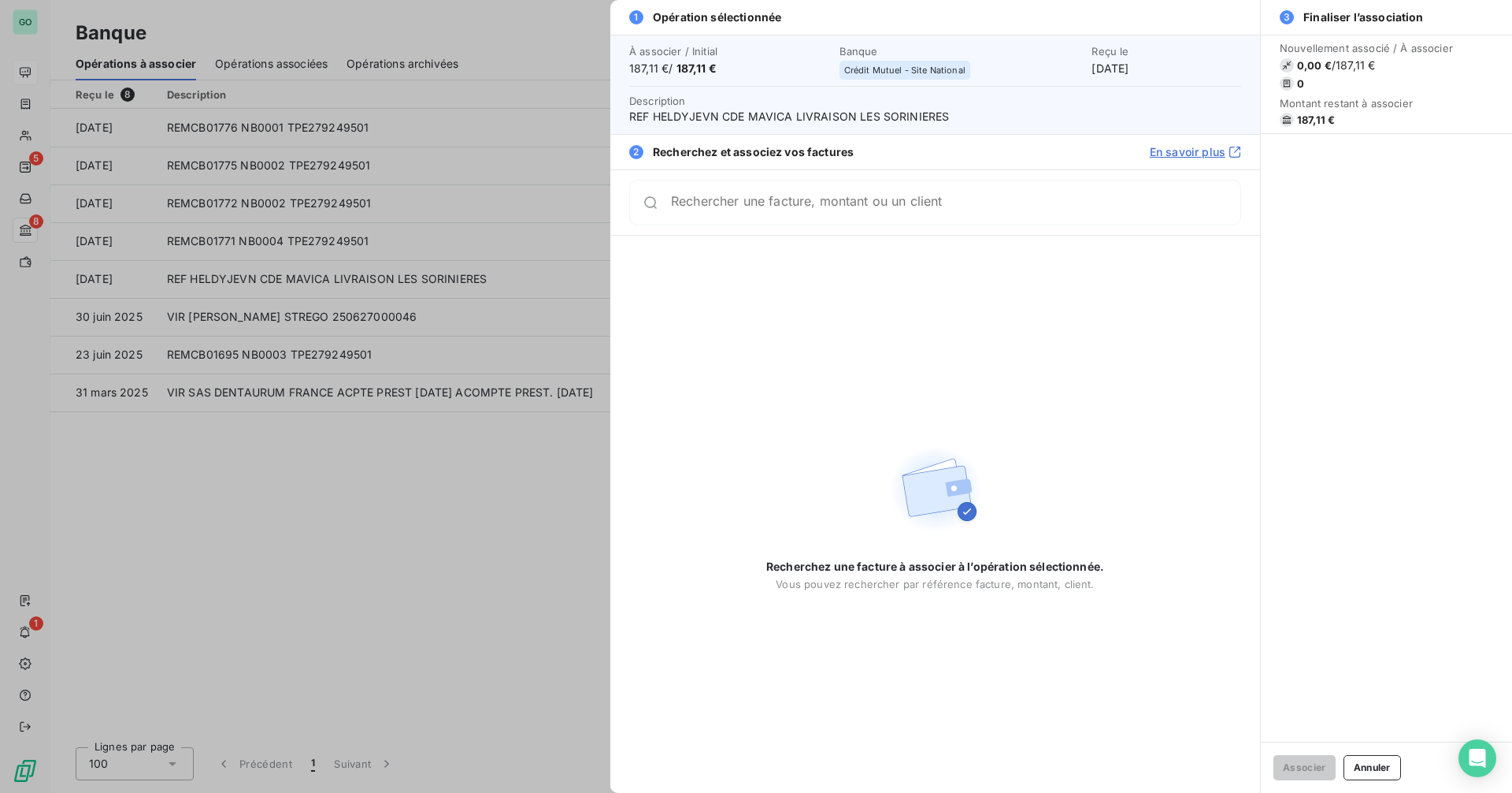
click at [1092, 67] on div "Reçu le [DATE]" at bounding box center [1167, 61] width 150 height 31
copy div "[DATE]"
drag, startPoint x: 677, startPoint y: 68, endPoint x: 831, endPoint y: 82, distance: 154.6
click at [826, 79] on div "À associer / Initial 187,11 € / 187,11 € Banque Crédit Mutuel - Site National R…" at bounding box center [934, 63] width 612 height 35
copy div "187,11 € Banque"
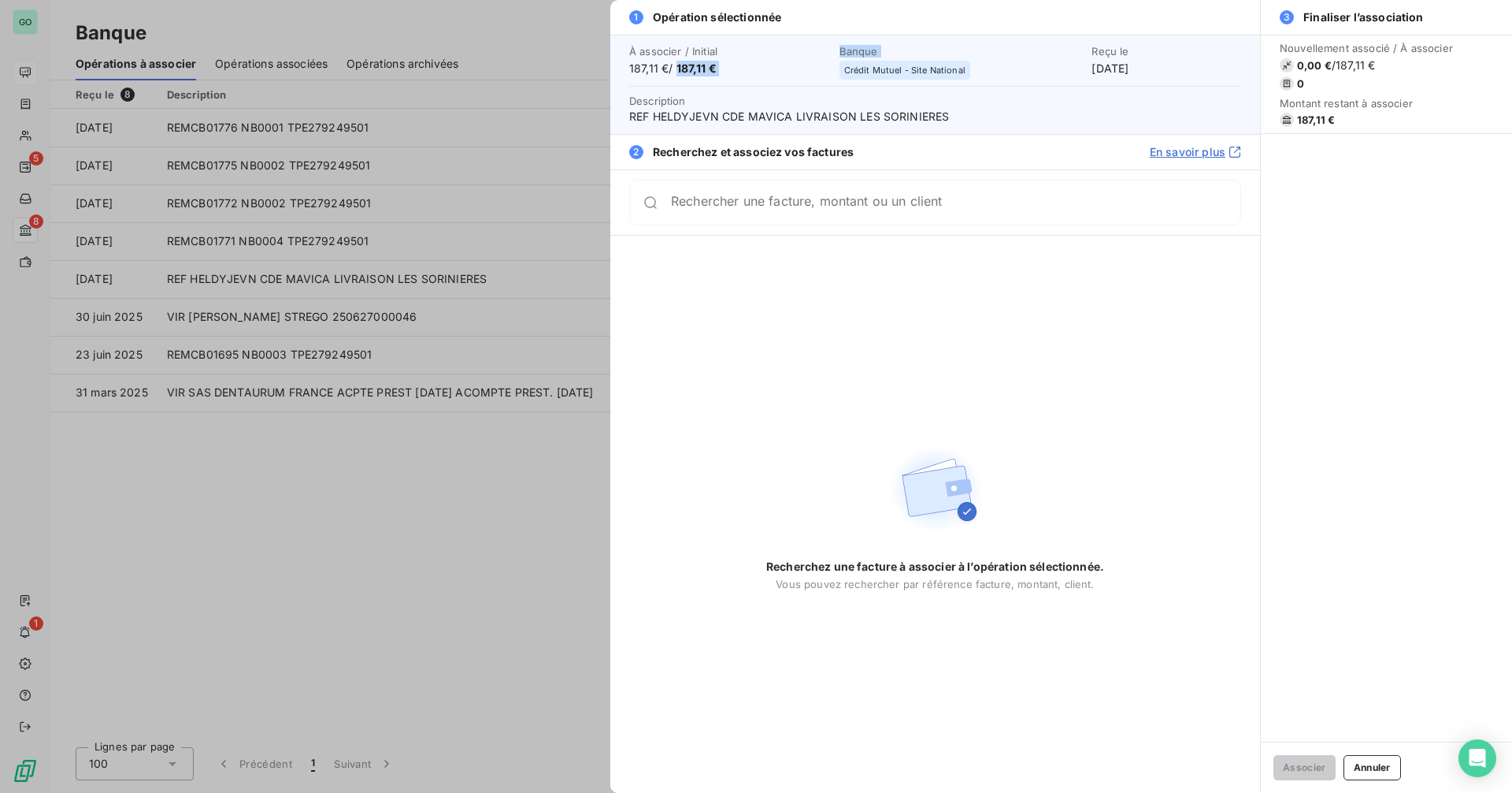
drag, startPoint x: 338, startPoint y: 502, endPoint x: 364, endPoint y: 500, distance: 26.1
click at [338, 501] on div at bounding box center [756, 396] width 1512 height 793
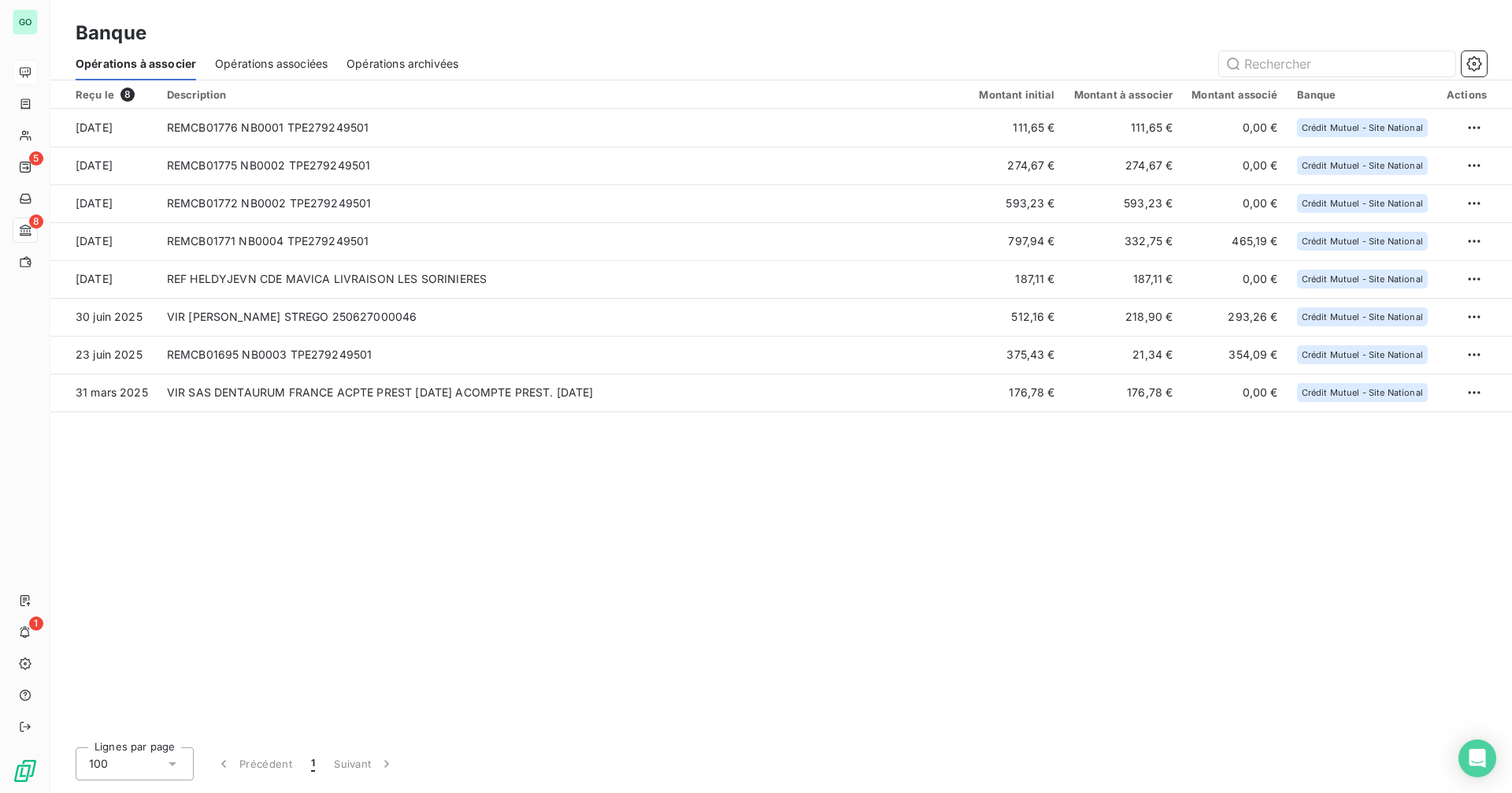
click at [304, 66] on span "Opérations associées" at bounding box center [271, 64] width 112 height 16
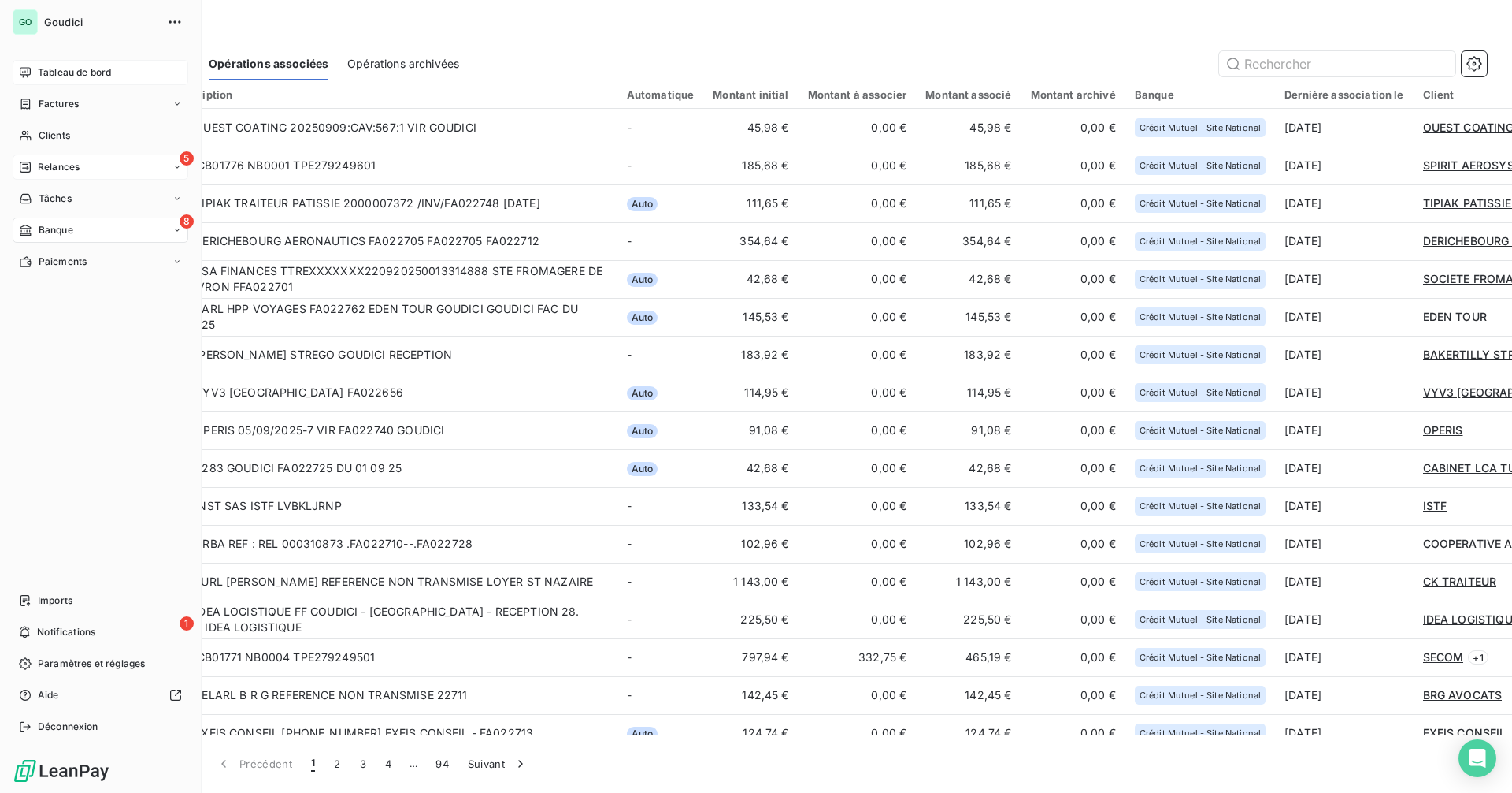
click at [98, 170] on div "5 Relances" at bounding box center [100, 166] width 176 height 25
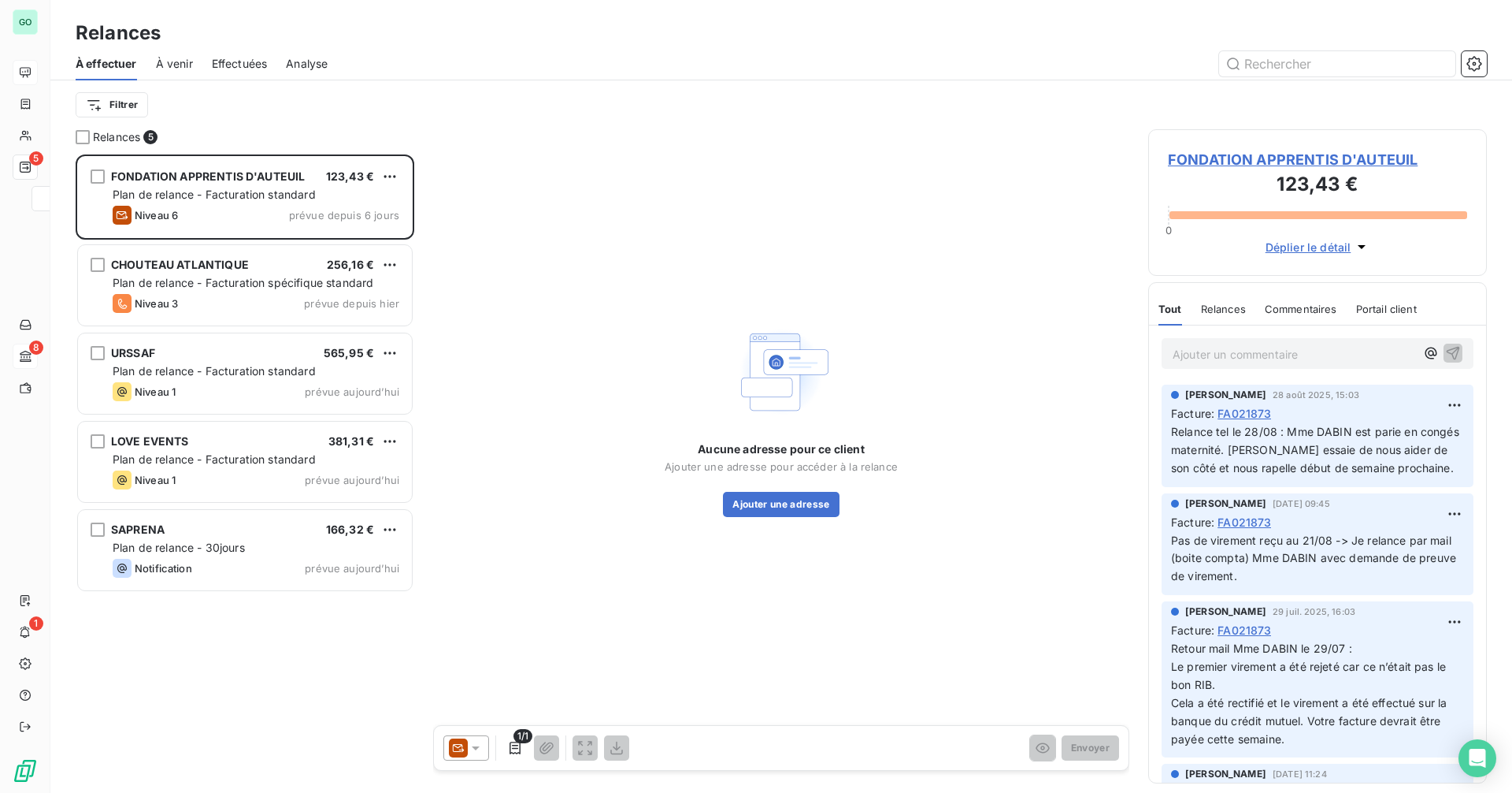
scroll to position [627, 327]
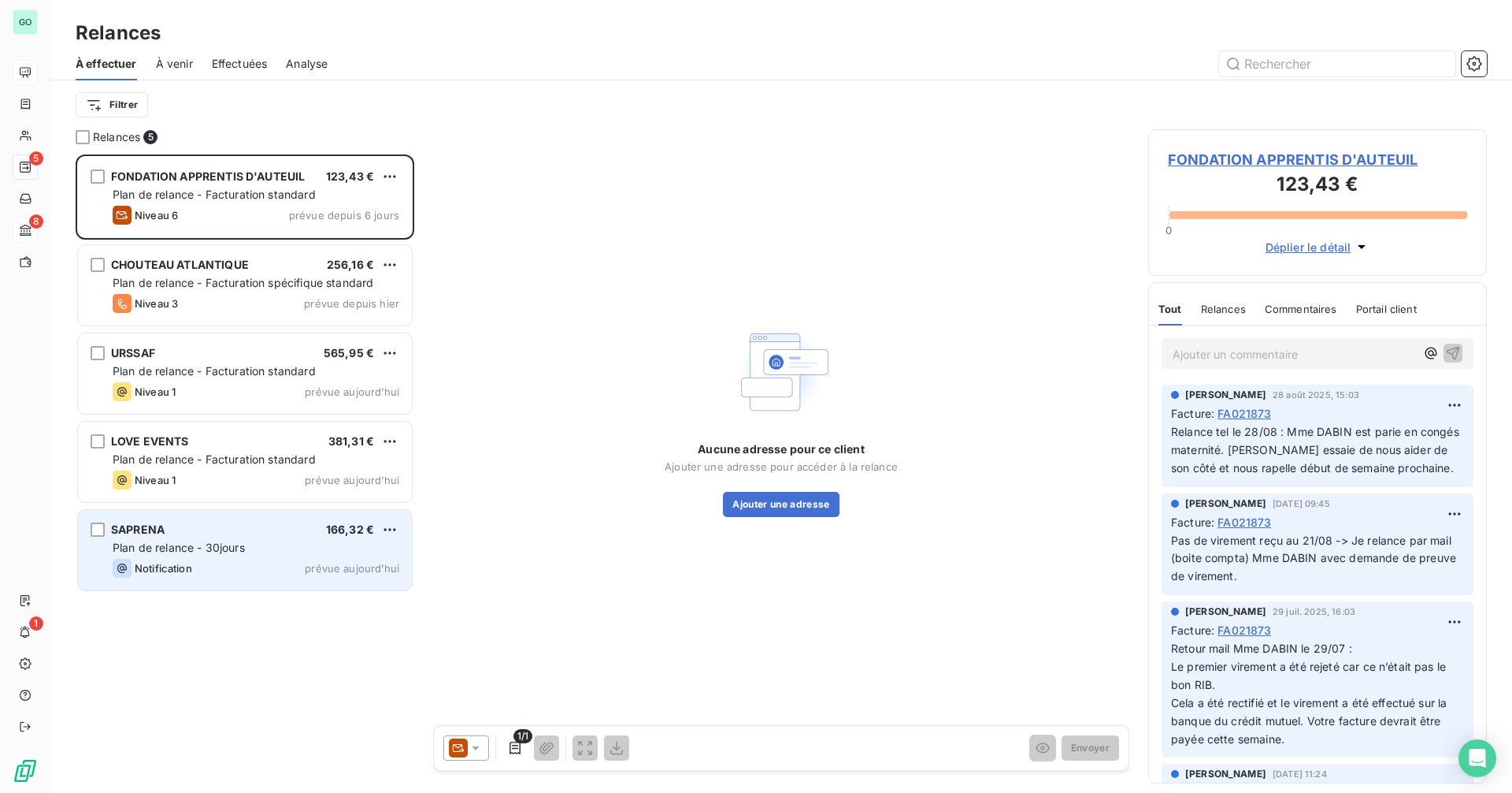
click at [266, 562] on div "Notification prévue aujourd’hui" at bounding box center [255, 568] width 286 height 19
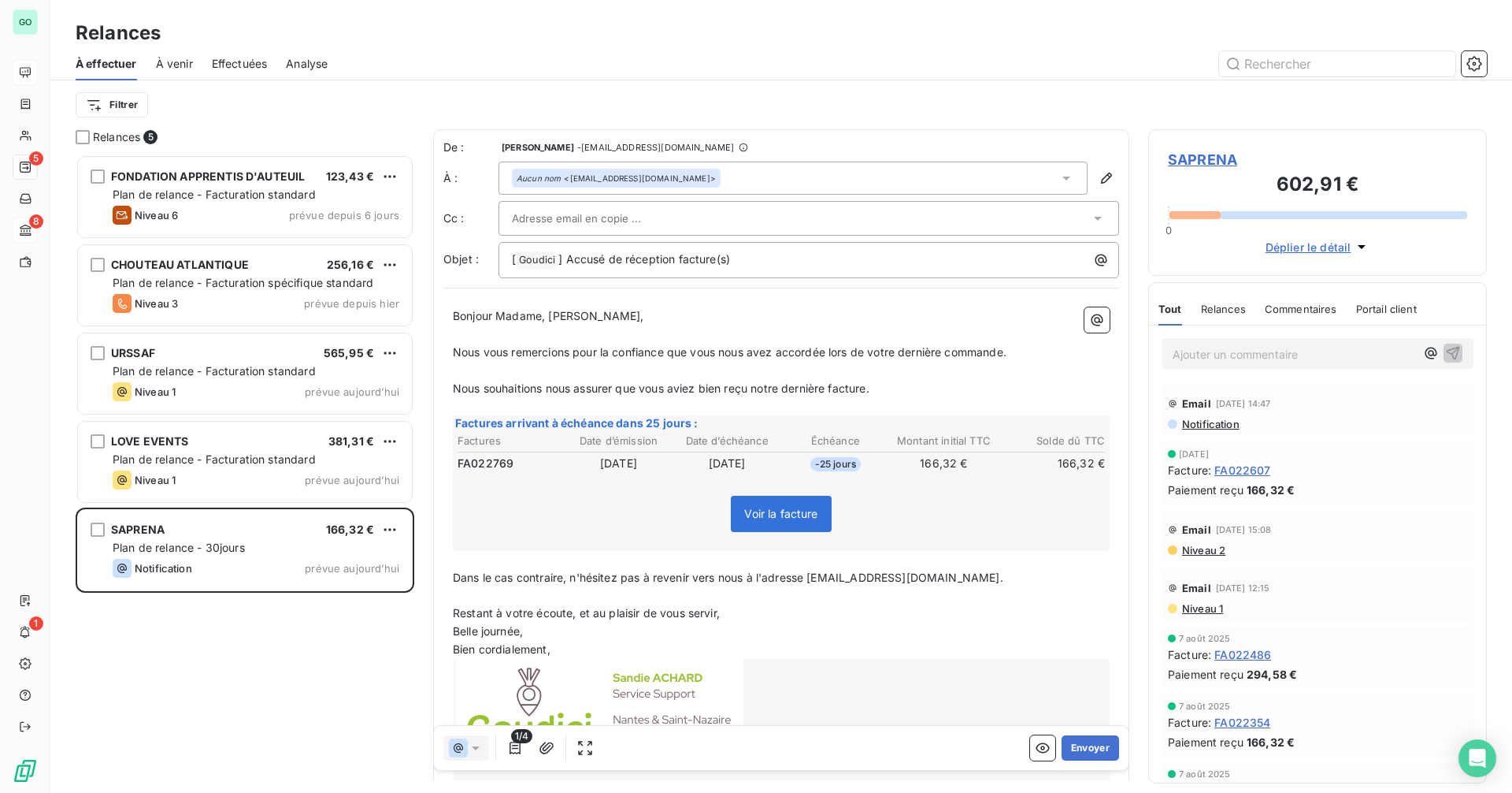
scroll to position [627, 327]
click at [646, 315] on p "Bonjour Madame, [PERSON_NAME]," at bounding box center [780, 316] width 657 height 18
click at [1082, 750] on button "Envoyer" at bounding box center [1090, 748] width 57 height 25
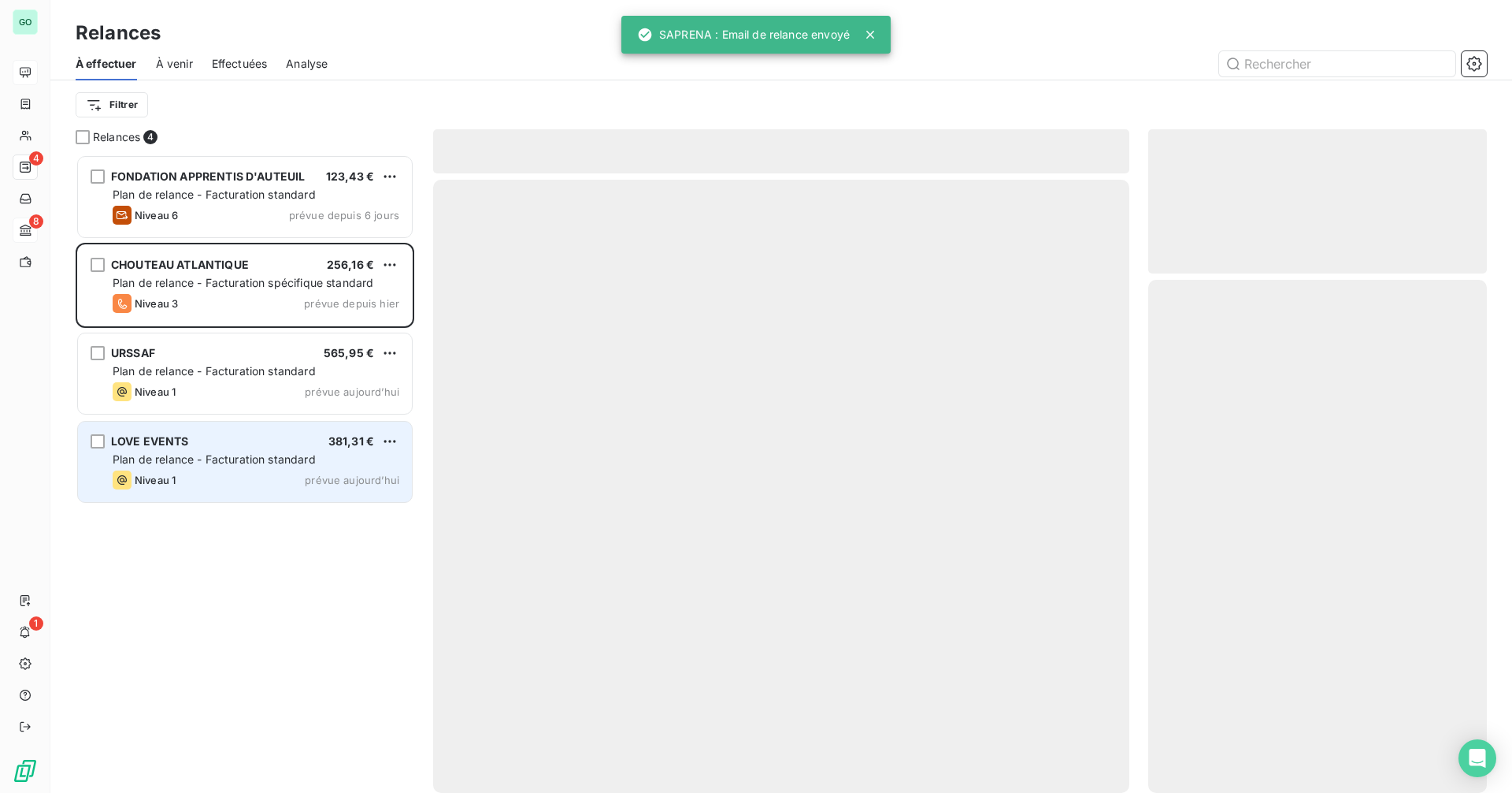
click at [211, 454] on span "Plan de relance - Facturation standard" at bounding box center [214, 459] width 204 height 13
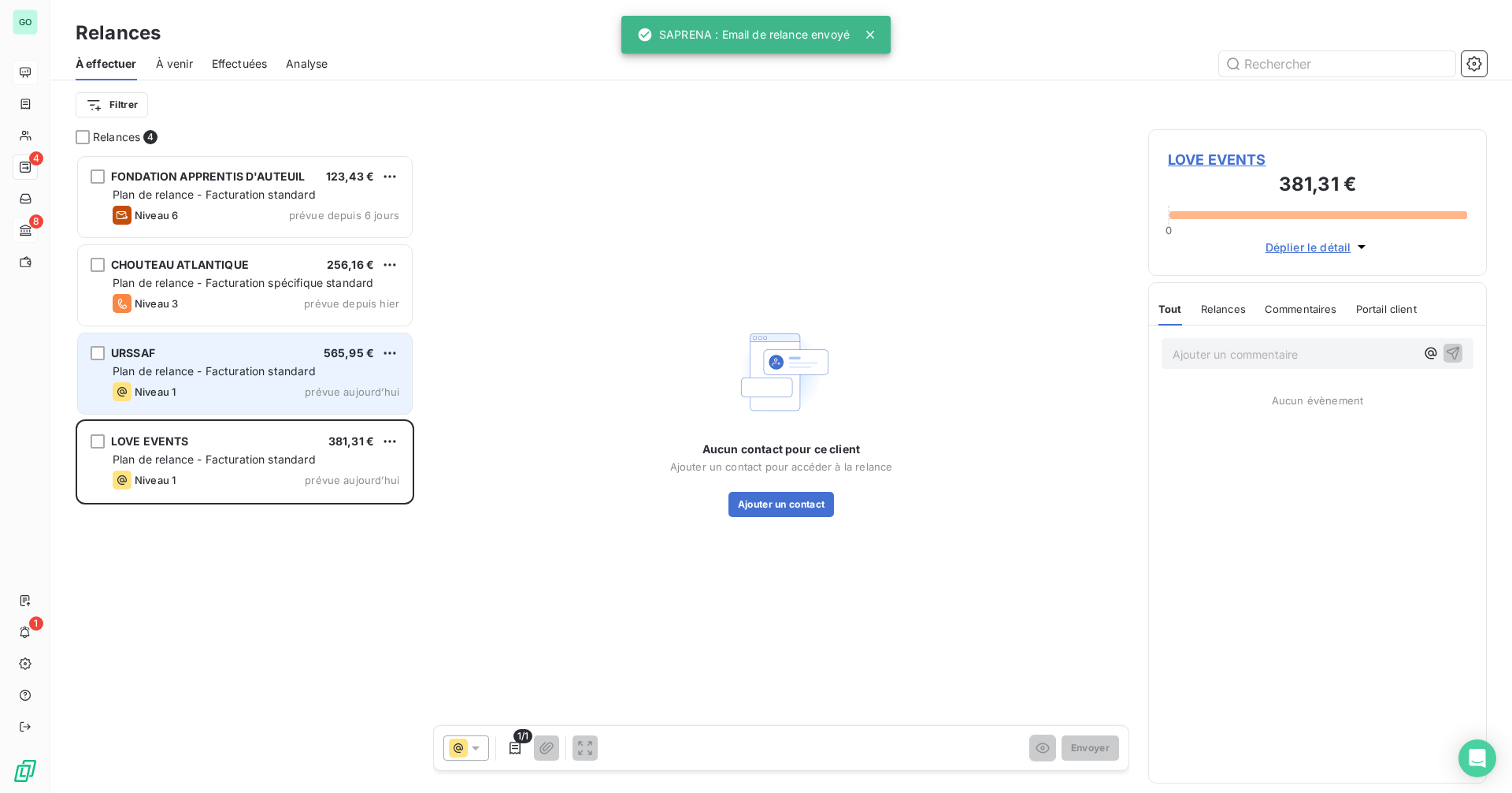
click at [226, 366] on span "Plan de relance - Facturation standard" at bounding box center [214, 370] width 204 height 13
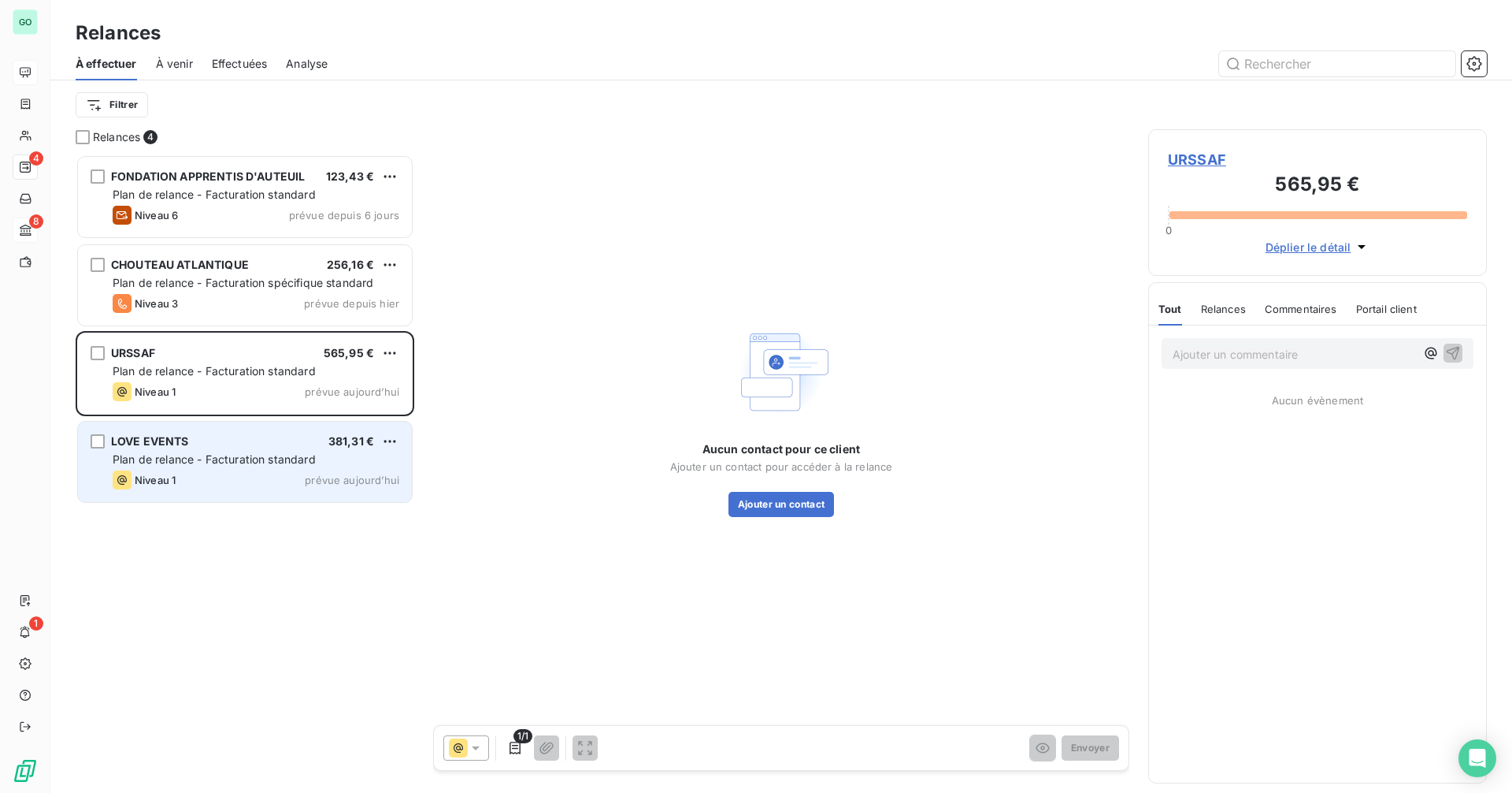
click at [215, 469] on div "LOVE EVENTS 381,31 € Plan de relance - Facturation standard Niveau 1 prévue [DA…" at bounding box center [245, 461] width 334 height 80
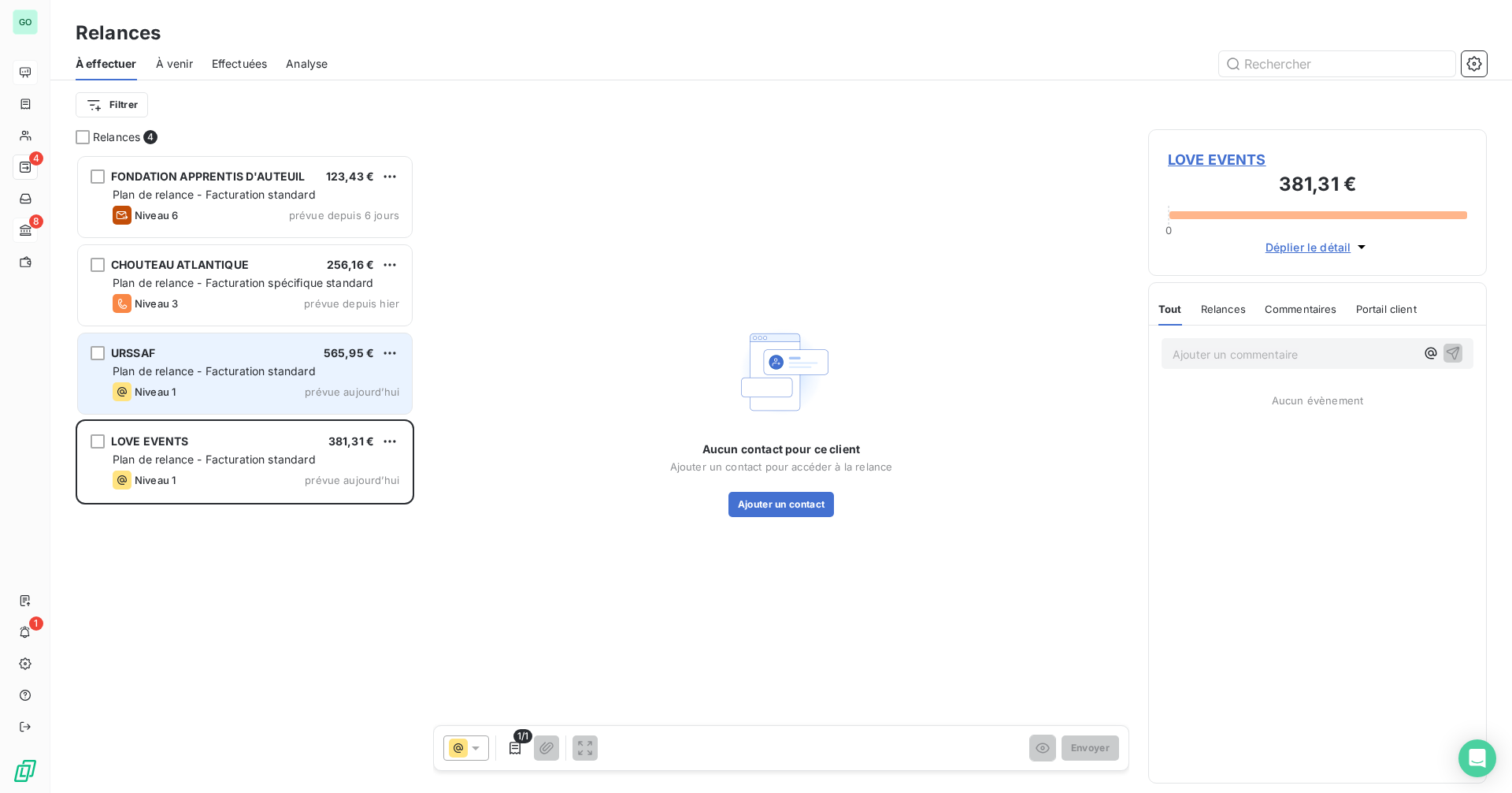
click at [220, 394] on div "Niveau 1 prévue aujourd’hui" at bounding box center [255, 392] width 286 height 19
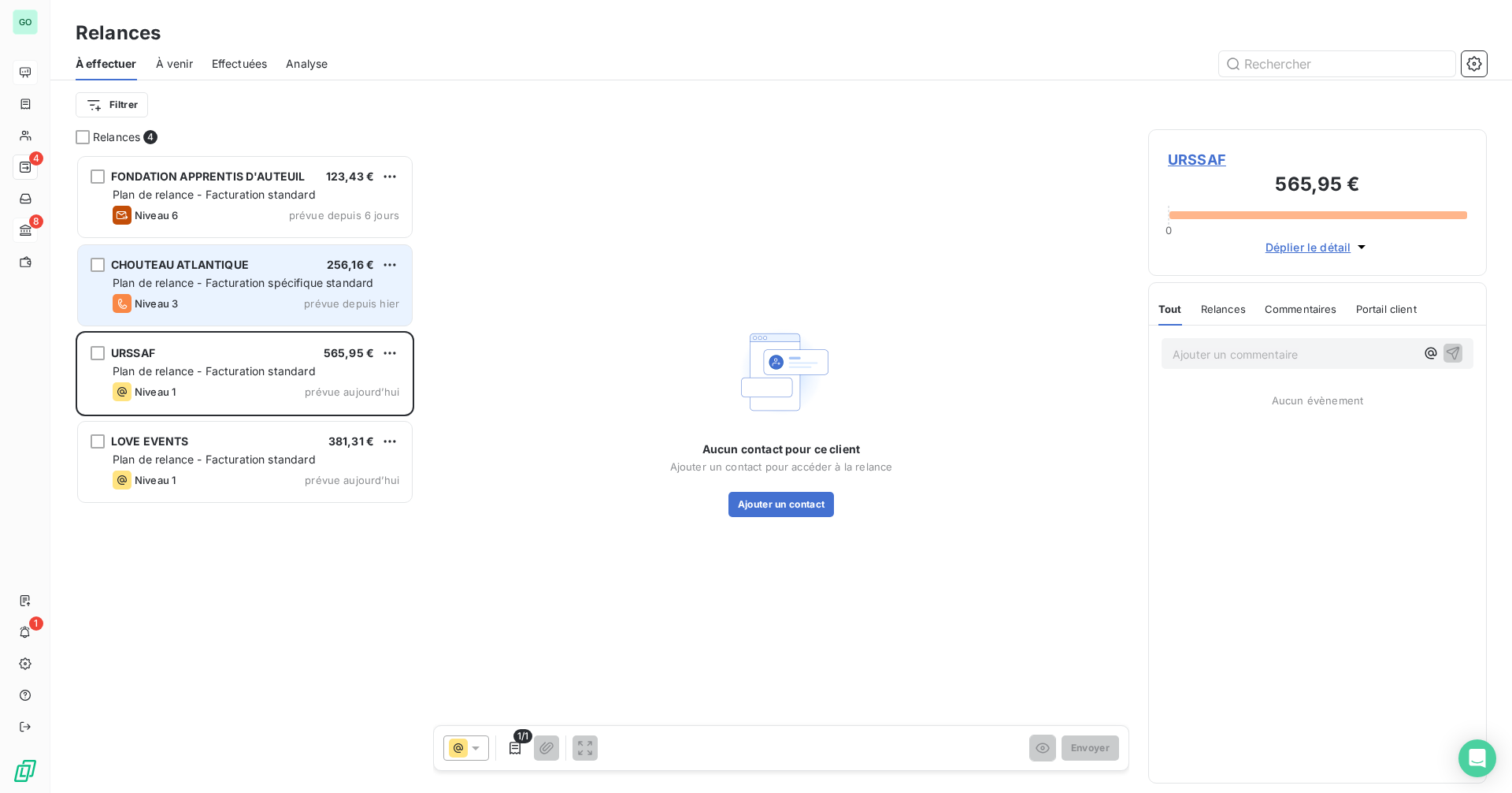
click at [230, 293] on div "CHOUTEAU ATLANTIQUE 256,16 € Plan de relance - Facturation spécifique standard …" at bounding box center [245, 286] width 334 height 80
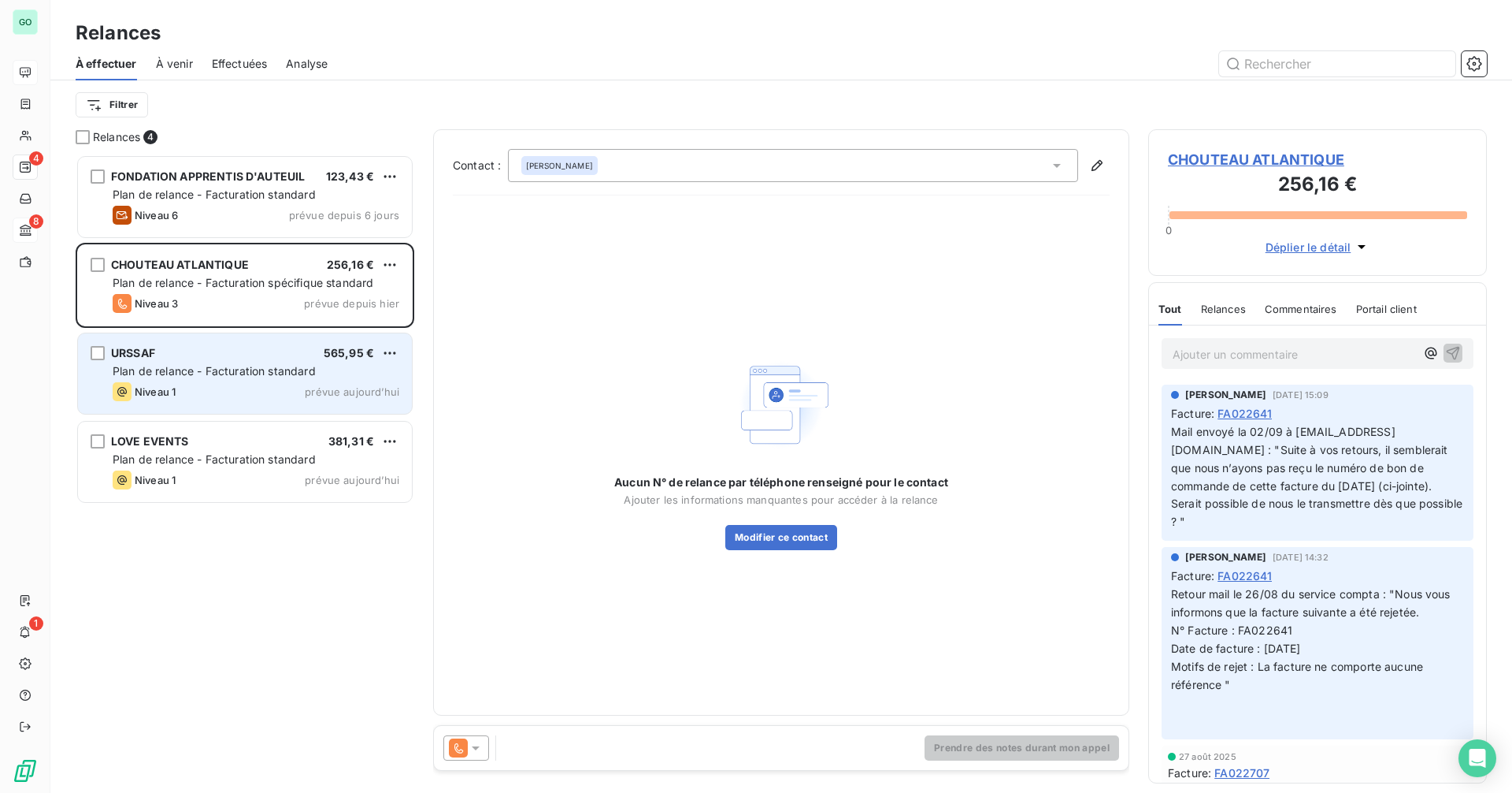
click at [216, 340] on div "URSSAF 565,95 € Plan de relance - Facturation standard Niveau 1 prévue [DATE]" at bounding box center [245, 373] width 334 height 80
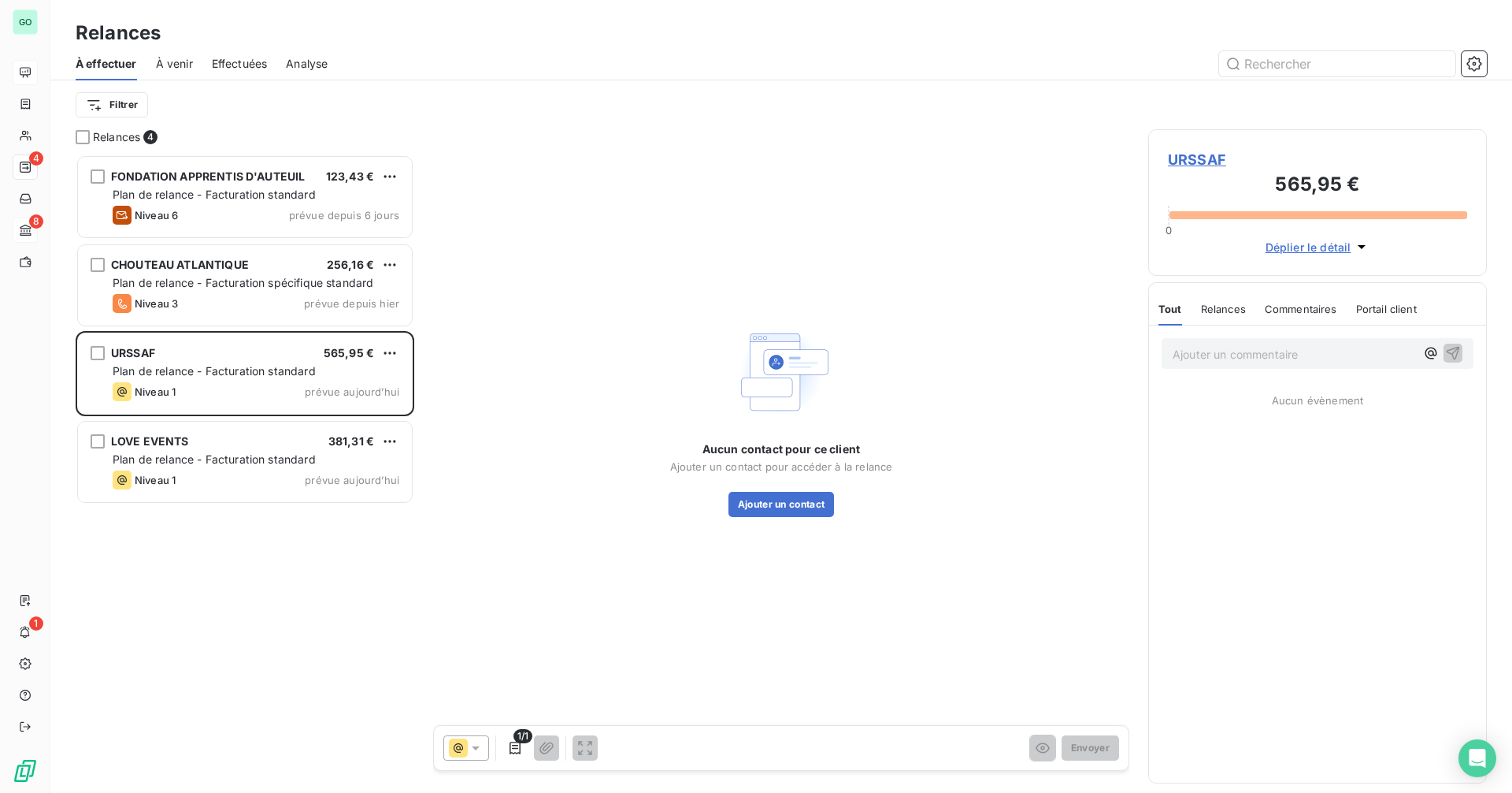
click at [1176, 156] on span "URSSAF" at bounding box center [1317, 159] width 299 height 21
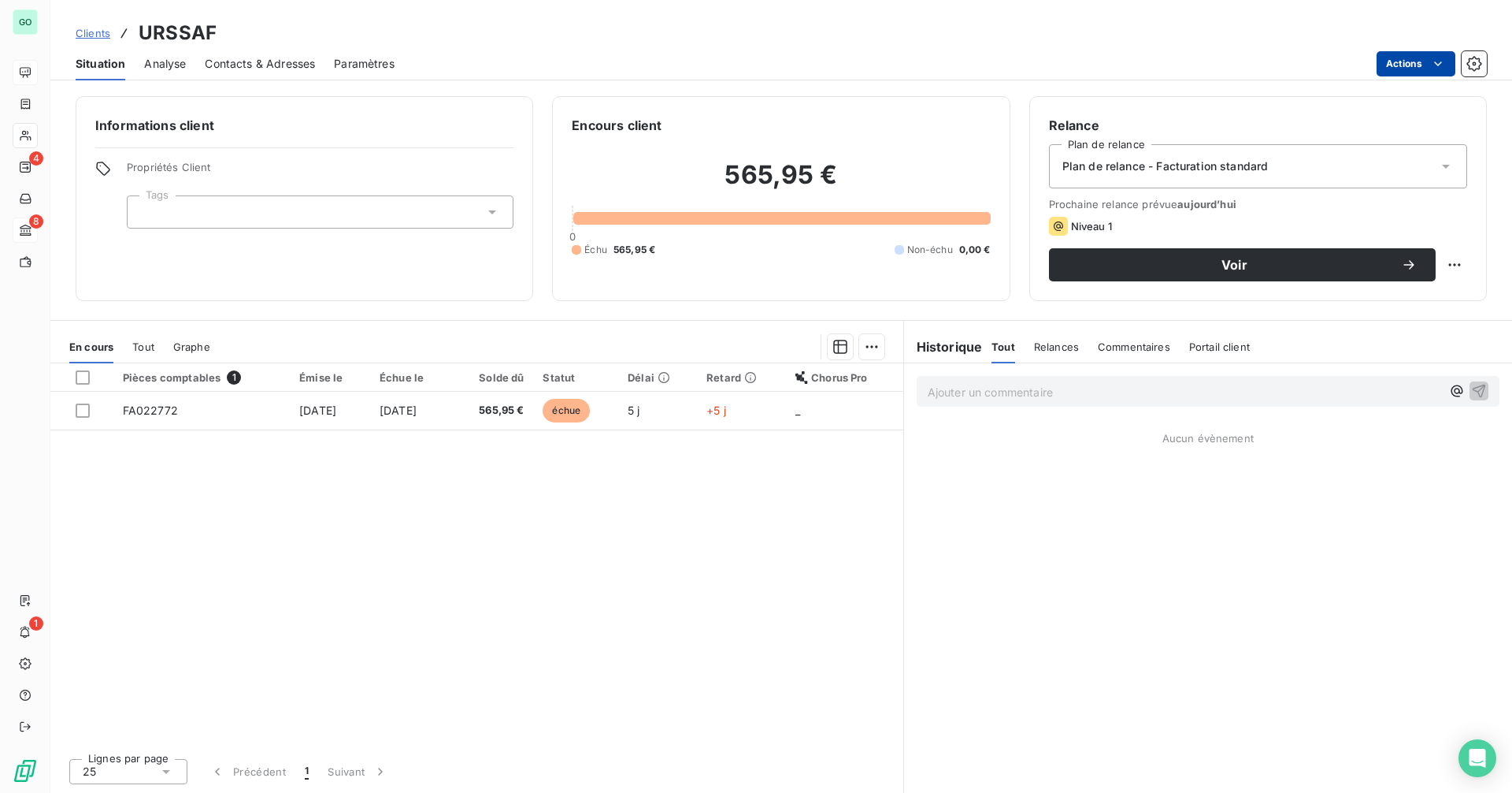
click at [1411, 56] on html "GO 4 8 1 Clients URSSAF Situation Analyse Contacts & Adresses Paramètres Action…" at bounding box center [756, 396] width 1512 height 793
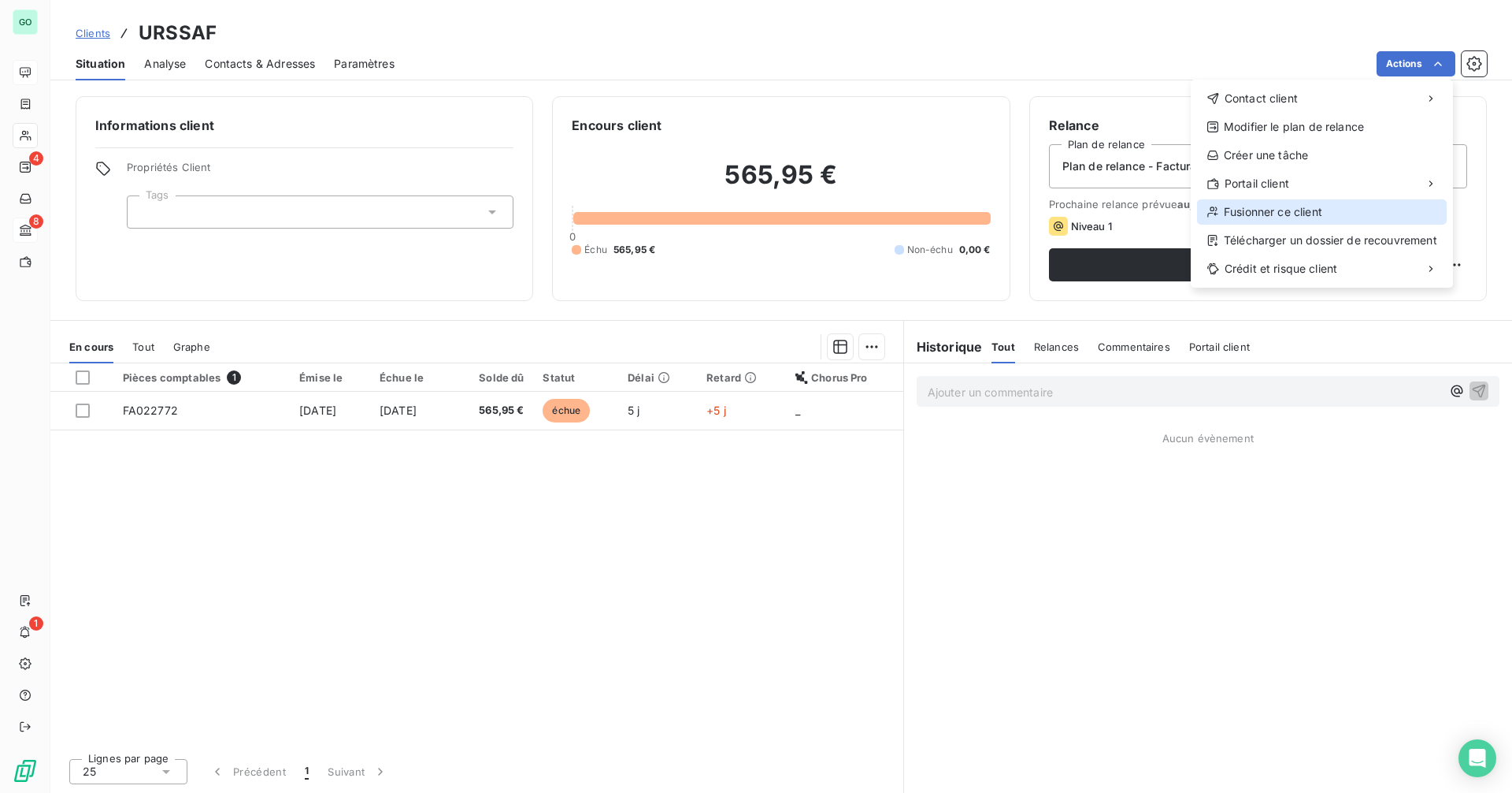
click at [1315, 213] on div "Fusionner ce client" at bounding box center [1321, 212] width 250 height 25
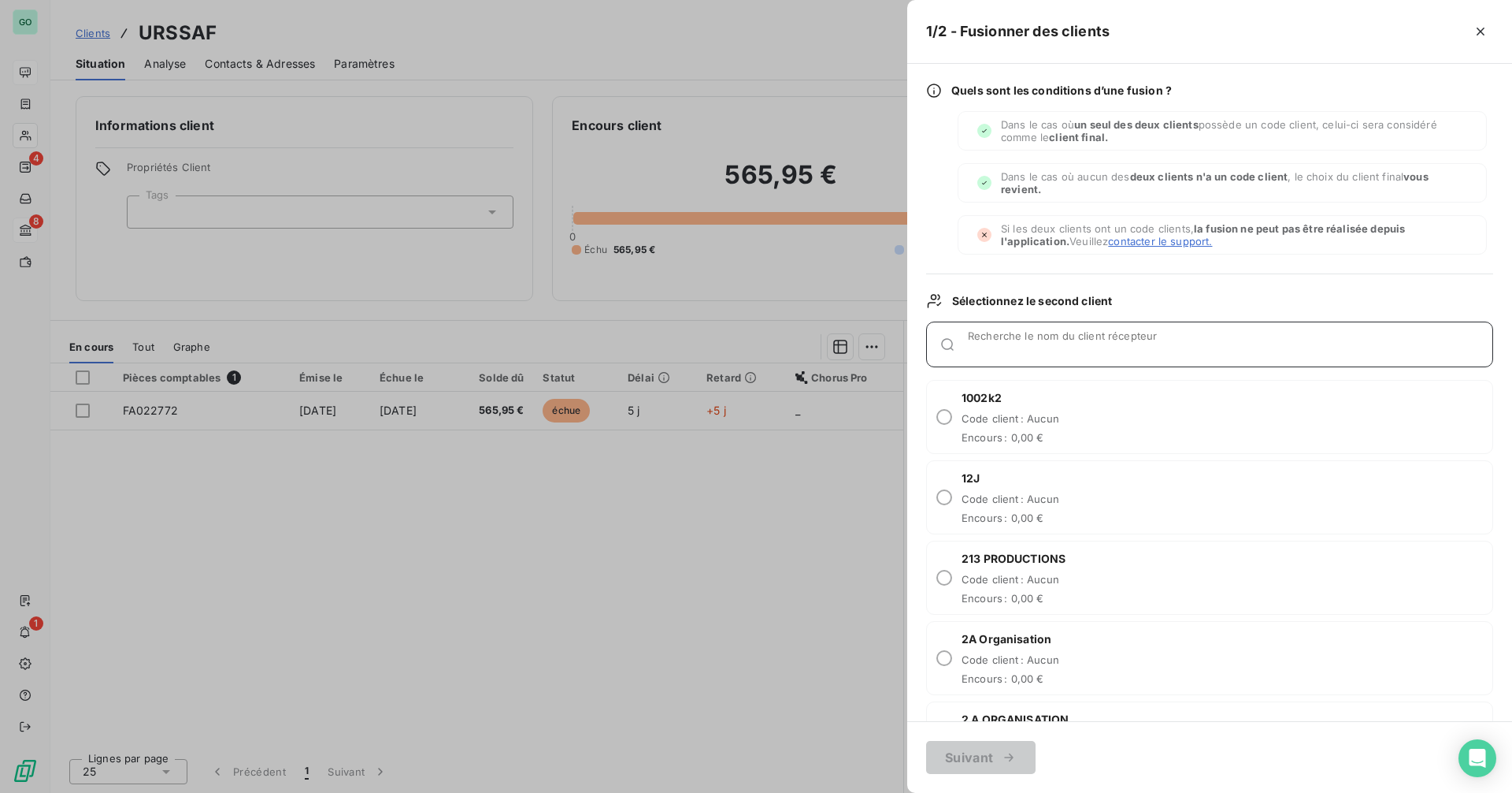
click at [1000, 345] on input "Recherche le nom du client récepteur" at bounding box center [1229, 351] width 525 height 16
type input "urssa"
click at [1055, 505] on div "URSSAF PAYS DE LA LOIRE Code client : Aucun Encours : 0,00 €" at bounding box center [1043, 497] width 164 height 54
radio input "true"
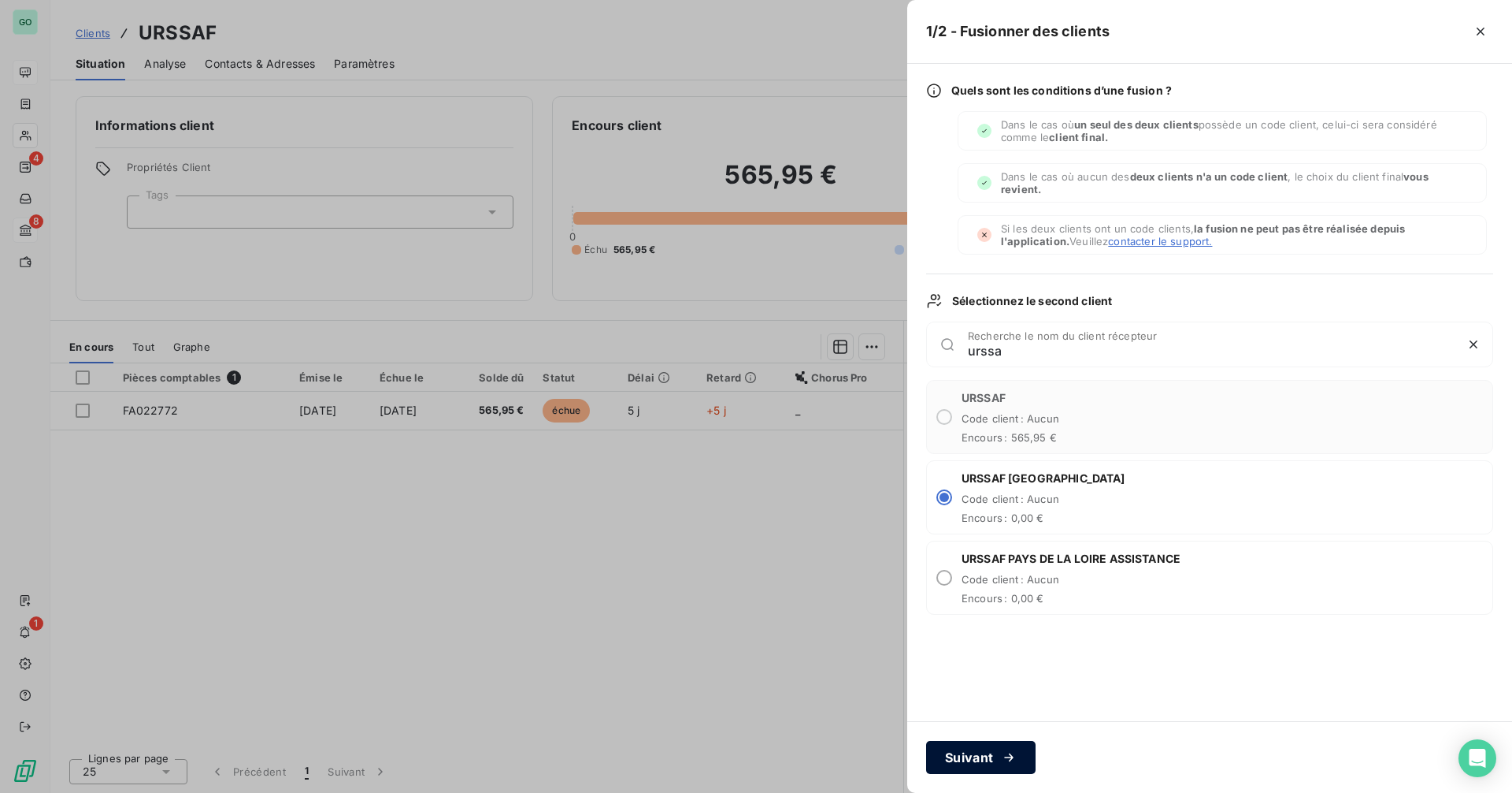
click at [991, 749] on button "Suivant" at bounding box center [980, 757] width 110 height 33
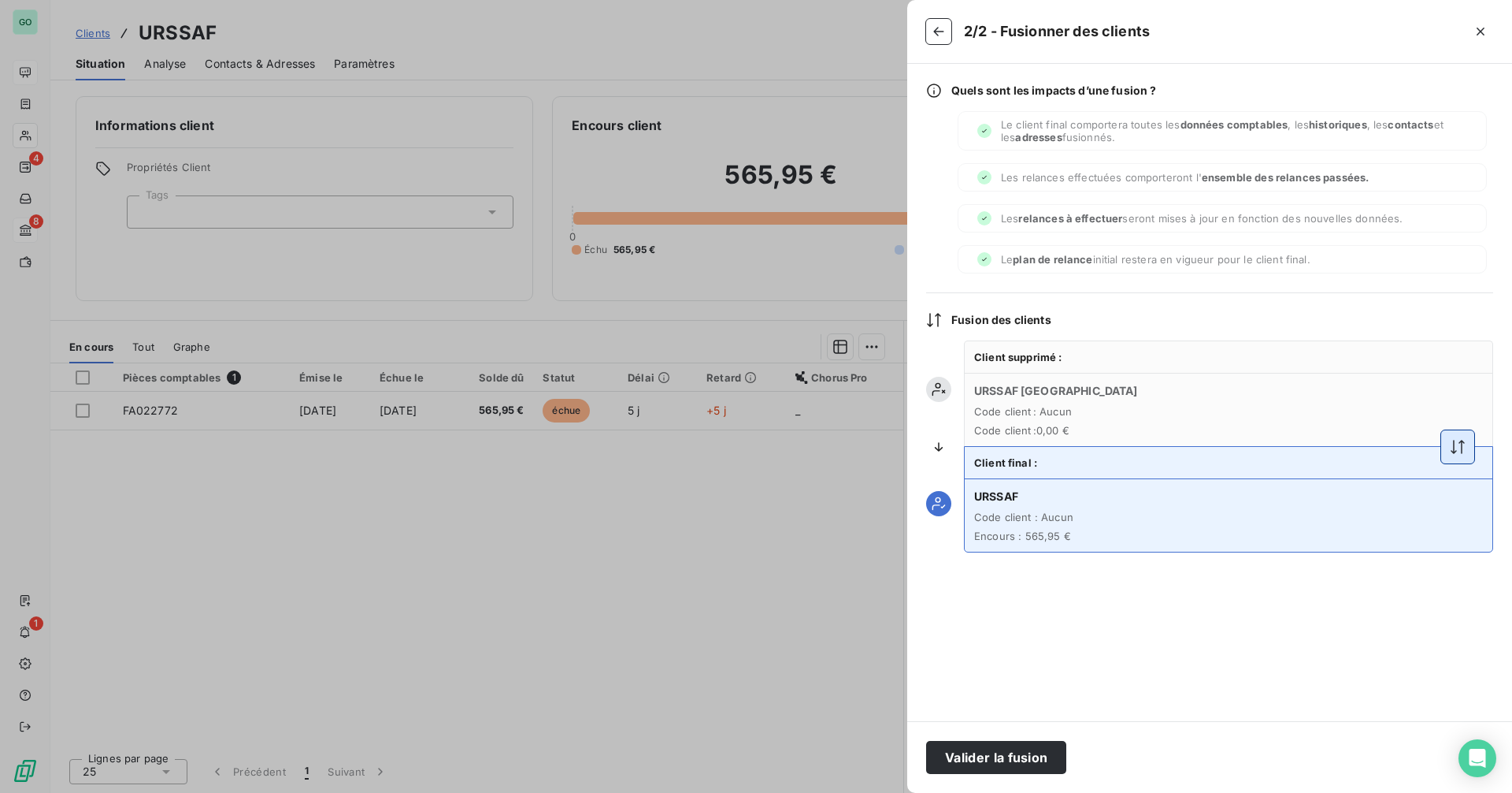
click at [1448, 435] on button "button" at bounding box center [1457, 447] width 33 height 33
click at [1027, 760] on button "Valider la fusion" at bounding box center [995, 757] width 140 height 33
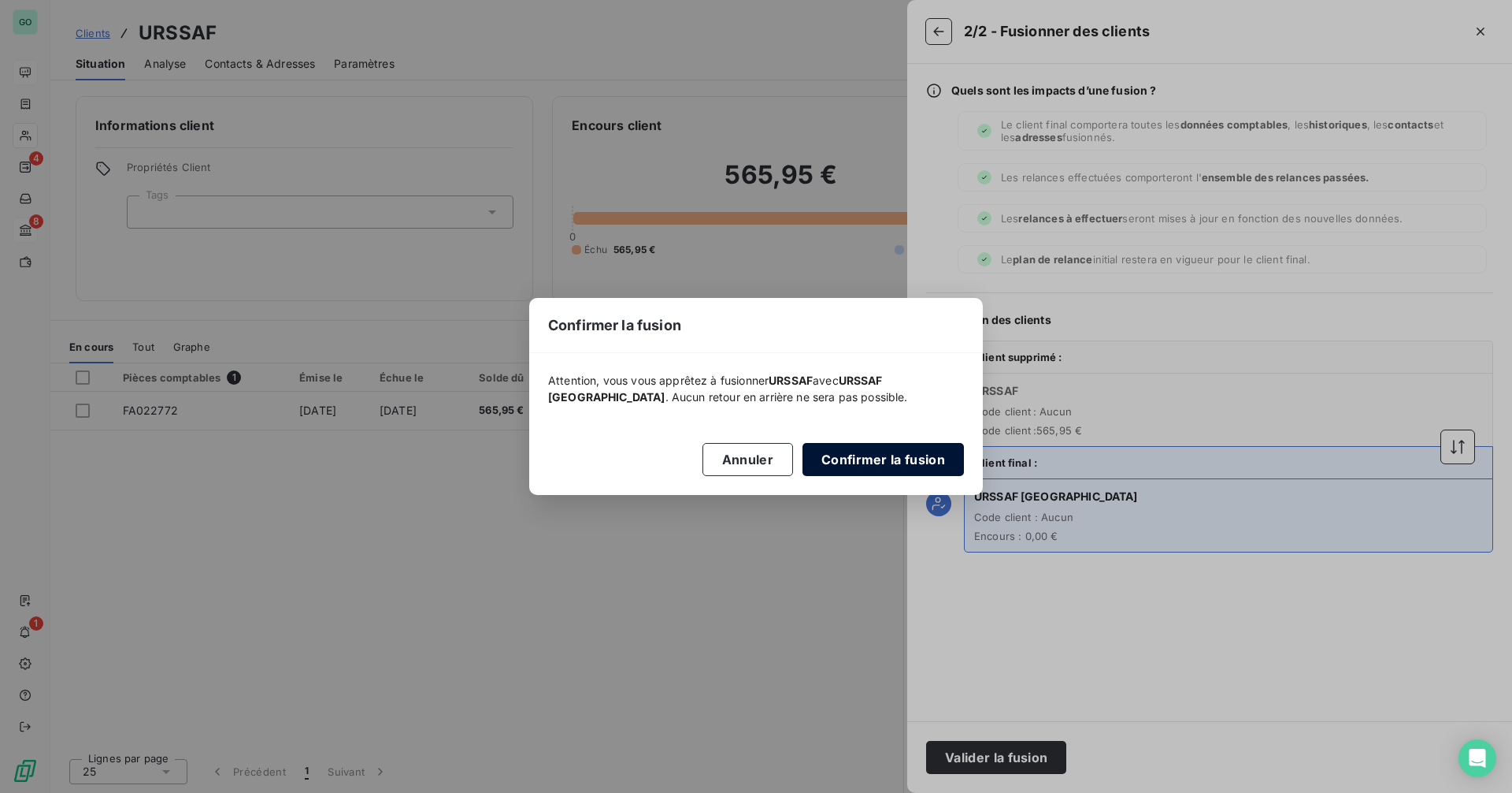
click at [884, 449] on button "Confirmer la fusion" at bounding box center [883, 460] width 162 height 33
click at [872, 457] on button "Confirmer la fusion" at bounding box center [883, 460] width 162 height 33
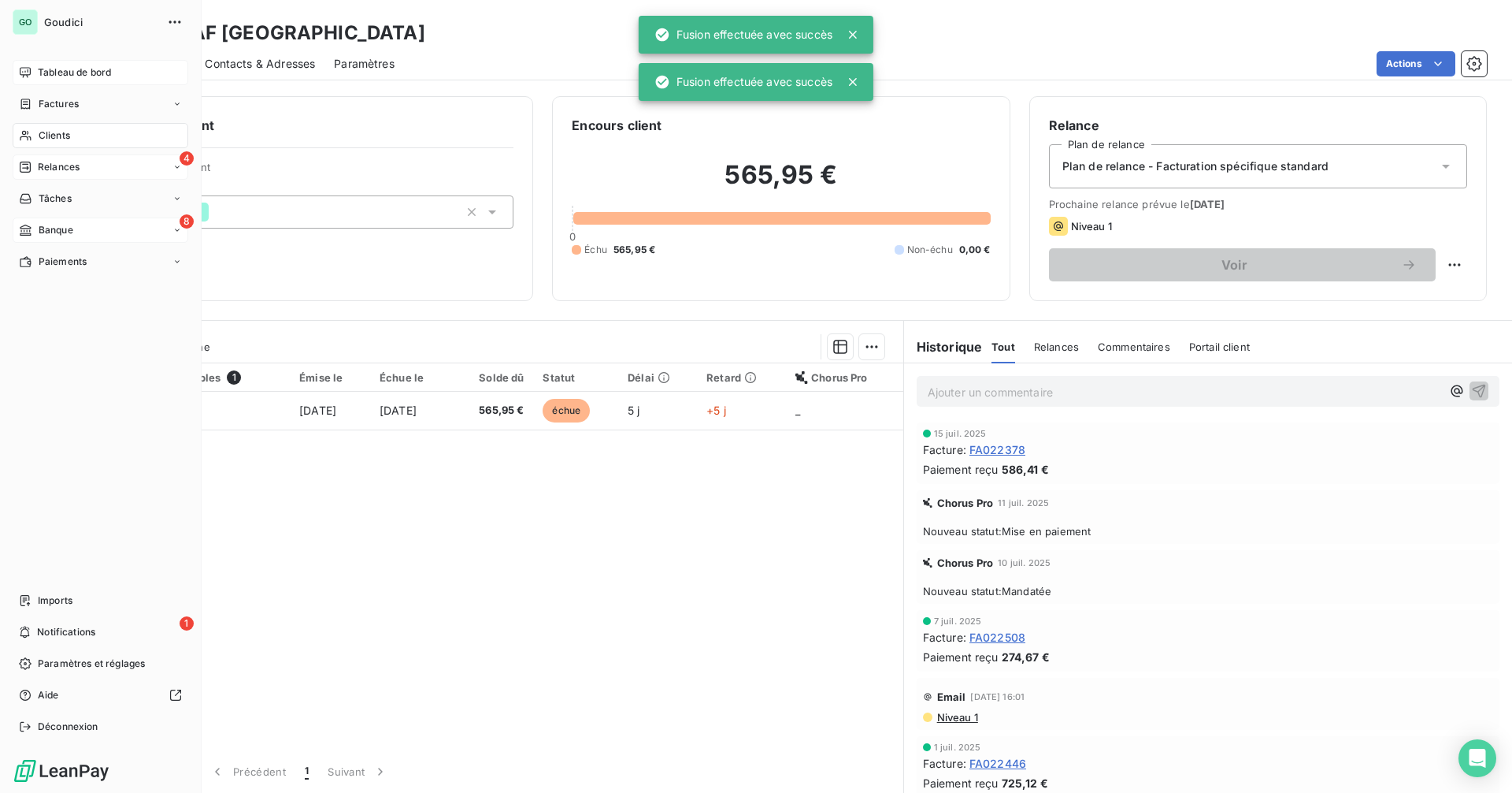
click at [77, 162] on span "Relances" at bounding box center [58, 167] width 42 height 14
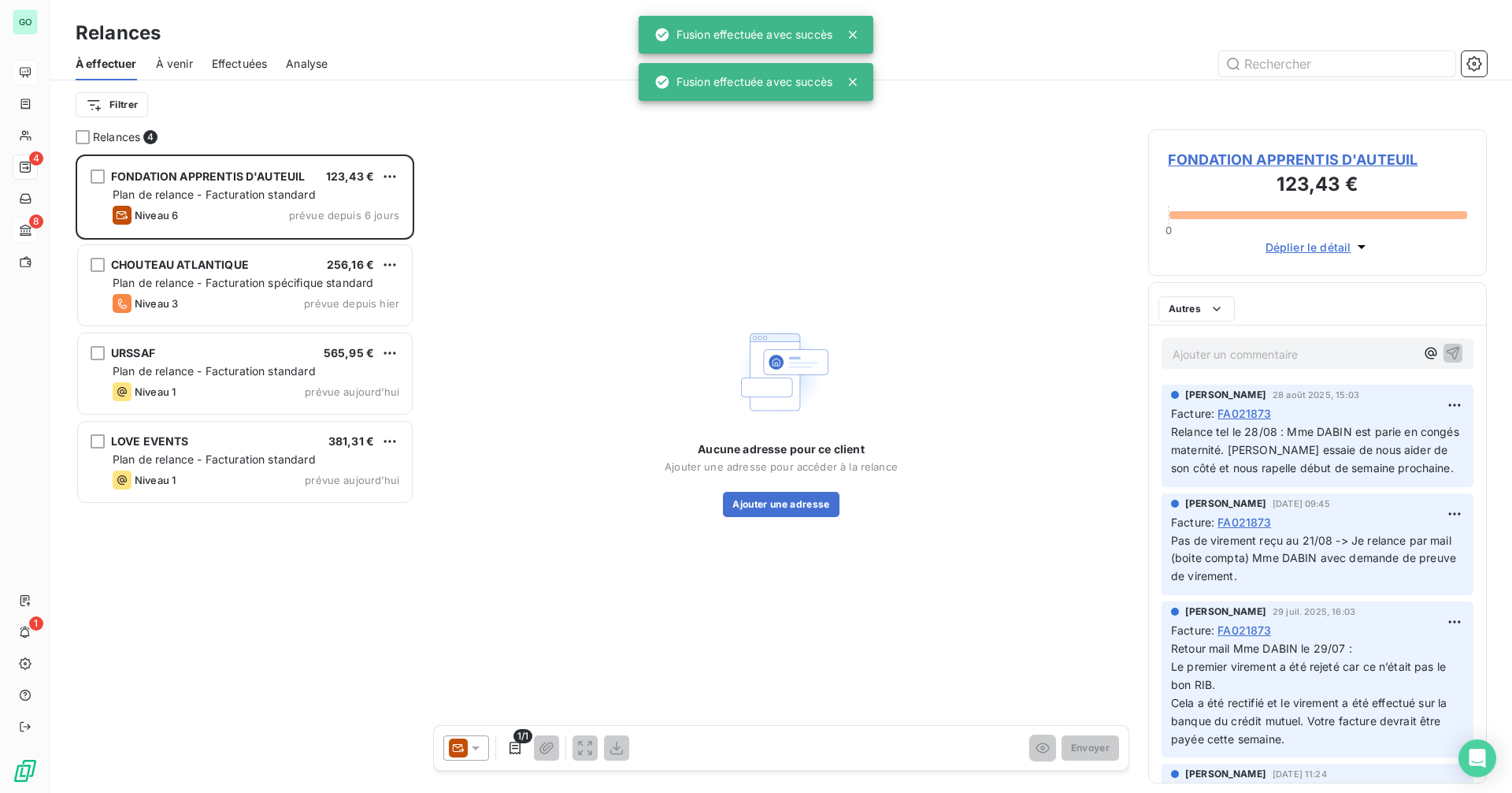
scroll to position [627, 327]
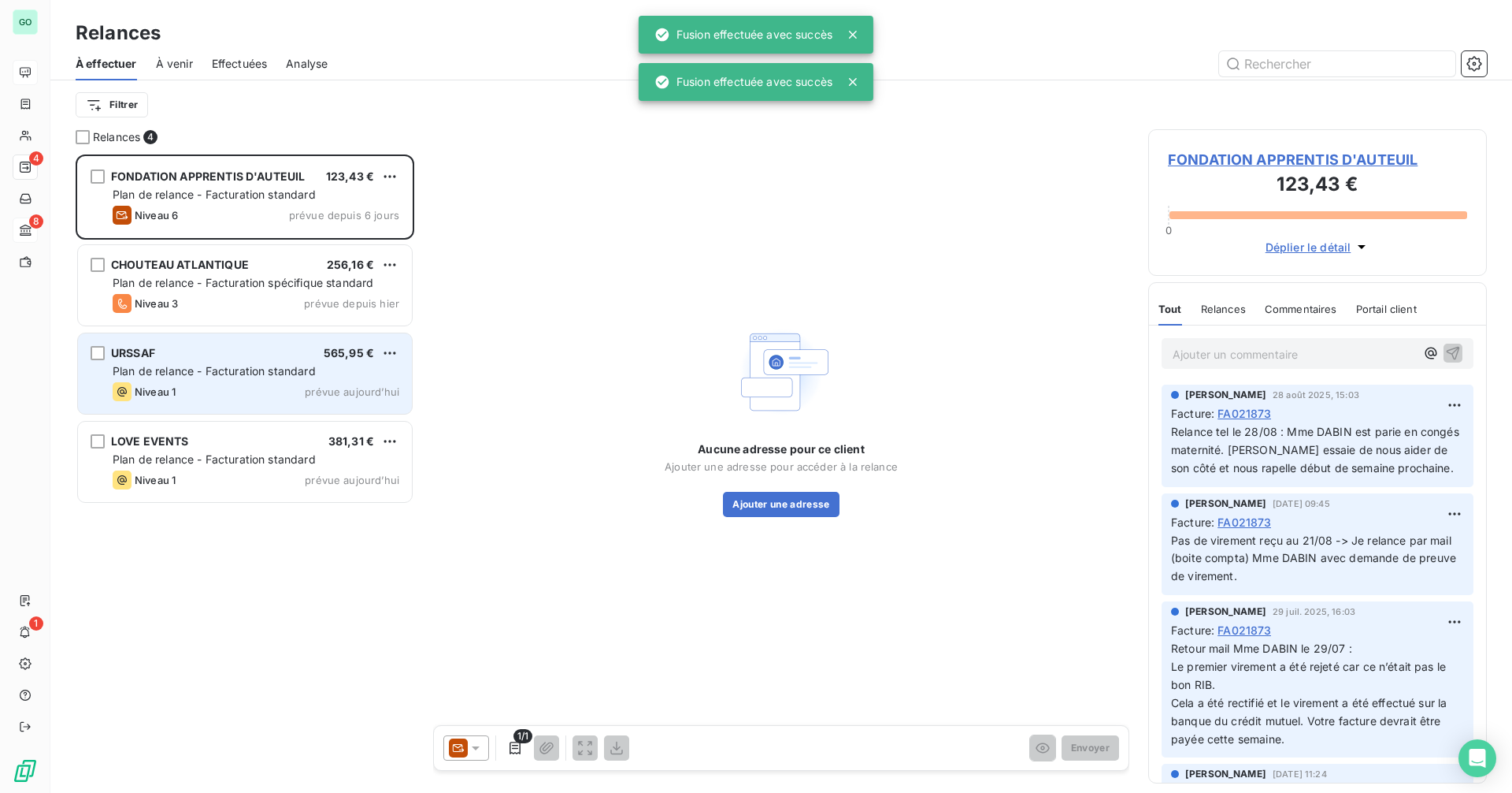
click at [162, 382] on div "Niveau 1" at bounding box center [144, 392] width 63 height 19
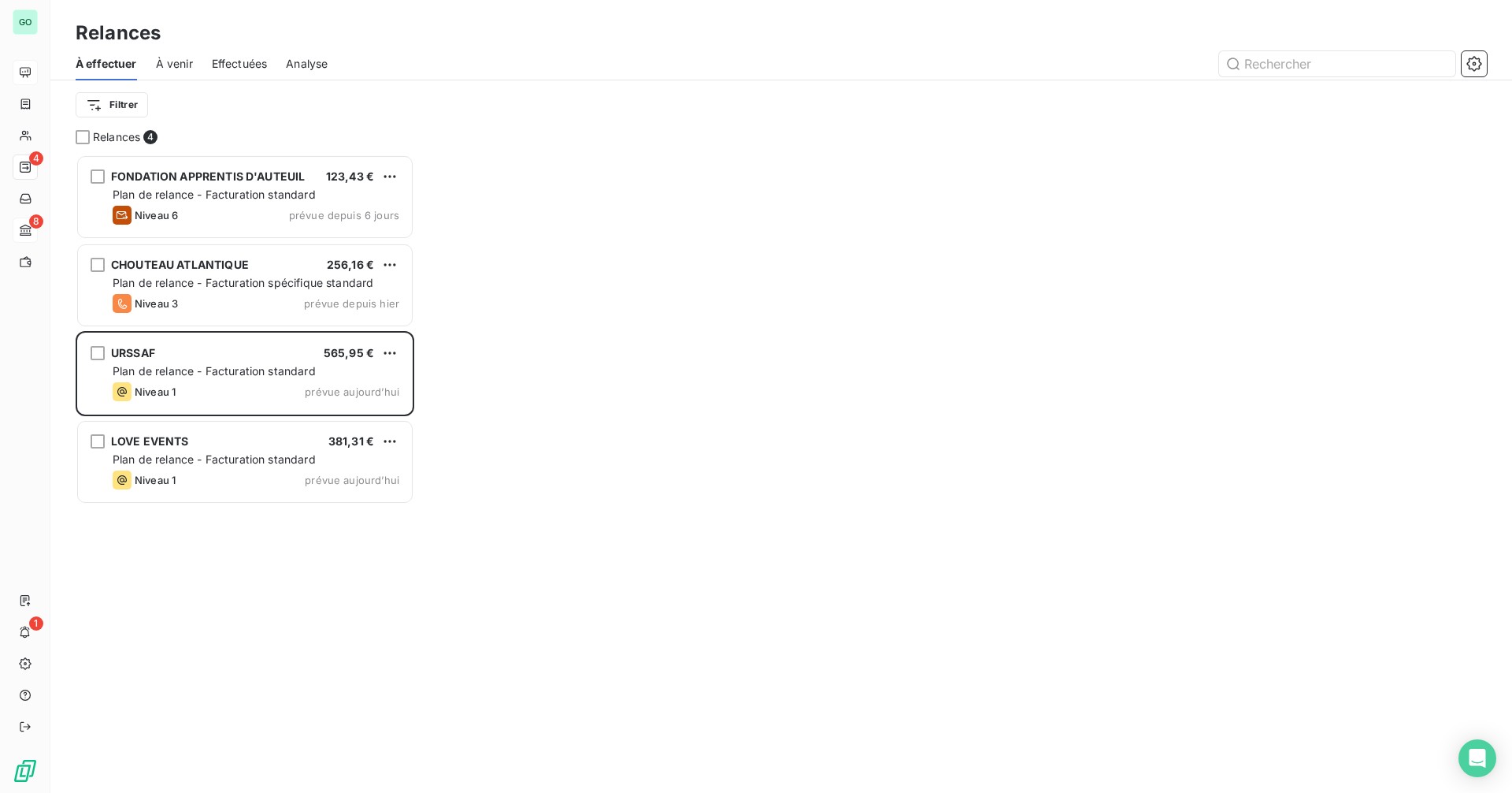
click at [179, 60] on span "À venir" at bounding box center [174, 64] width 37 height 16
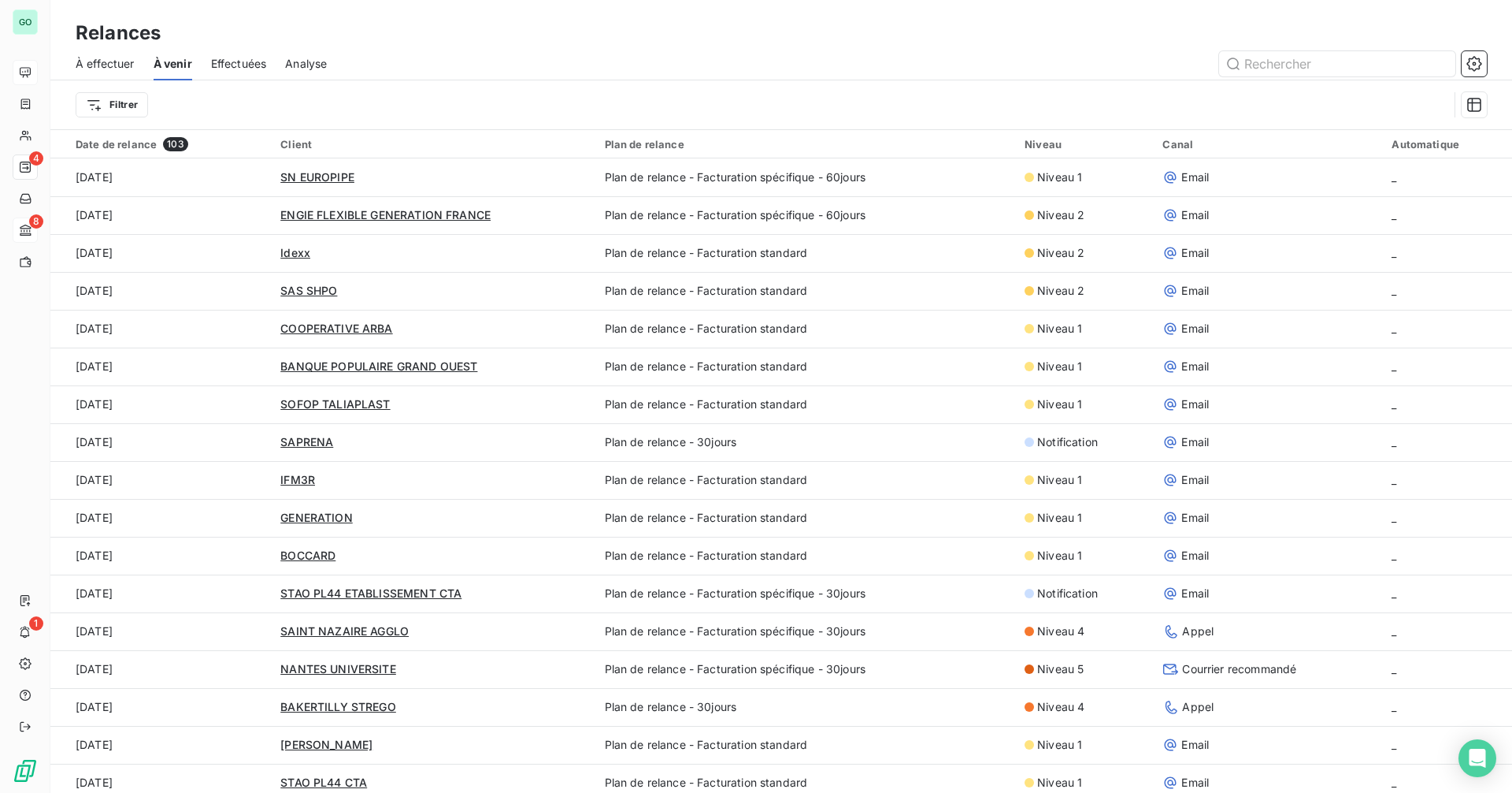
click at [252, 64] on span "Effectuées" at bounding box center [239, 64] width 56 height 16
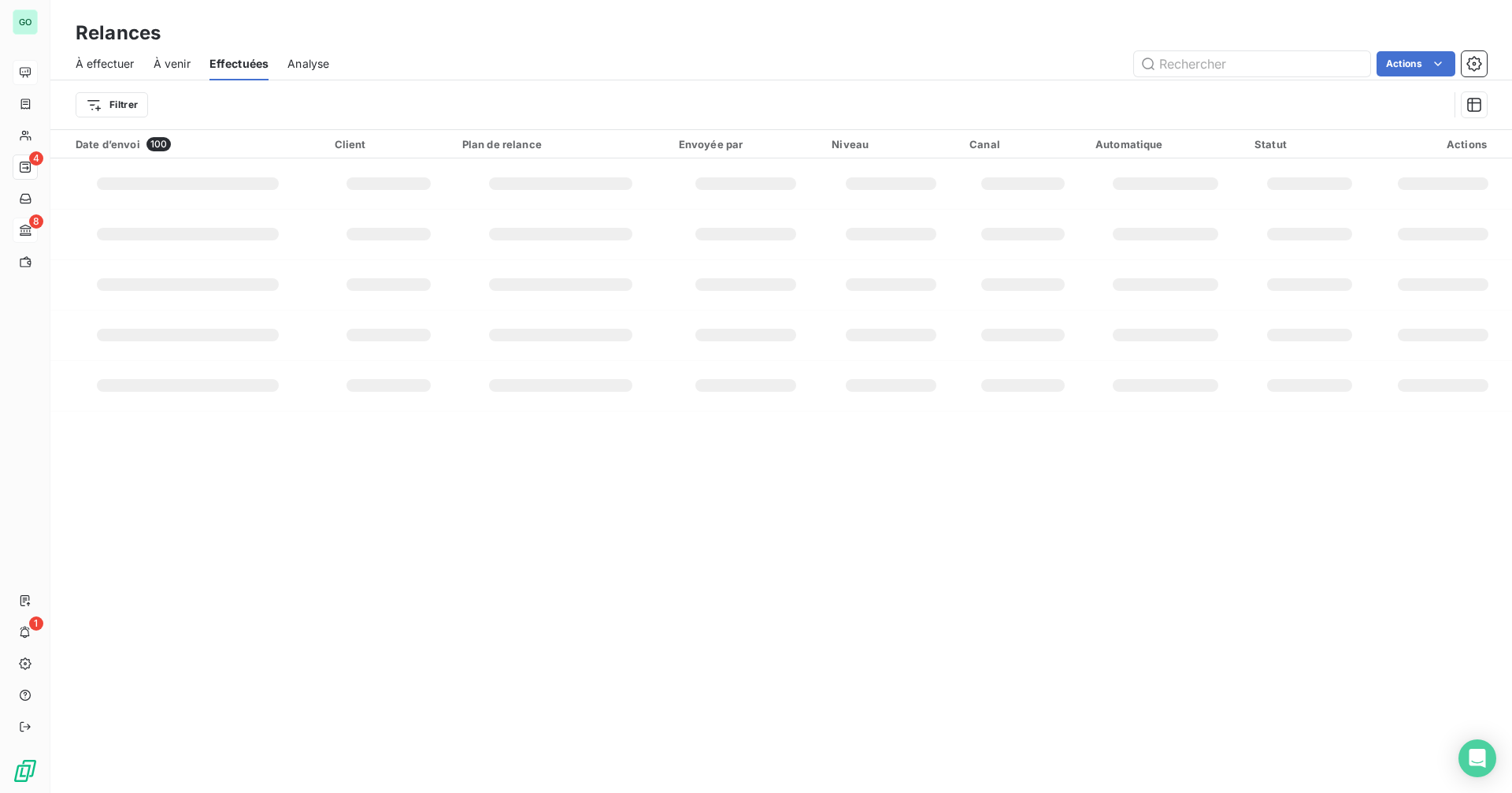
click at [316, 68] on span "Analyse" at bounding box center [308, 64] width 42 height 16
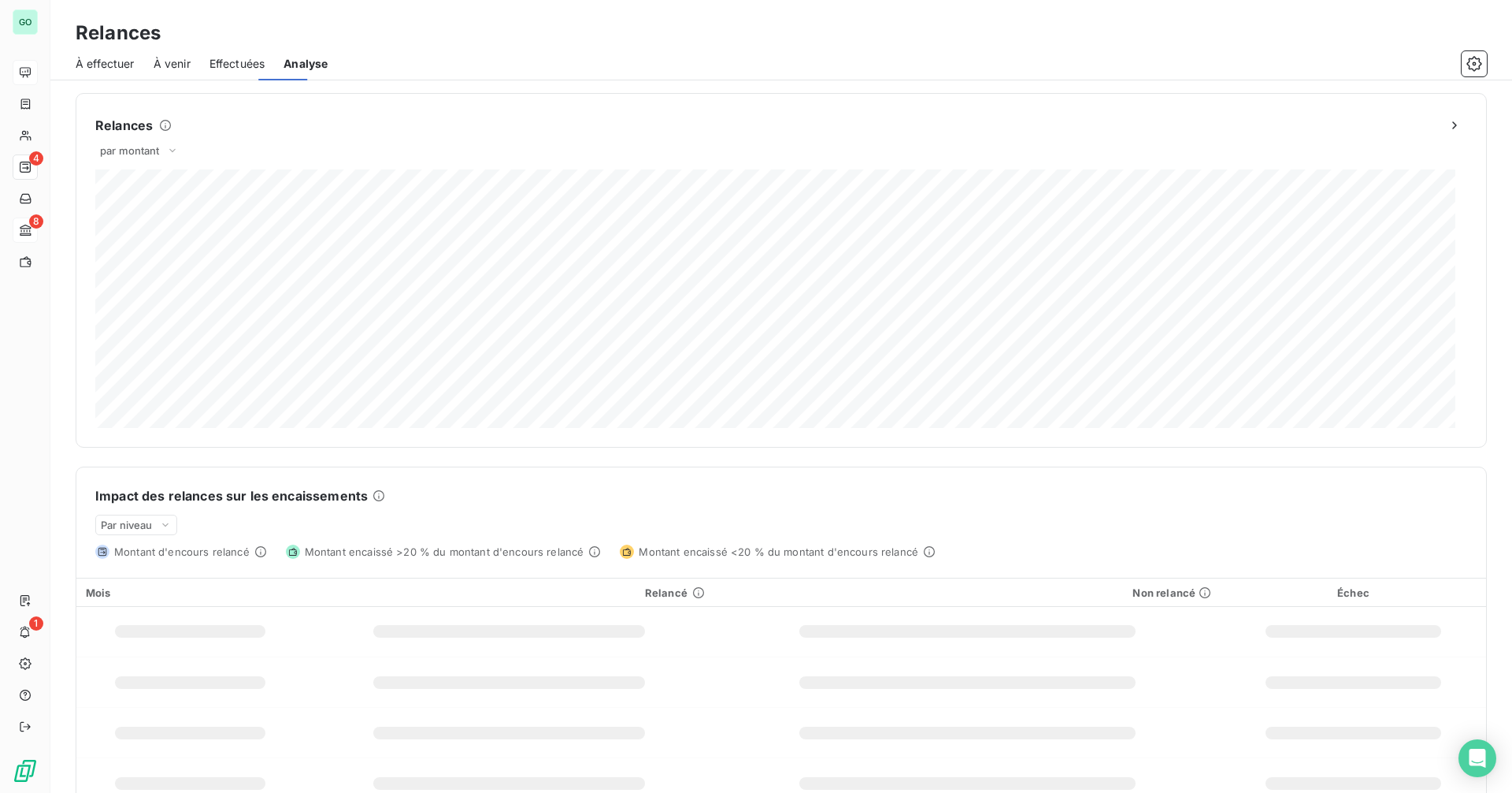
click at [318, 68] on span "Analyse" at bounding box center [305, 64] width 44 height 16
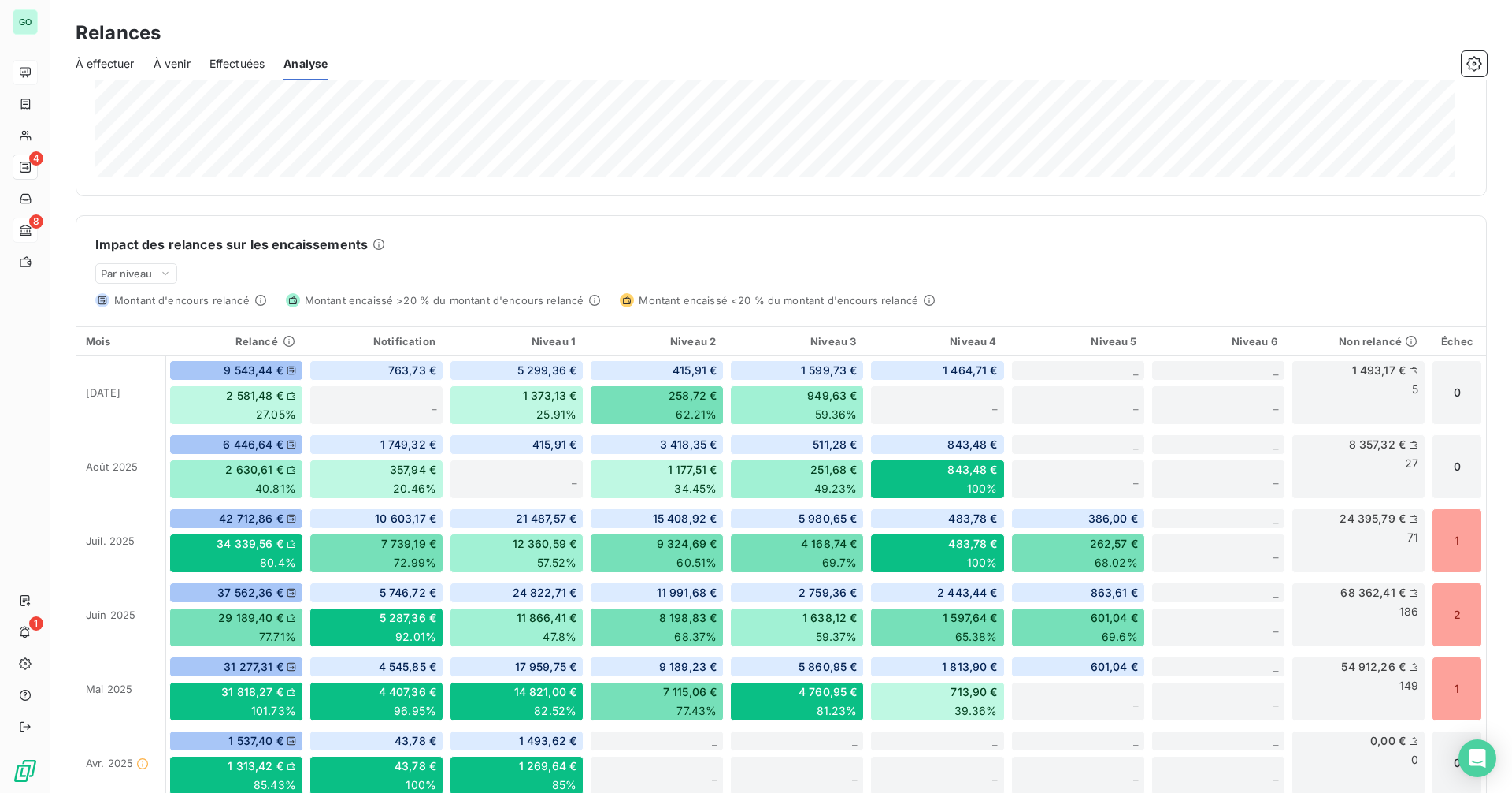
scroll to position [315, 0]
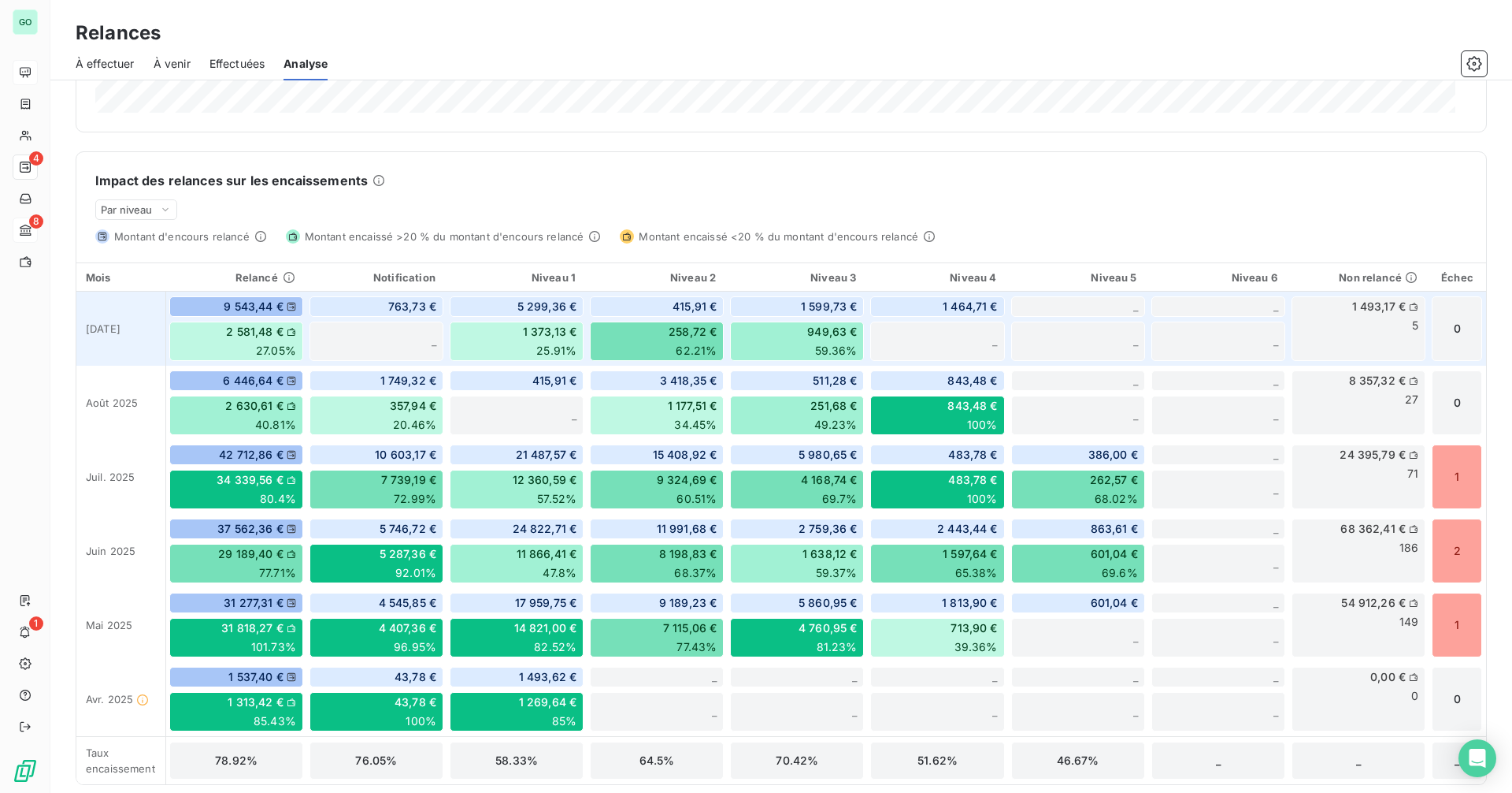
click at [1354, 332] on div "1 493,17 € 5" at bounding box center [1358, 328] width 134 height 64
click at [948, 308] on span "1 464,71 €" at bounding box center [969, 306] width 55 height 16
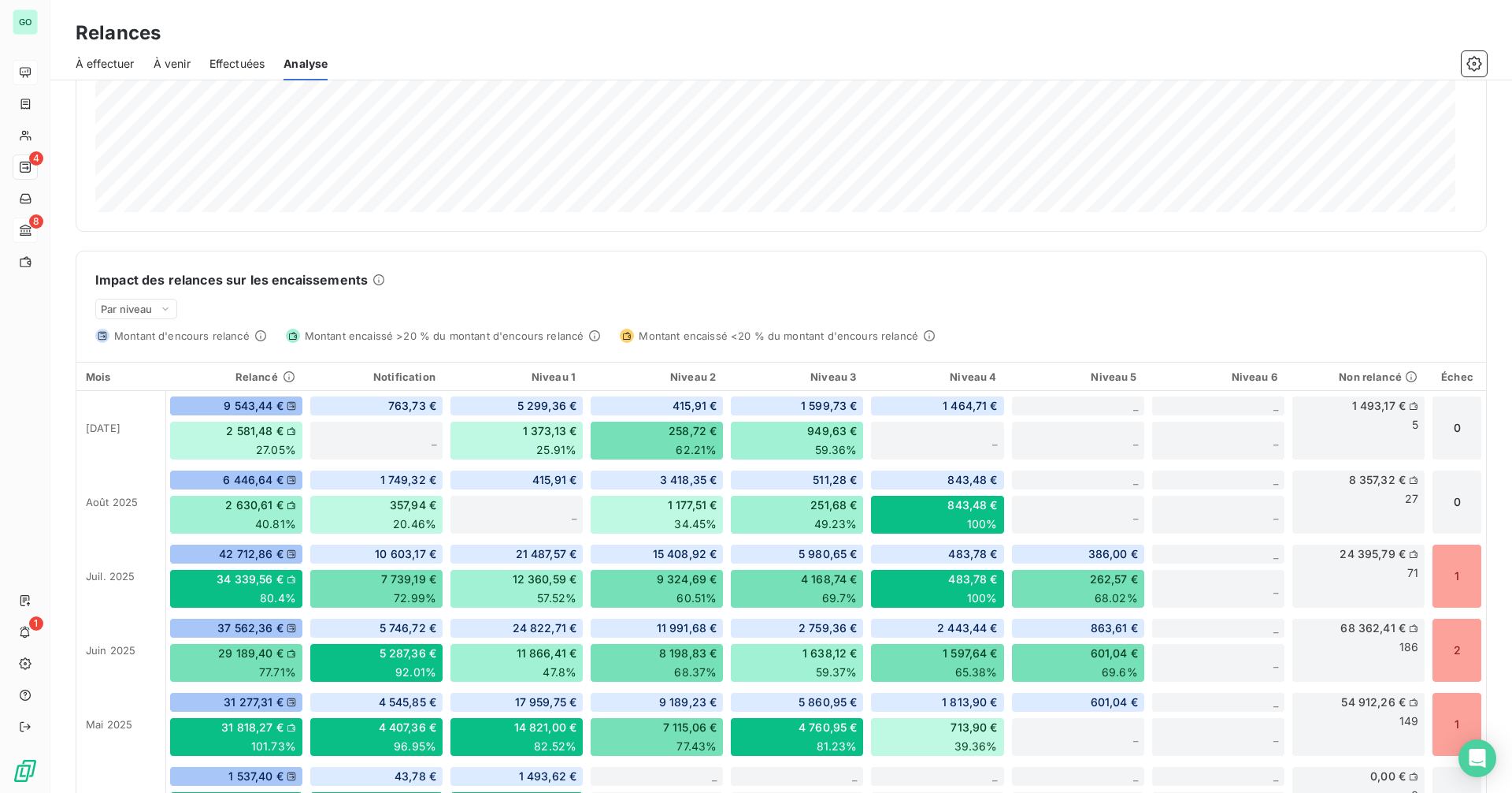
scroll to position [0, 0]
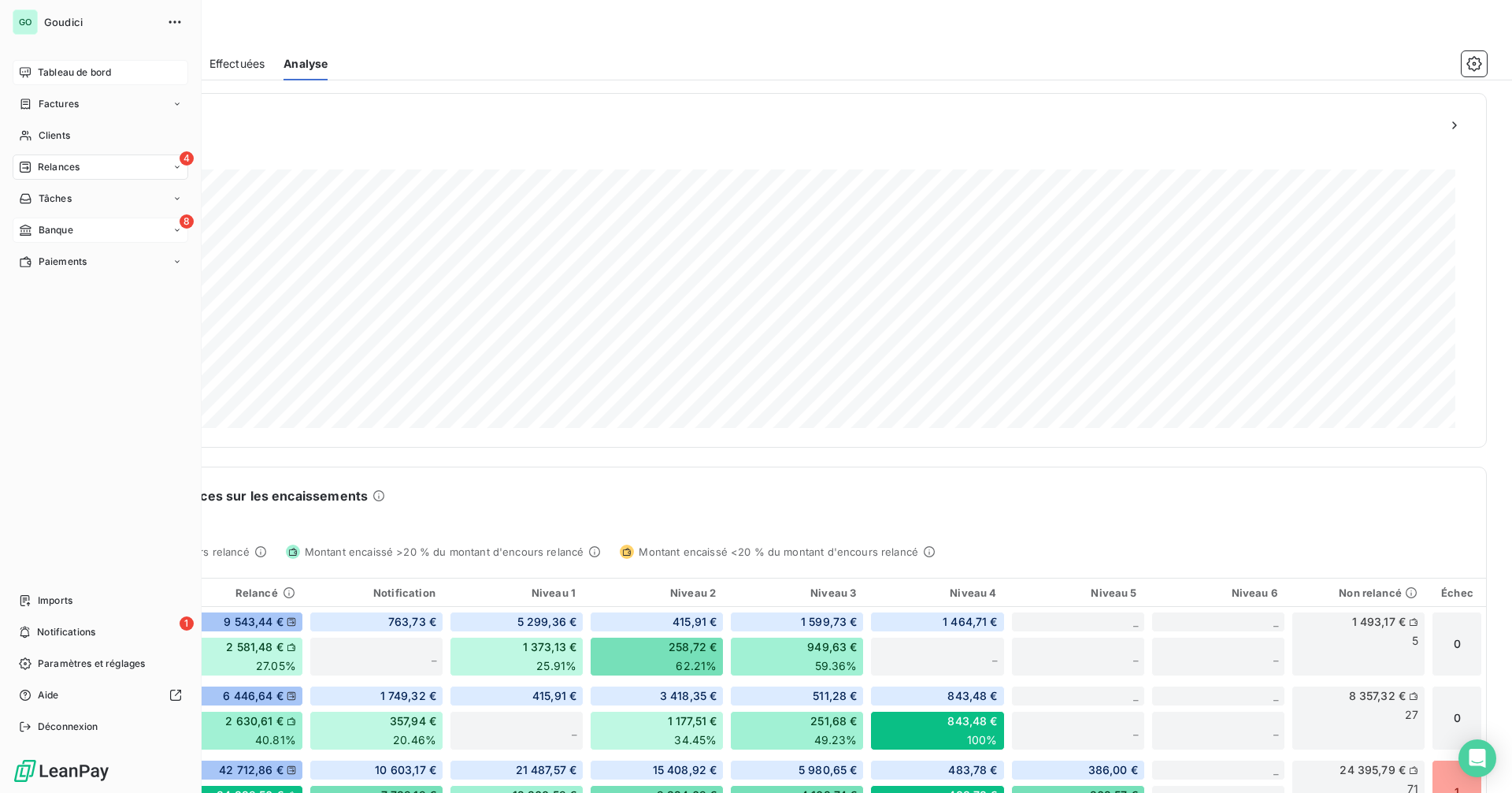
click at [91, 233] on div "8 Banque" at bounding box center [100, 230] width 176 height 25
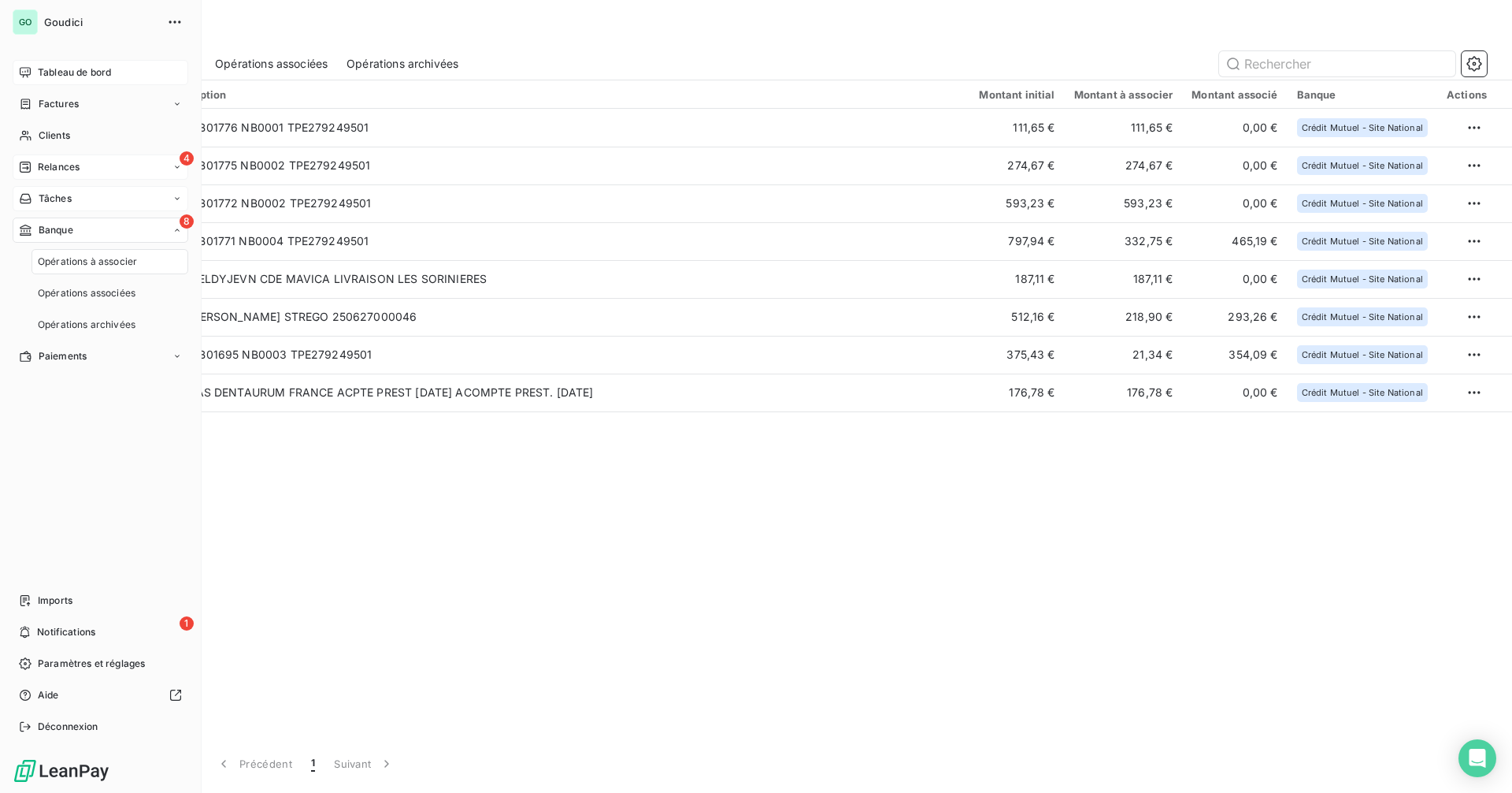
click at [98, 192] on div "Tâches" at bounding box center [100, 198] width 176 height 25
click at [98, 165] on div "4 Relances" at bounding box center [100, 166] width 176 height 25
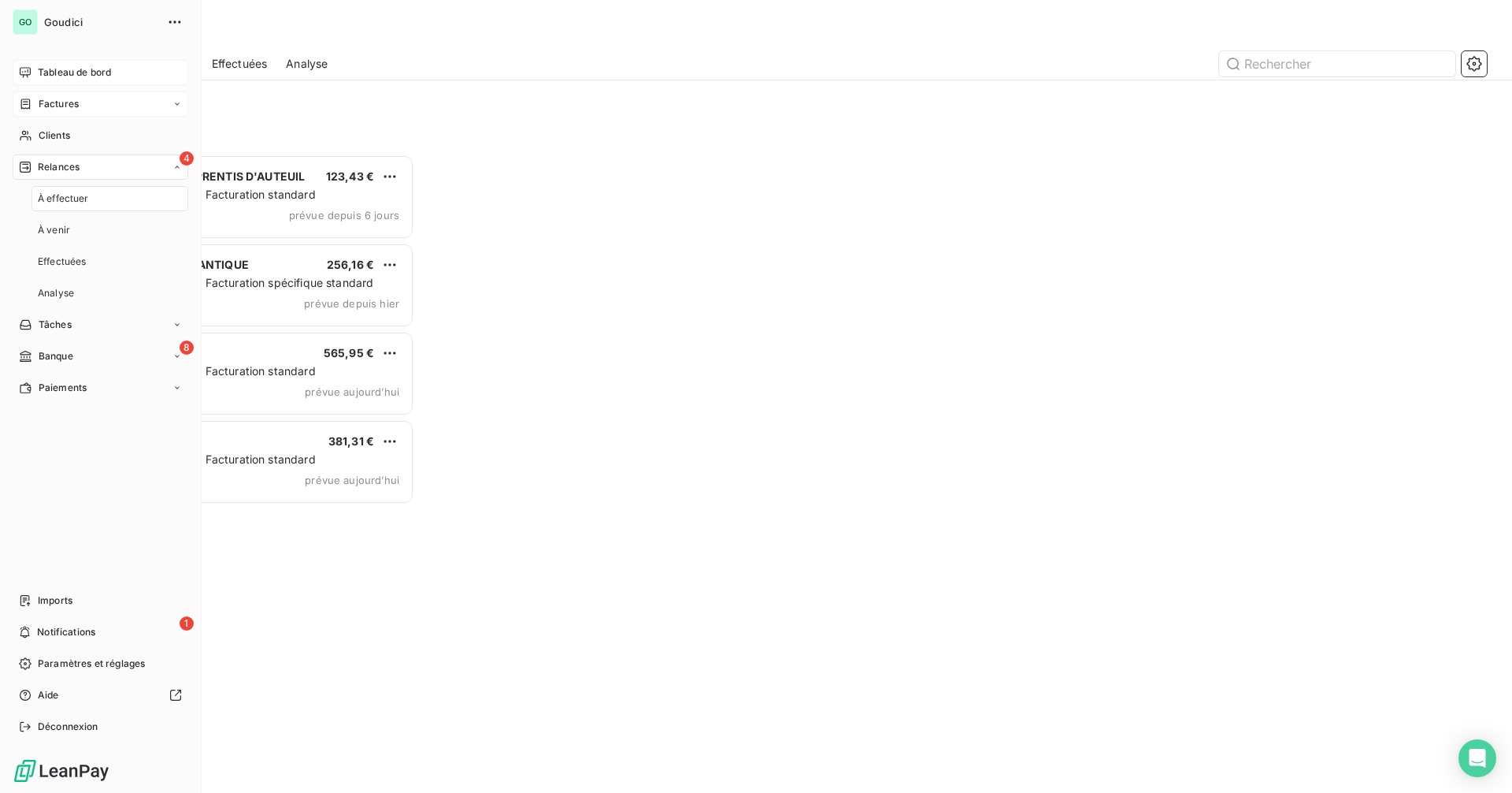
scroll to position [627, 327]
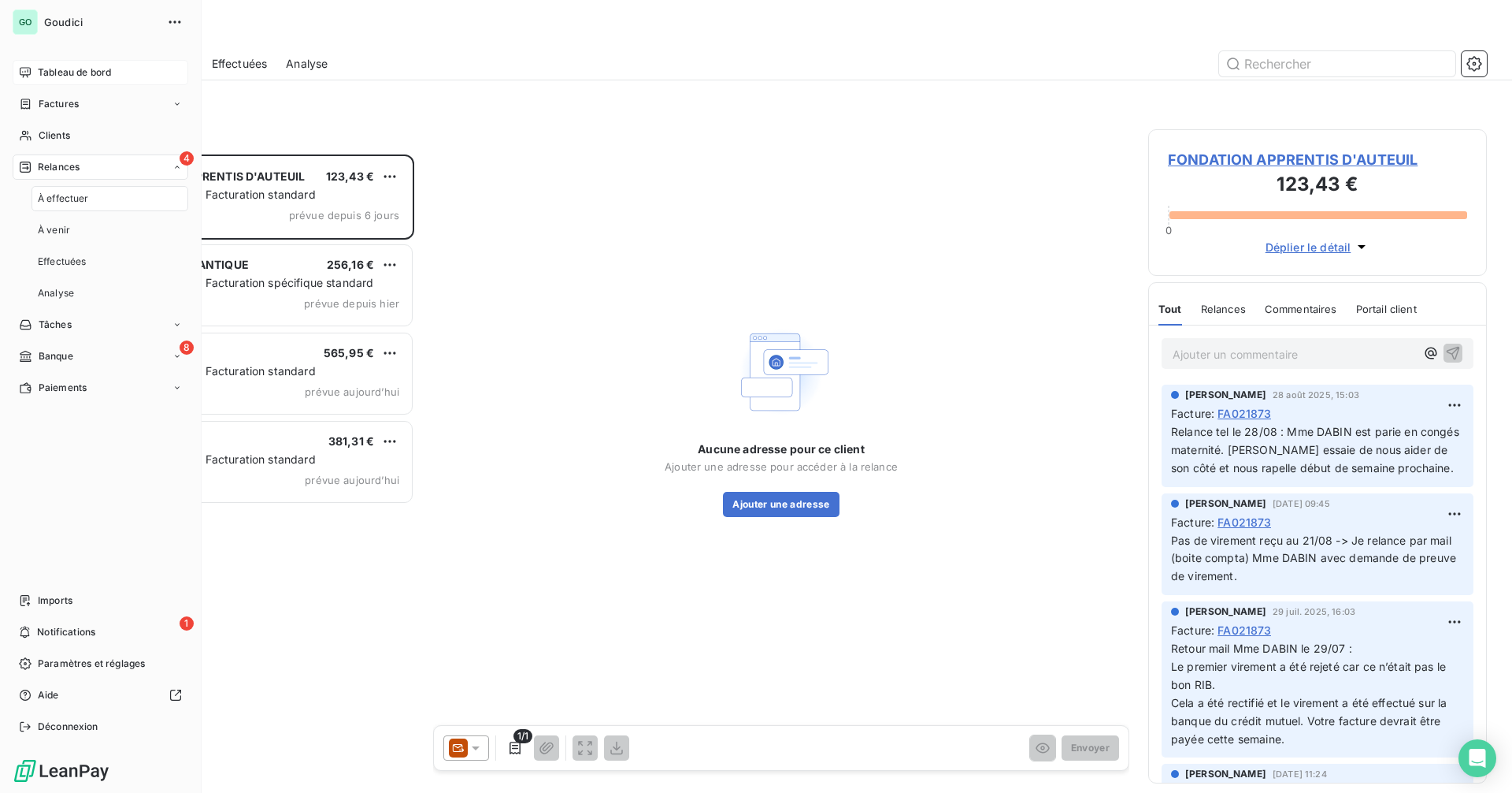
click at [95, 63] on div "Tableau de bord" at bounding box center [100, 72] width 176 height 25
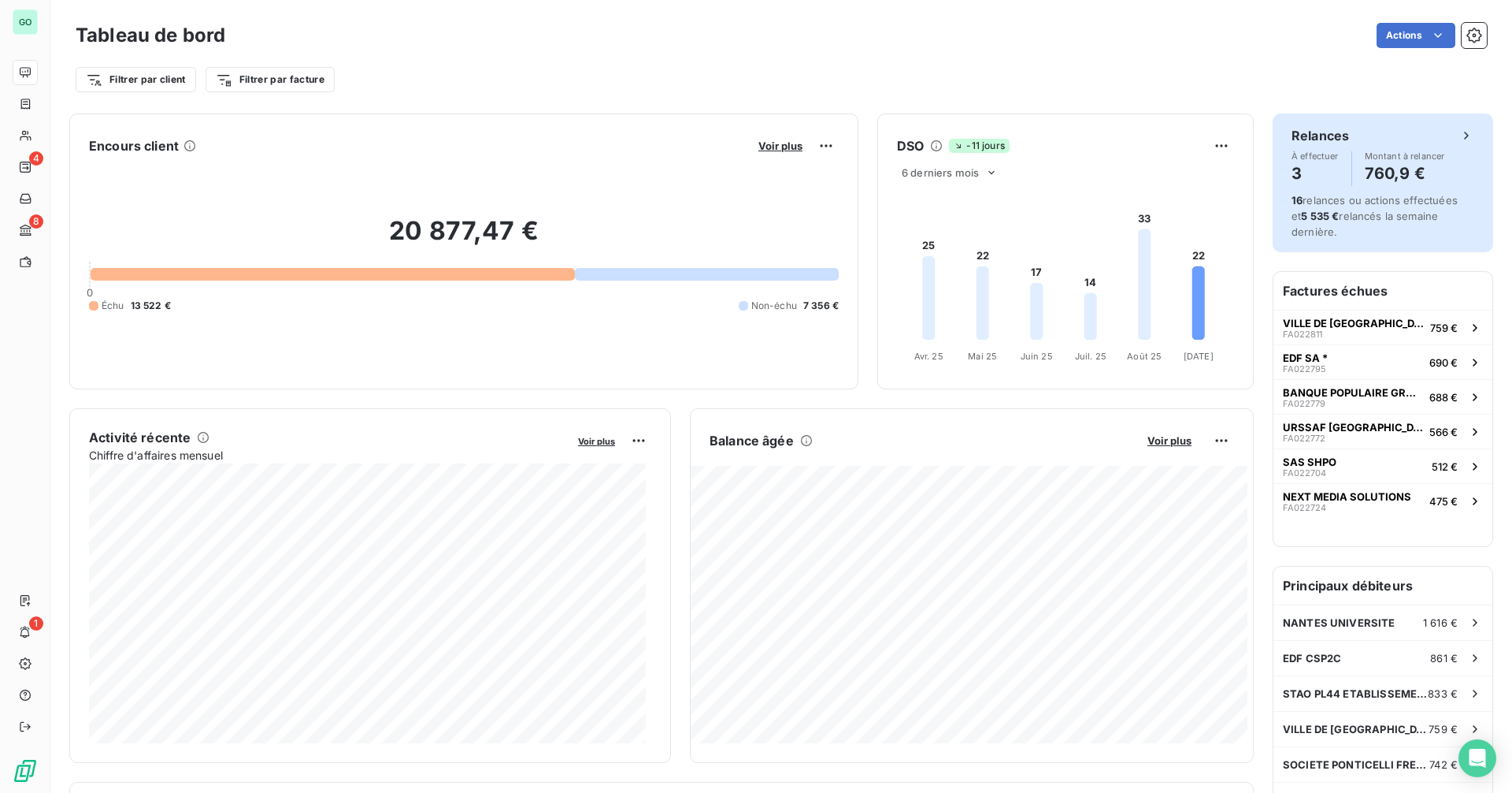
click at [1374, 204] on span "16 relances ou actions effectuées et 5 535 € relancés la semaine dernière." at bounding box center [1374, 216] width 166 height 44
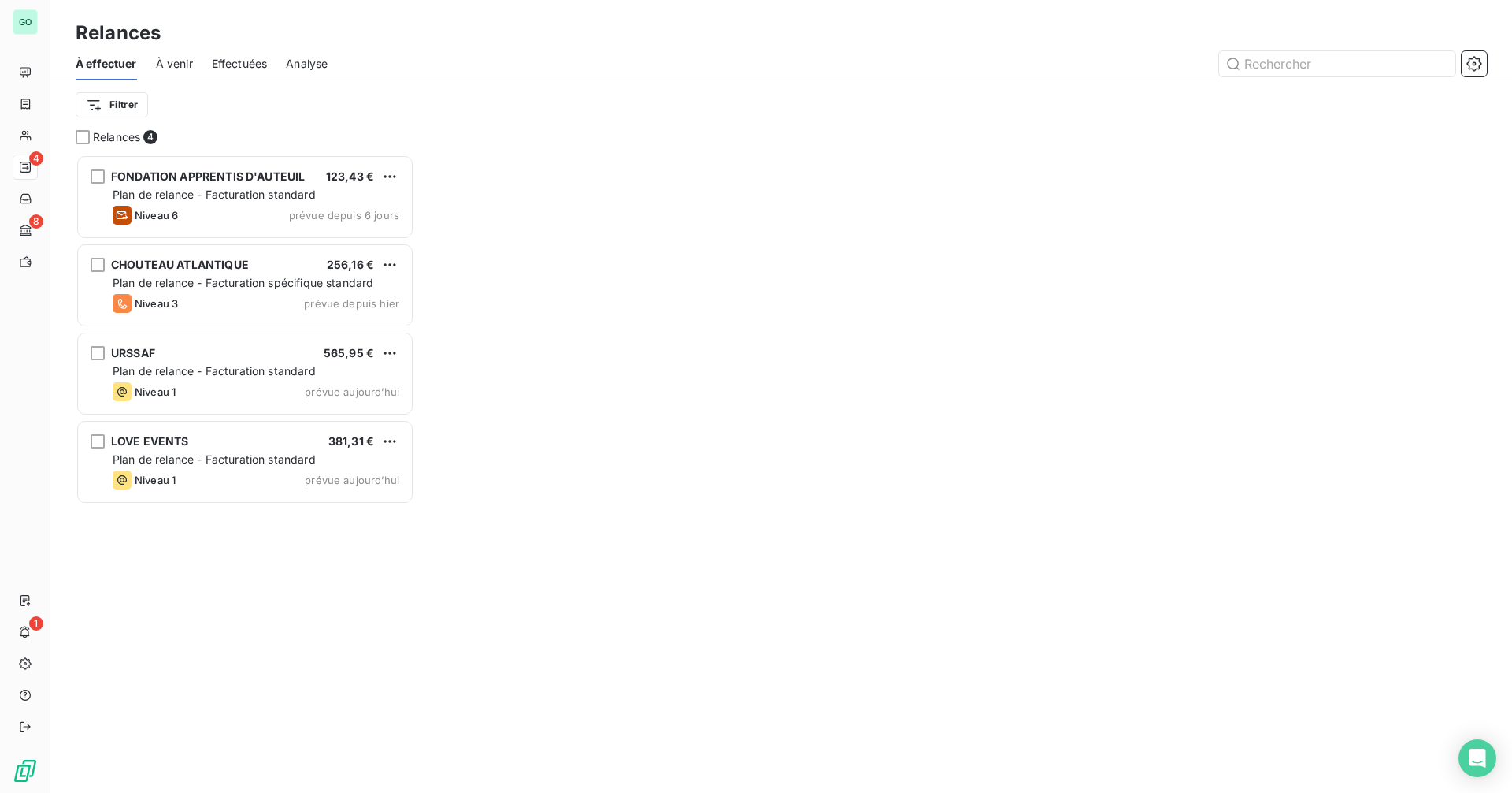
scroll to position [627, 327]
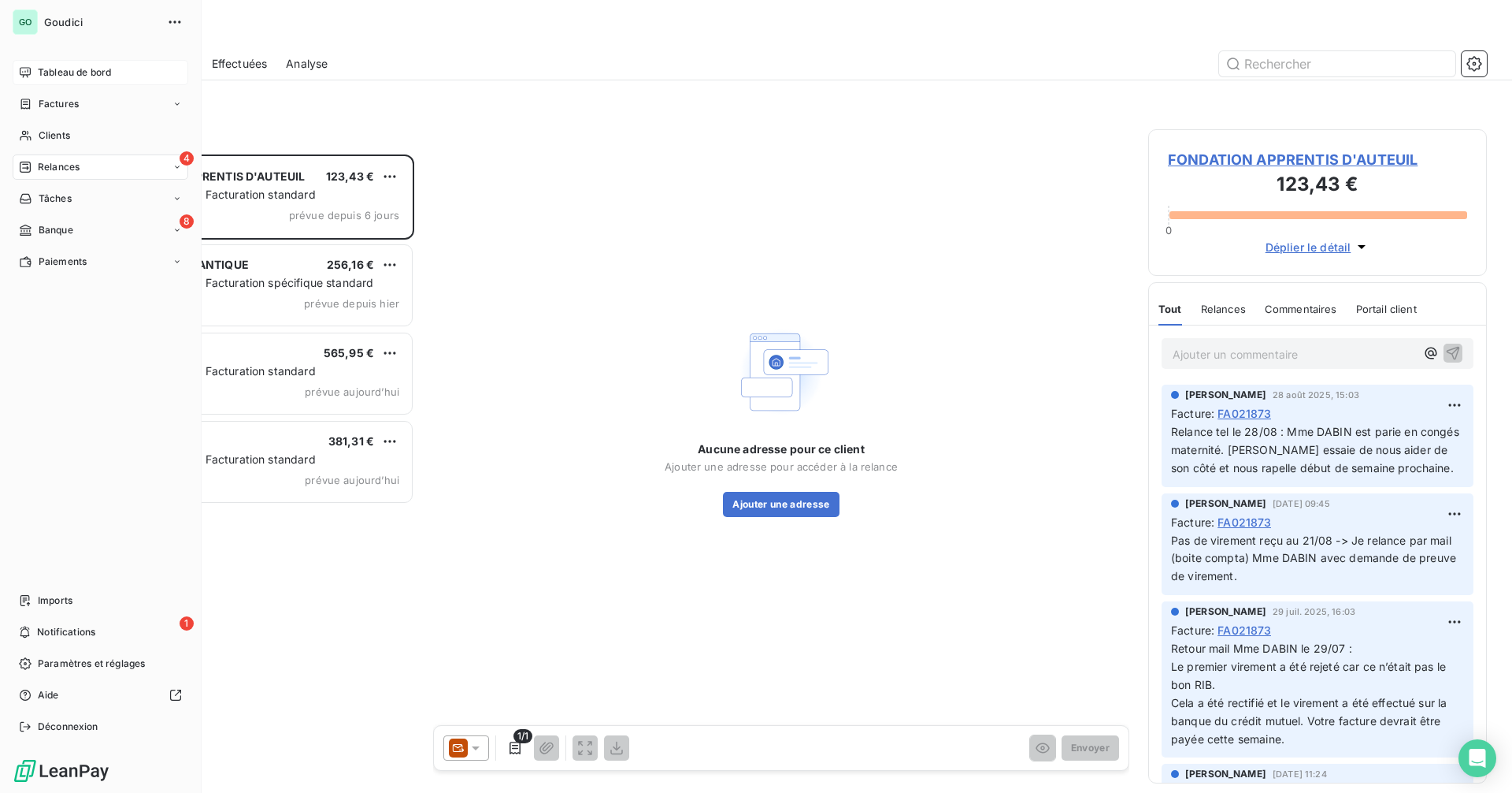
click at [38, 70] on span "Tableau de bord" at bounding box center [74, 72] width 73 height 14
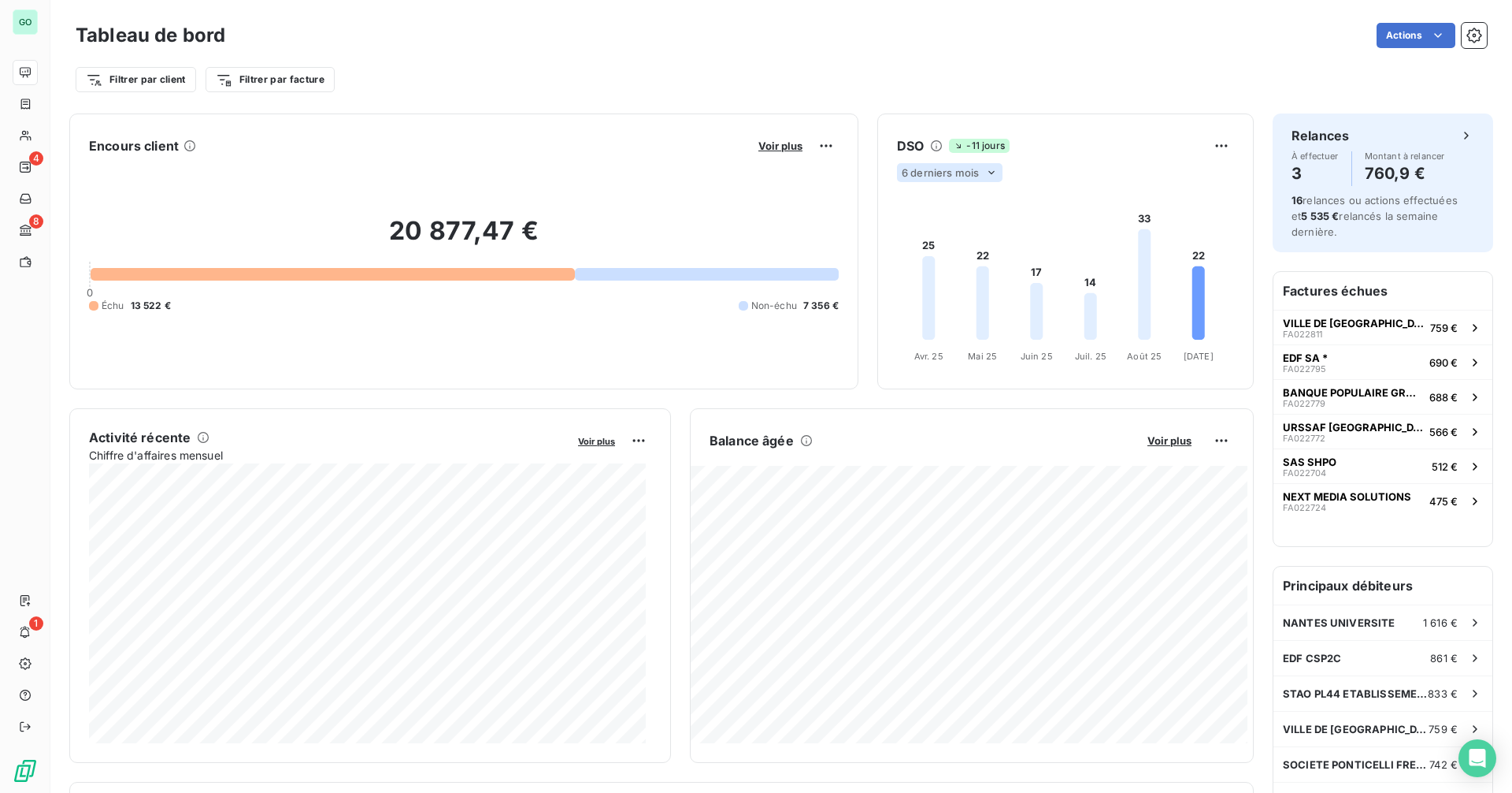
click at [966, 174] on span "6 derniers mois" at bounding box center [940, 172] width 77 height 12
click at [940, 235] on li "12" at bounding box center [952, 234] width 104 height 29
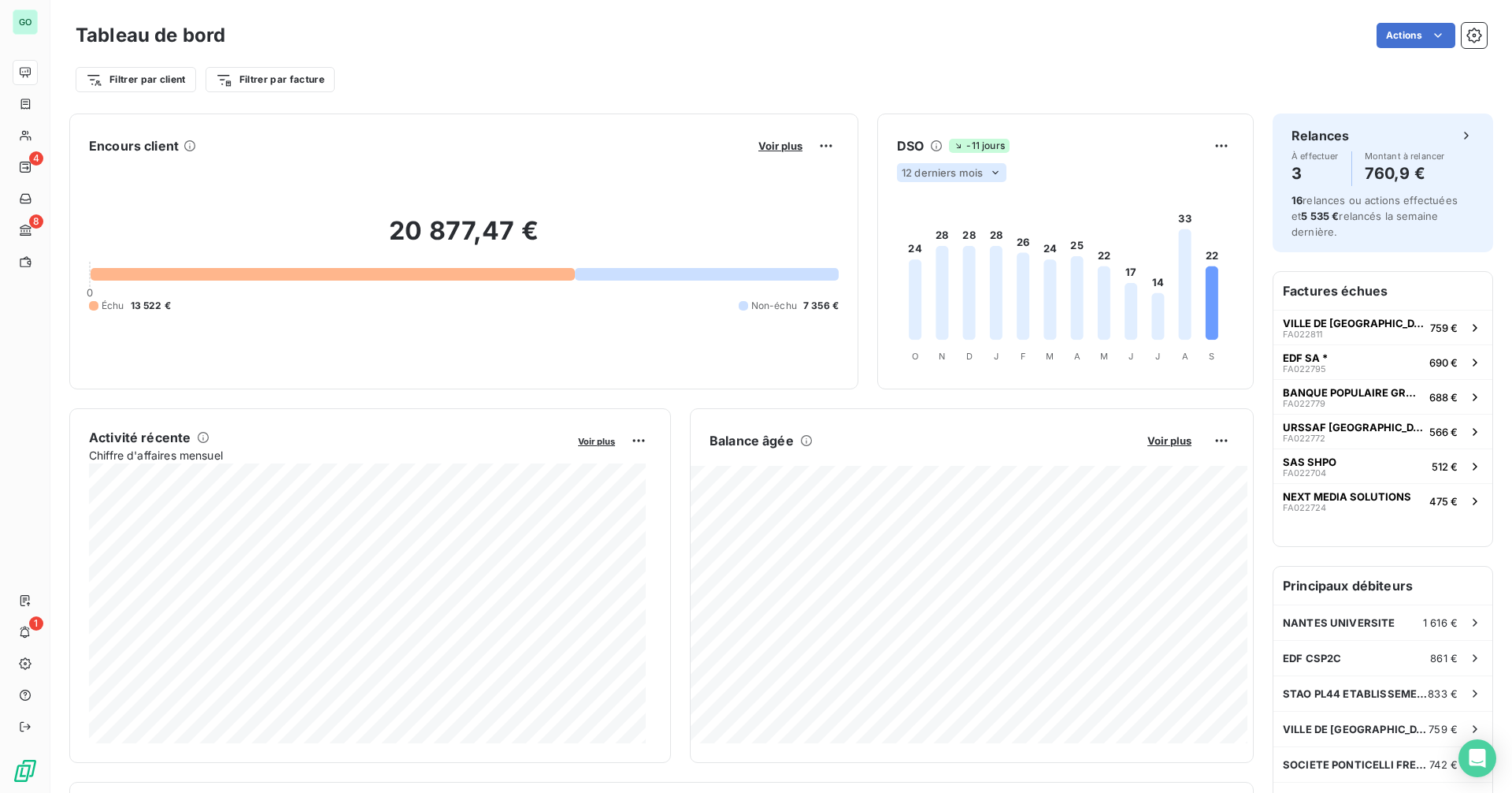
click at [940, 171] on span "12 derniers mois" at bounding box center [941, 172] width 81 height 12
click at [928, 198] on li "6" at bounding box center [952, 202] width 104 height 29
